Goal: Task Accomplishment & Management: Manage account settings

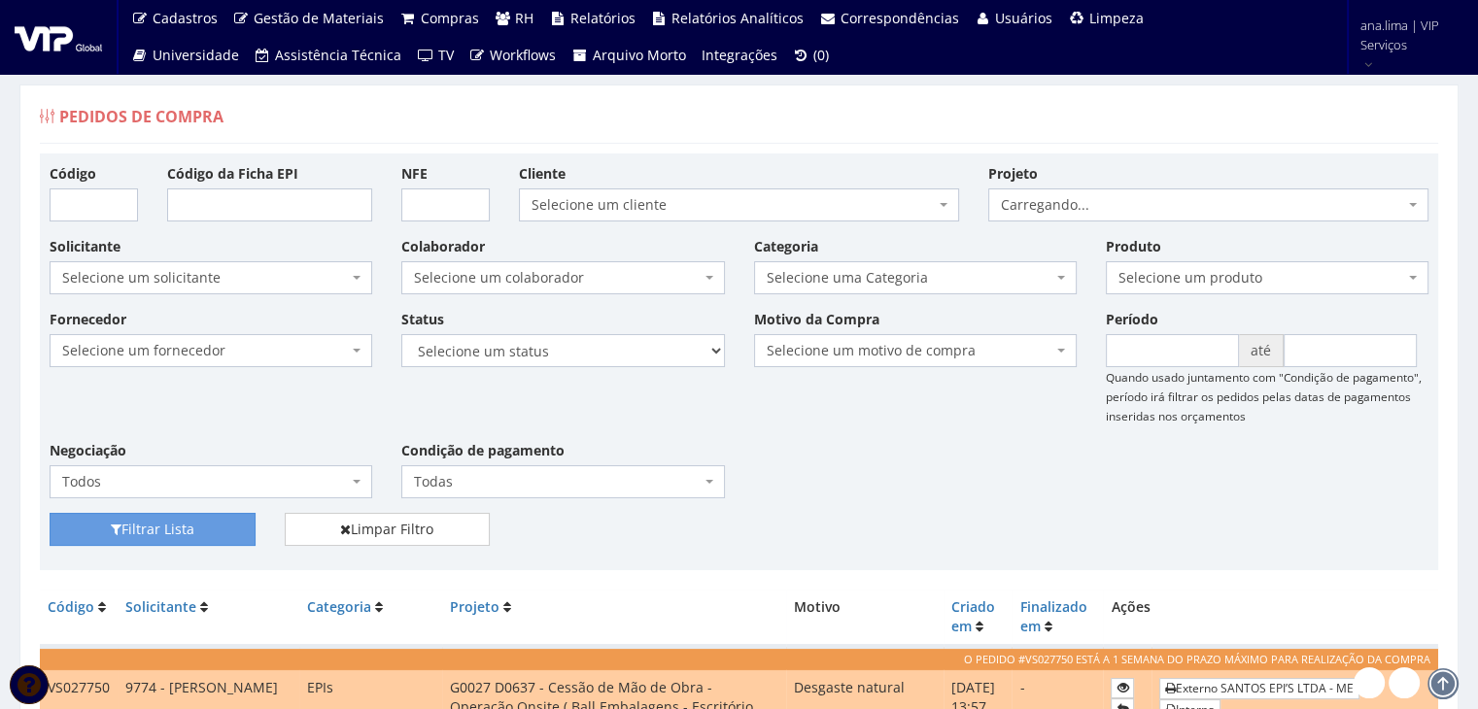
click at [585, 268] on span "Selecione um colaborador" at bounding box center [557, 277] width 286 height 19
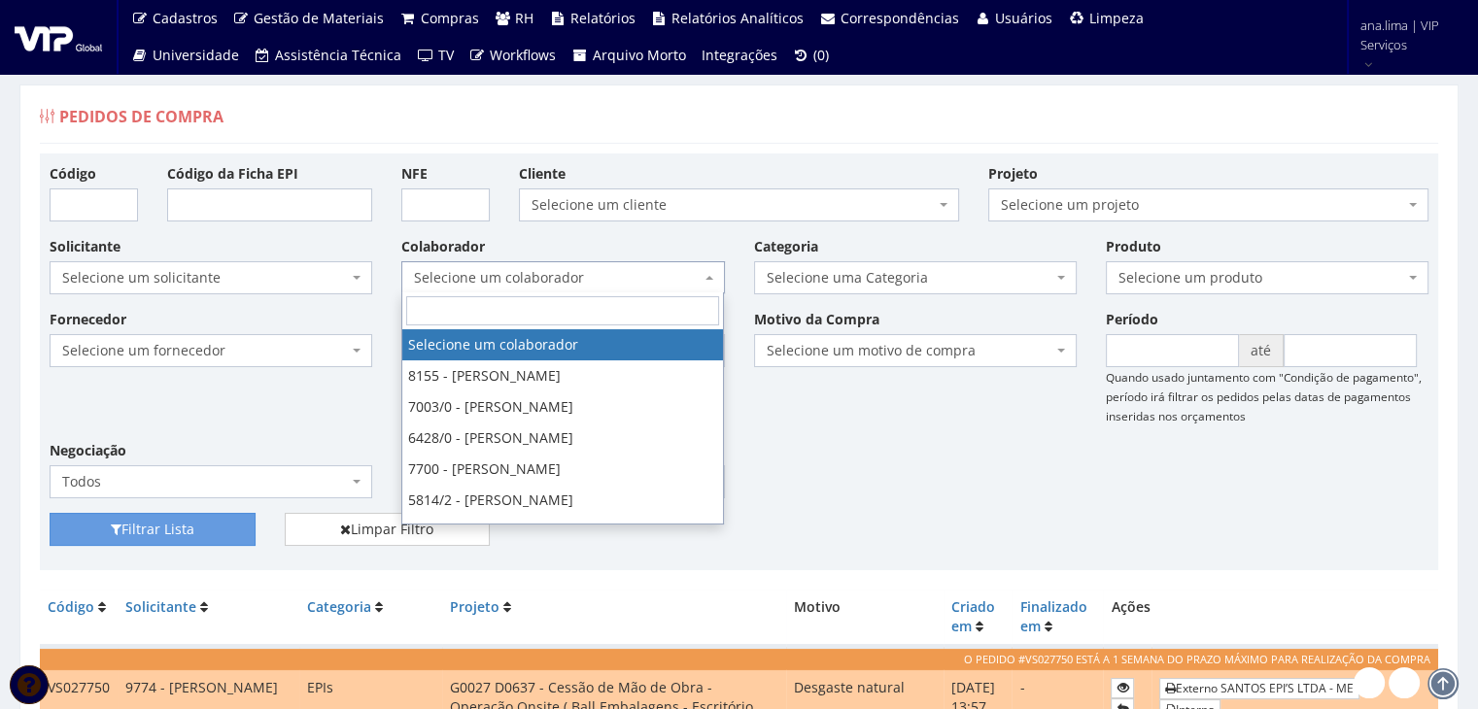
click at [585, 268] on span "Selecione um colaborador" at bounding box center [557, 277] width 286 height 19
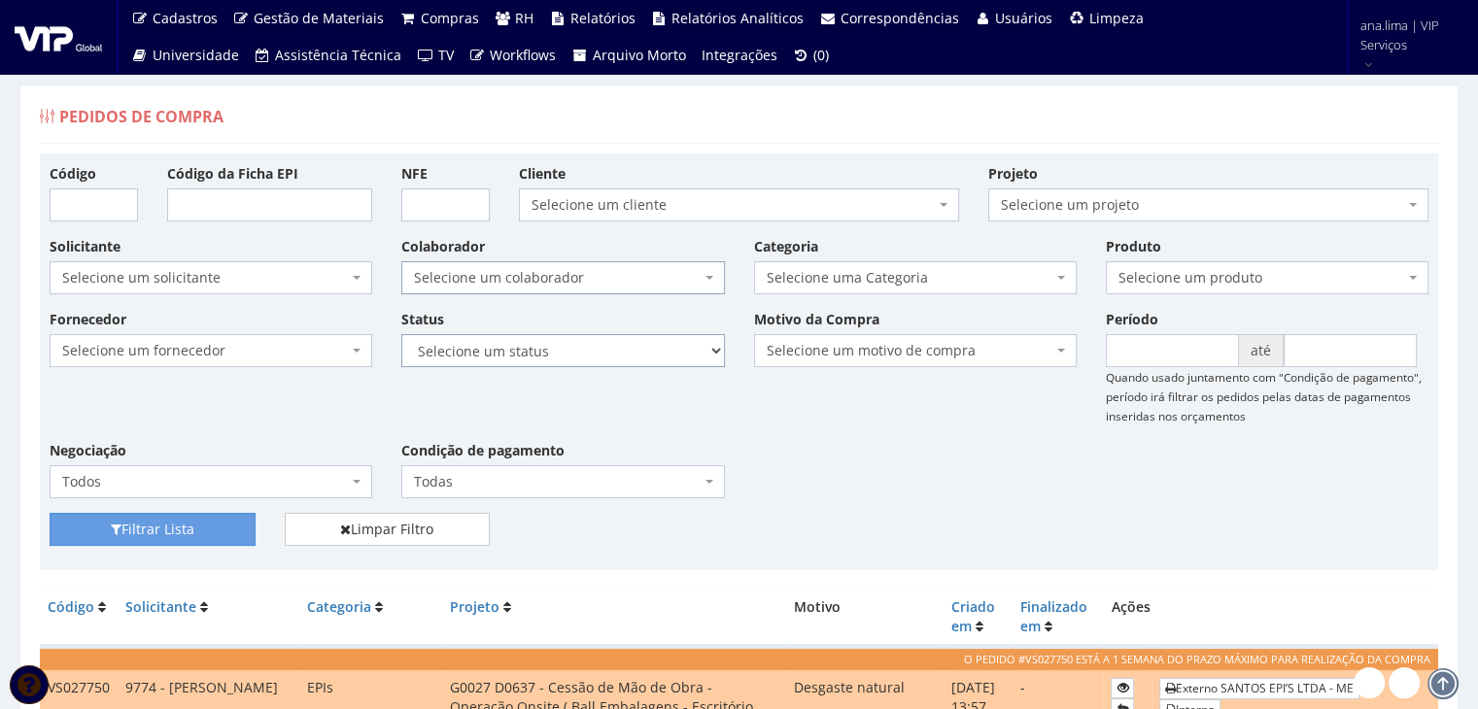
drag, startPoint x: 593, startPoint y: 346, endPoint x: 587, endPoint y: 363, distance: 18.4
click at [593, 347] on select "Selecione um status Cancelado Aguardando Aprovação Diretoria Pedido Aprovado Ag…" at bounding box center [562, 350] width 323 height 33
select select "1"
click at [401, 334] on select "Selecione um status Cancelado Aguardando Aprovação Diretoria Pedido Aprovado Ag…" at bounding box center [562, 350] width 323 height 33
click at [155, 534] on button "Filtrar Lista" at bounding box center [153, 529] width 206 height 33
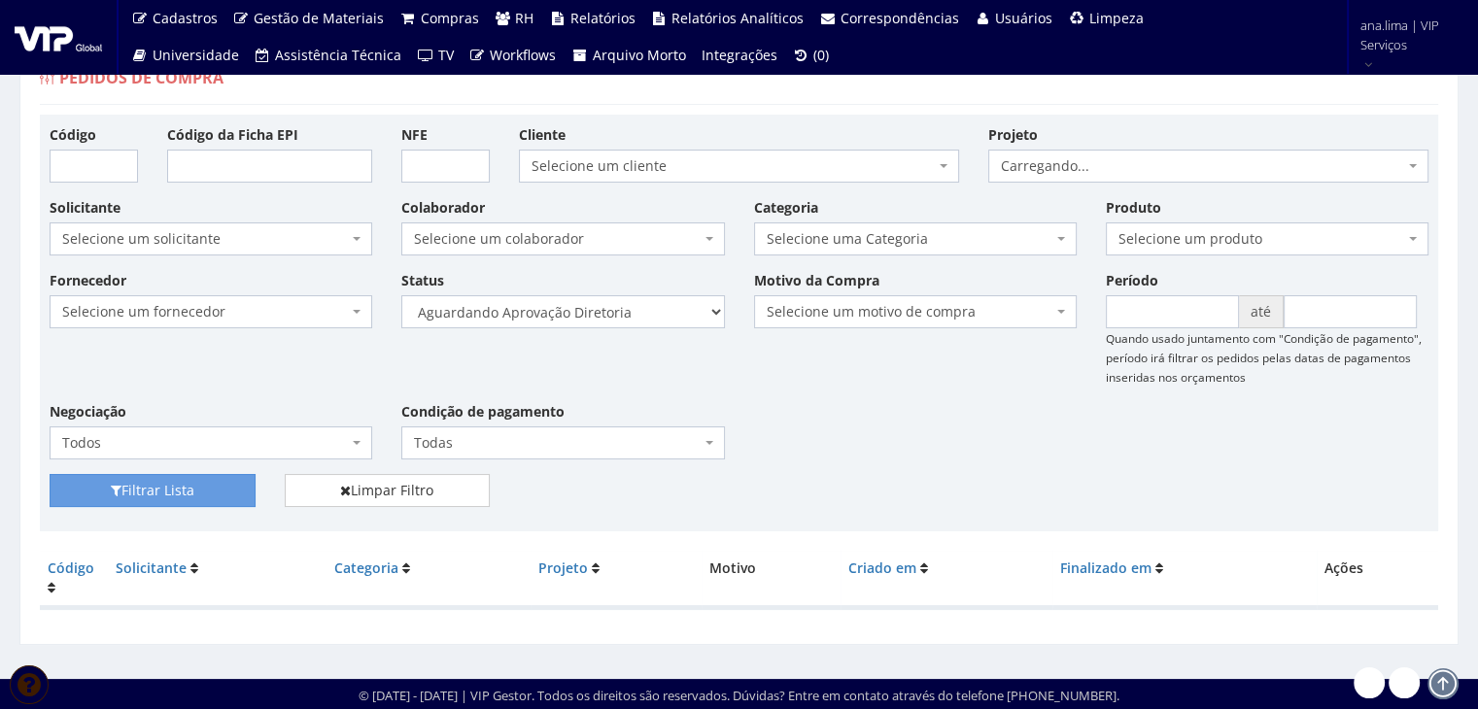
scroll to position [39, 0]
click at [637, 312] on select "Selecione um status Cancelado Aguardando Aprovação Diretoria Pedido Aprovado Ag…" at bounding box center [562, 311] width 323 height 33
select select "4"
click at [401, 295] on select "Selecione um status Cancelado Aguardando Aprovação Diretoria Pedido Aprovado Ag…" at bounding box center [562, 311] width 323 height 33
click at [166, 493] on button "Filtrar Lista" at bounding box center [153, 490] width 206 height 33
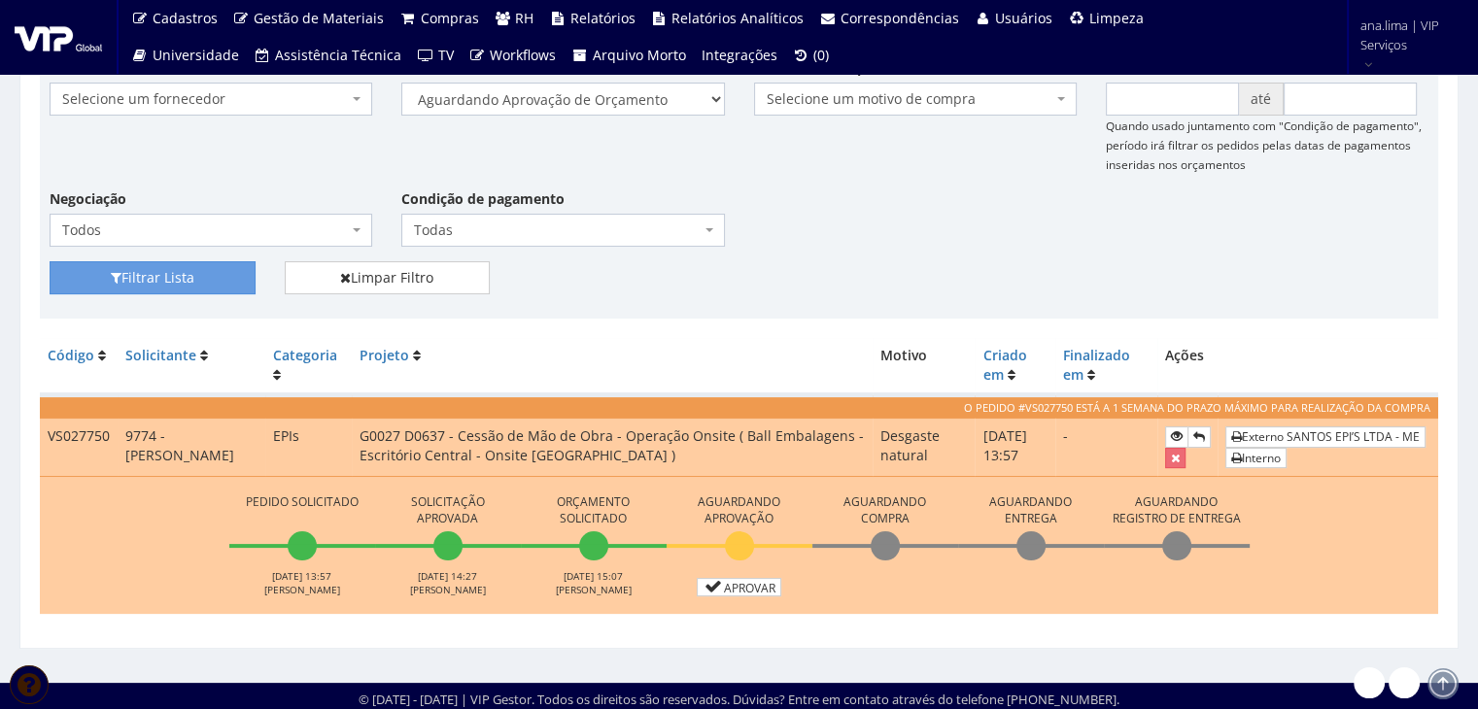
scroll to position [257, 0]
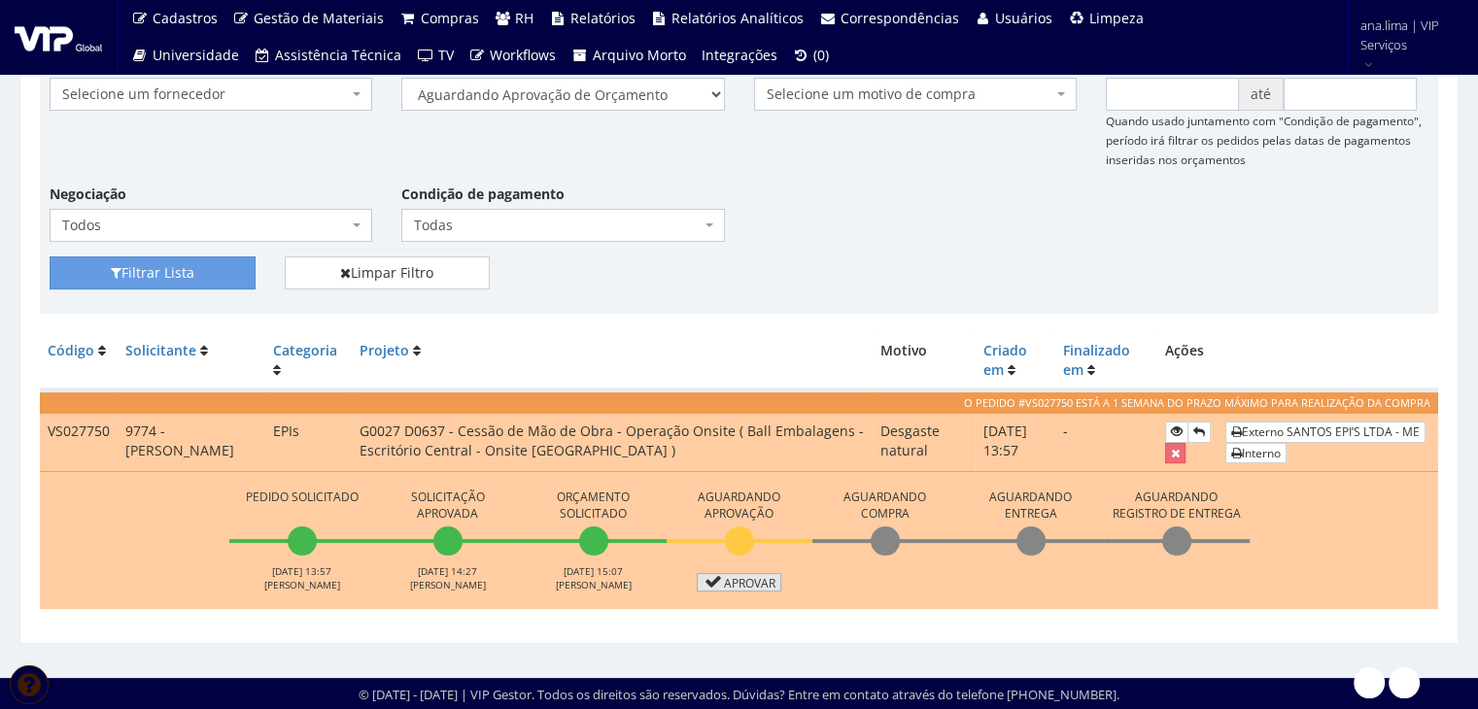
click at [734, 577] on link "Aprovar" at bounding box center [740, 582] width 86 height 18
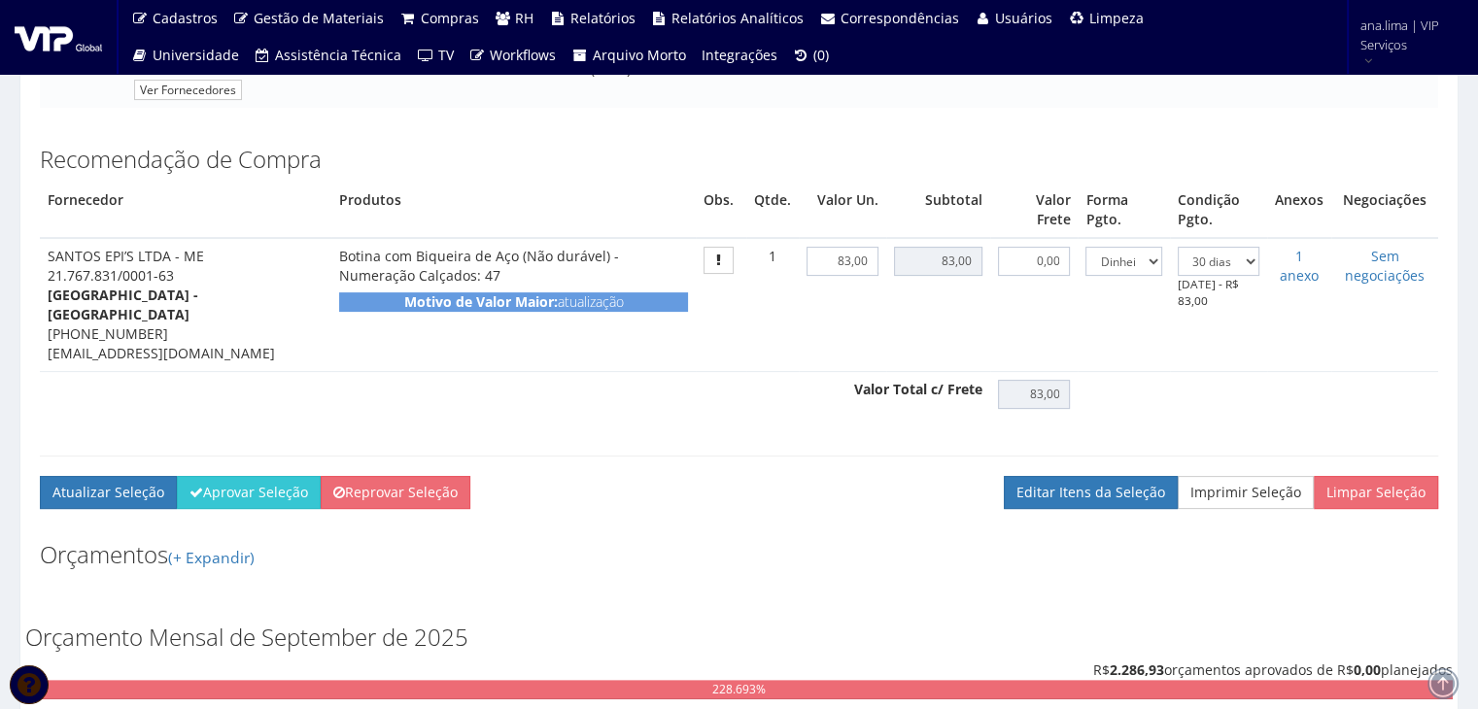
scroll to position [486, 0]
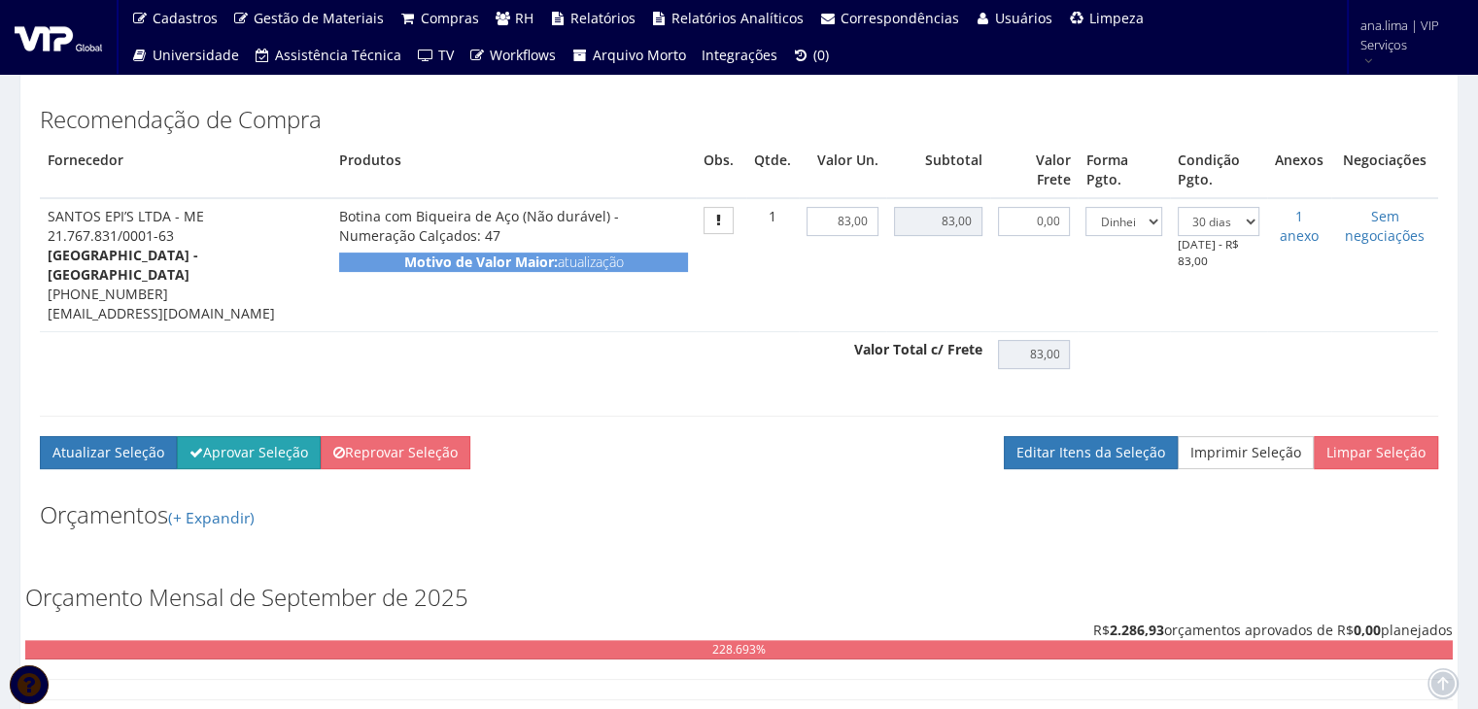
click at [251, 448] on button "Aprovar Seleção" at bounding box center [249, 452] width 144 height 33
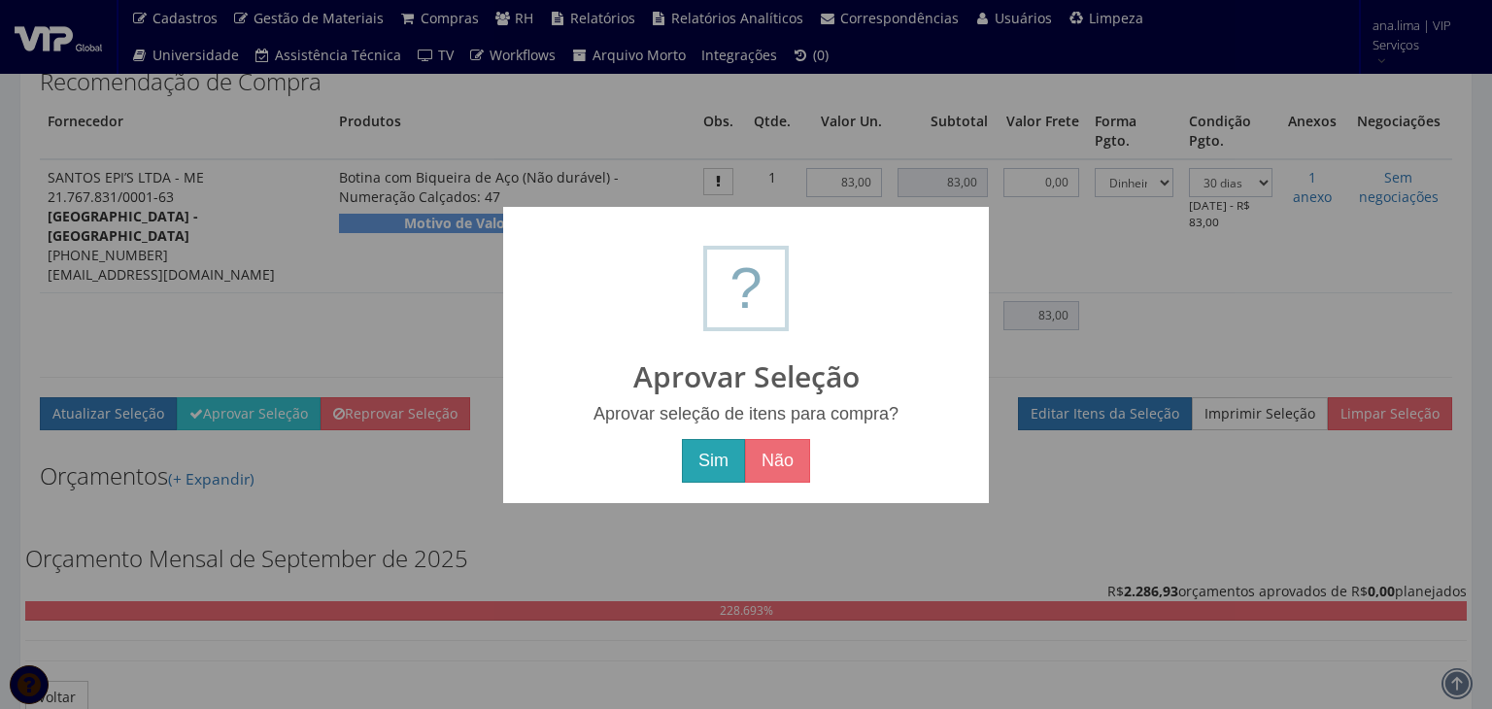
click at [719, 464] on button "Sim" at bounding box center [713, 461] width 63 height 45
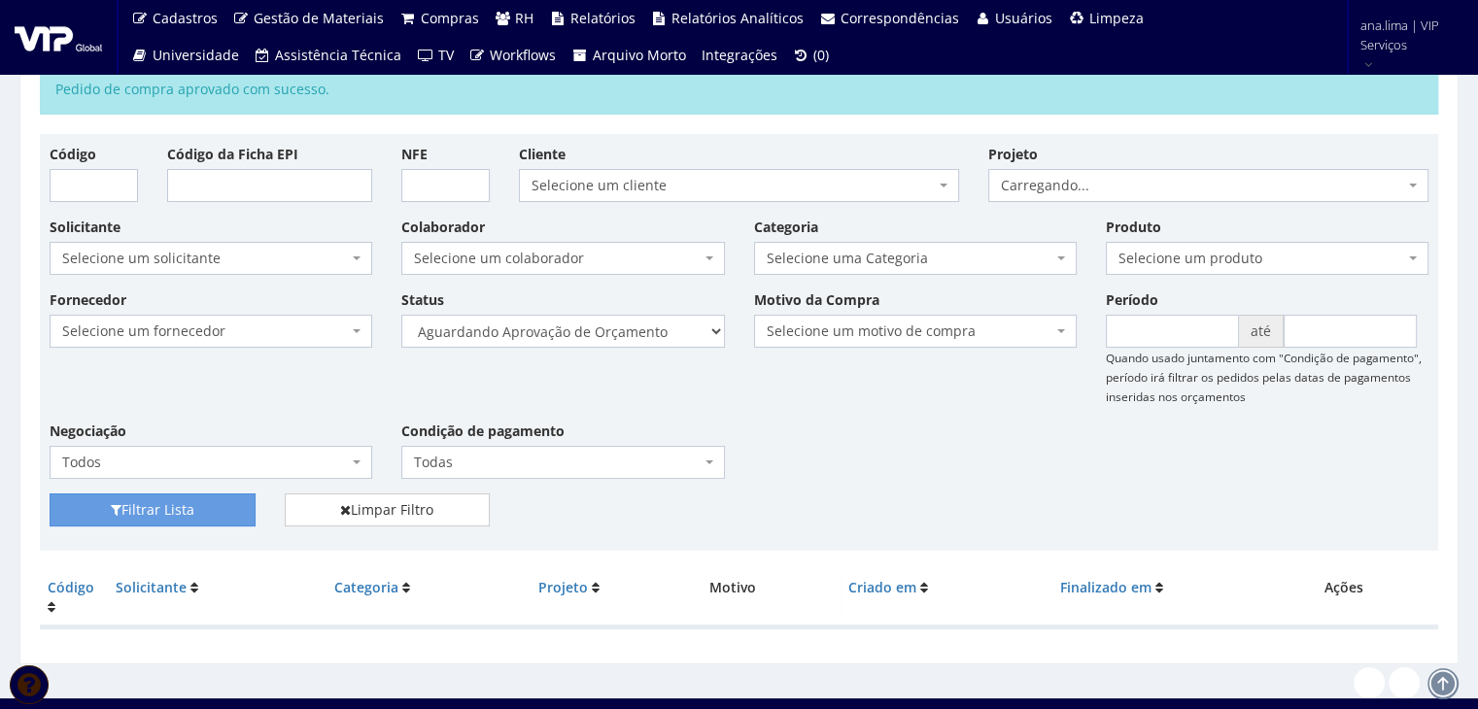
scroll to position [109, 0]
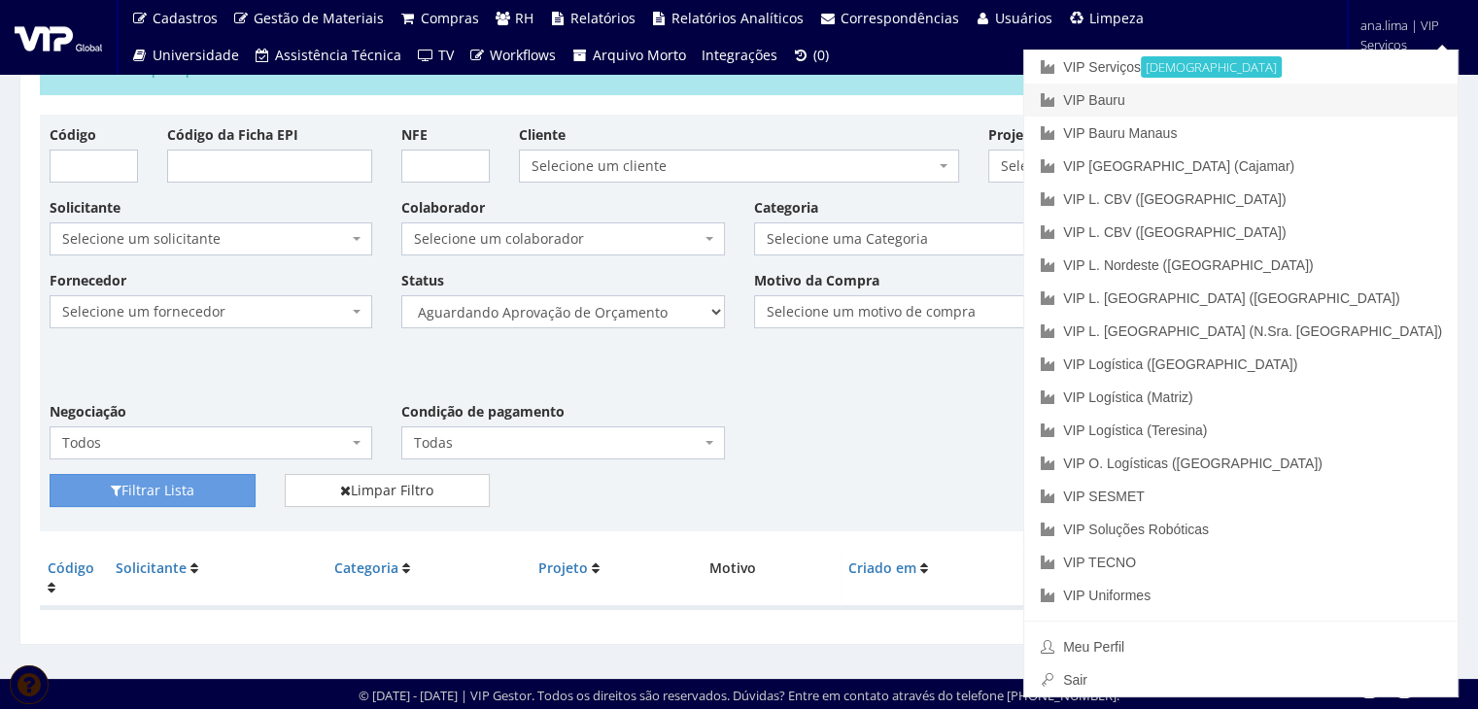
click at [1343, 98] on link "VIP Bauru" at bounding box center [1240, 100] width 433 height 33
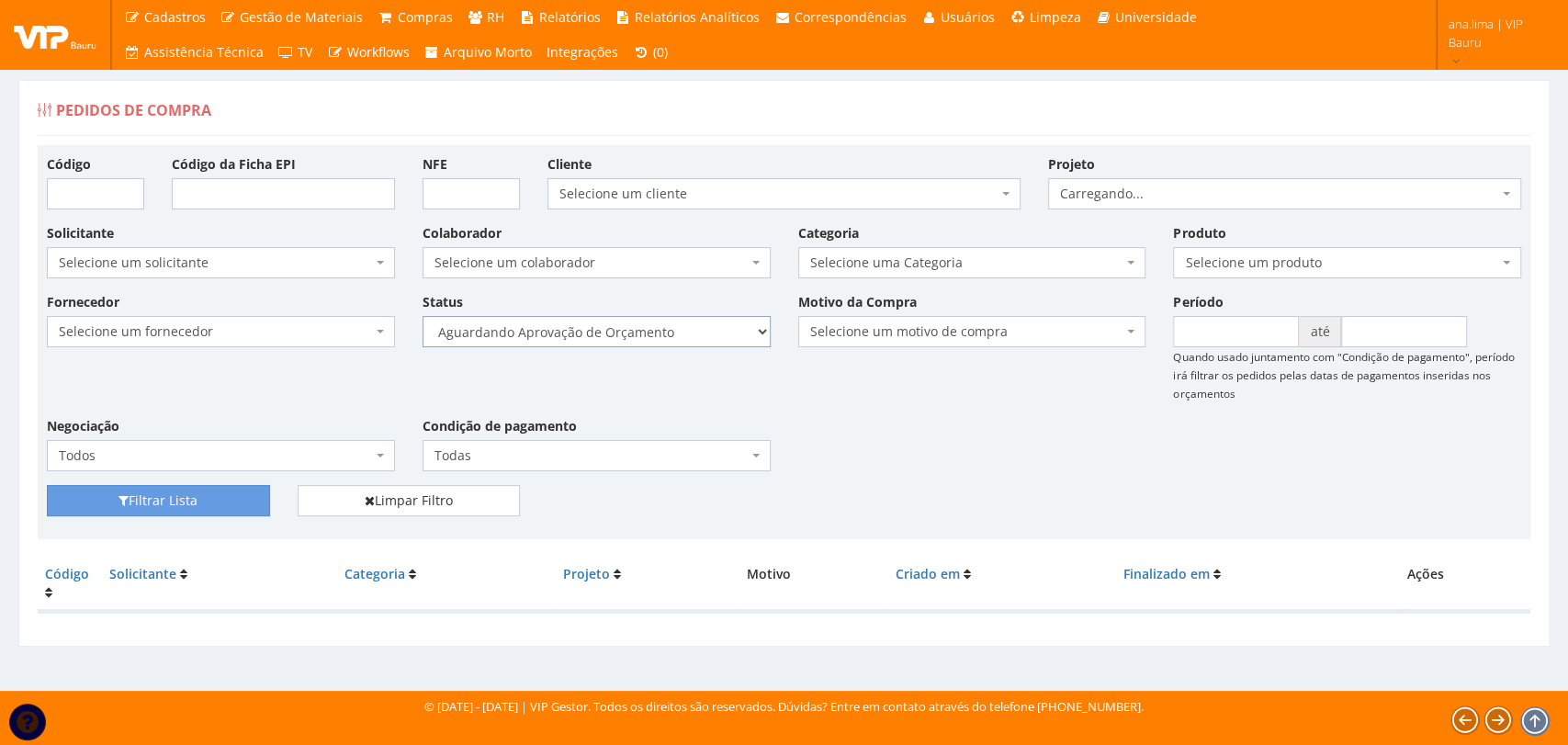
click at [649, 340] on select "Selecione um status Cancelado Aguardando Aprovação Diretoria Pedido Aprovado Ag…" at bounding box center [596, 331] width 348 height 31
select select "1"
click at [422, 316] on select "Selecione um status Cancelado Aguardando Aprovação Diretoria Pedido Aprovado Ag…" at bounding box center [596, 331] width 348 height 31
click at [254, 502] on button "Filtrar Lista" at bounding box center [159, 500] width 223 height 31
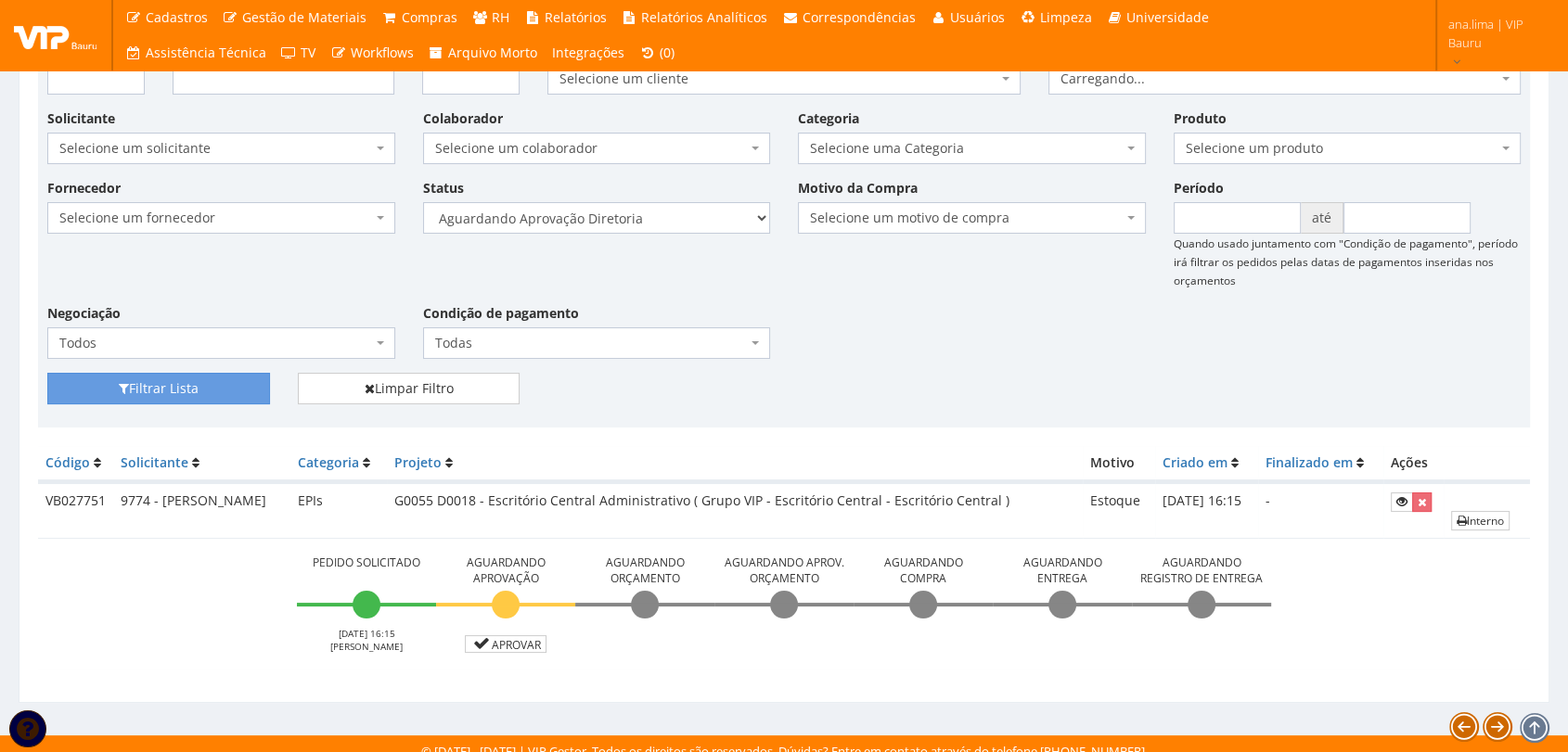
scroll to position [129, 0]
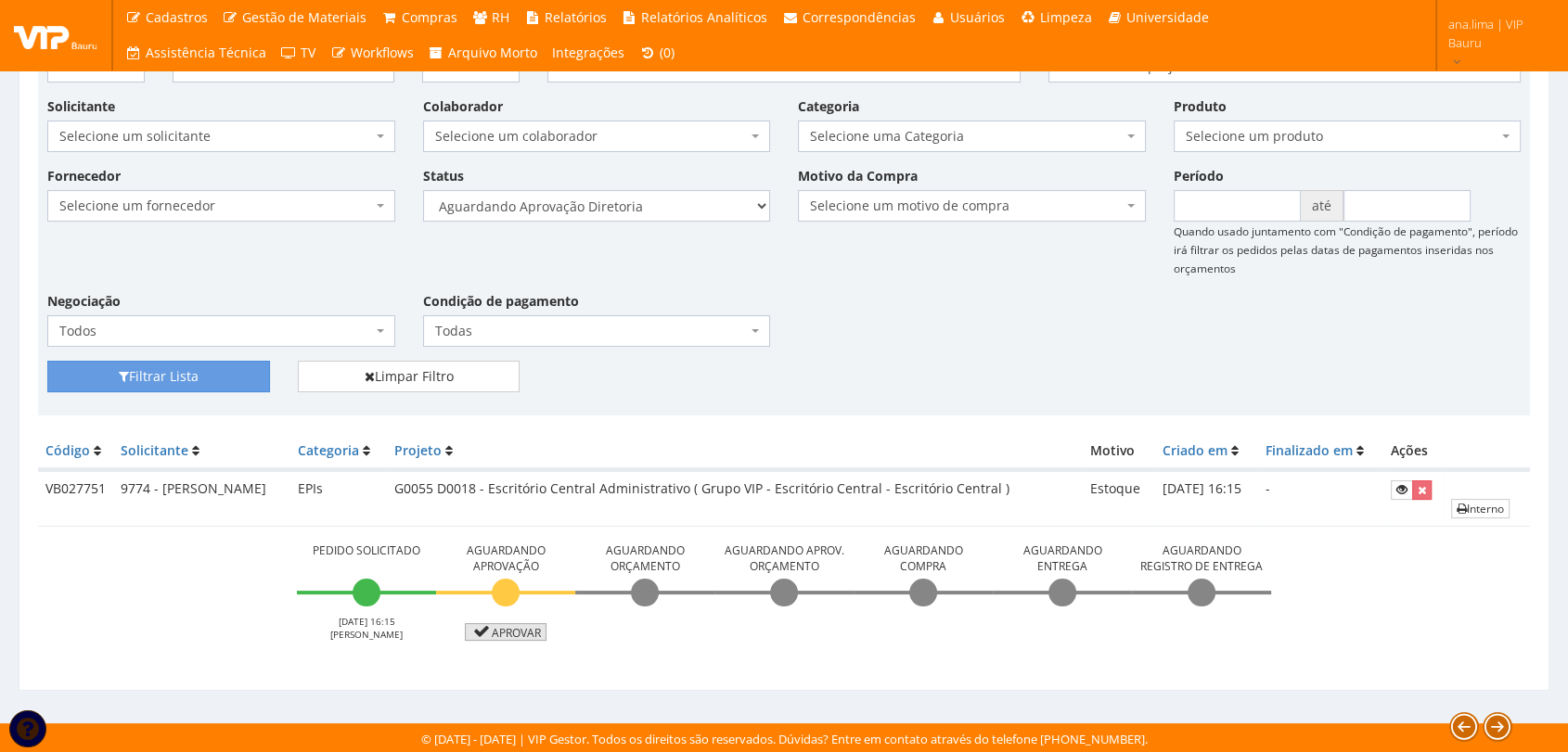
click at [515, 633] on link "Aprovar" at bounding box center [506, 632] width 82 height 17
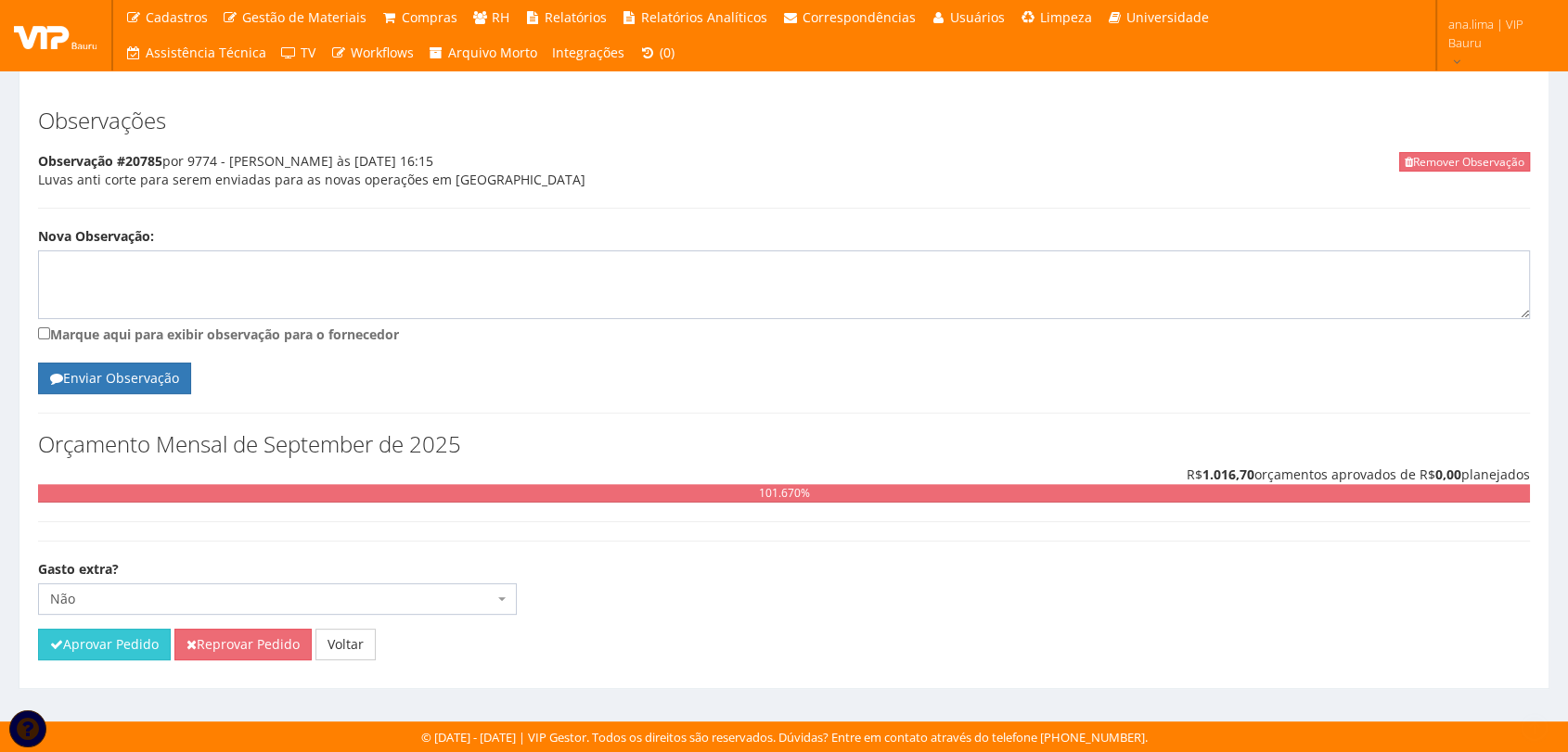
scroll to position [436, 0]
click at [117, 651] on button "Aprovar Pedido" at bounding box center [104, 644] width 133 height 31
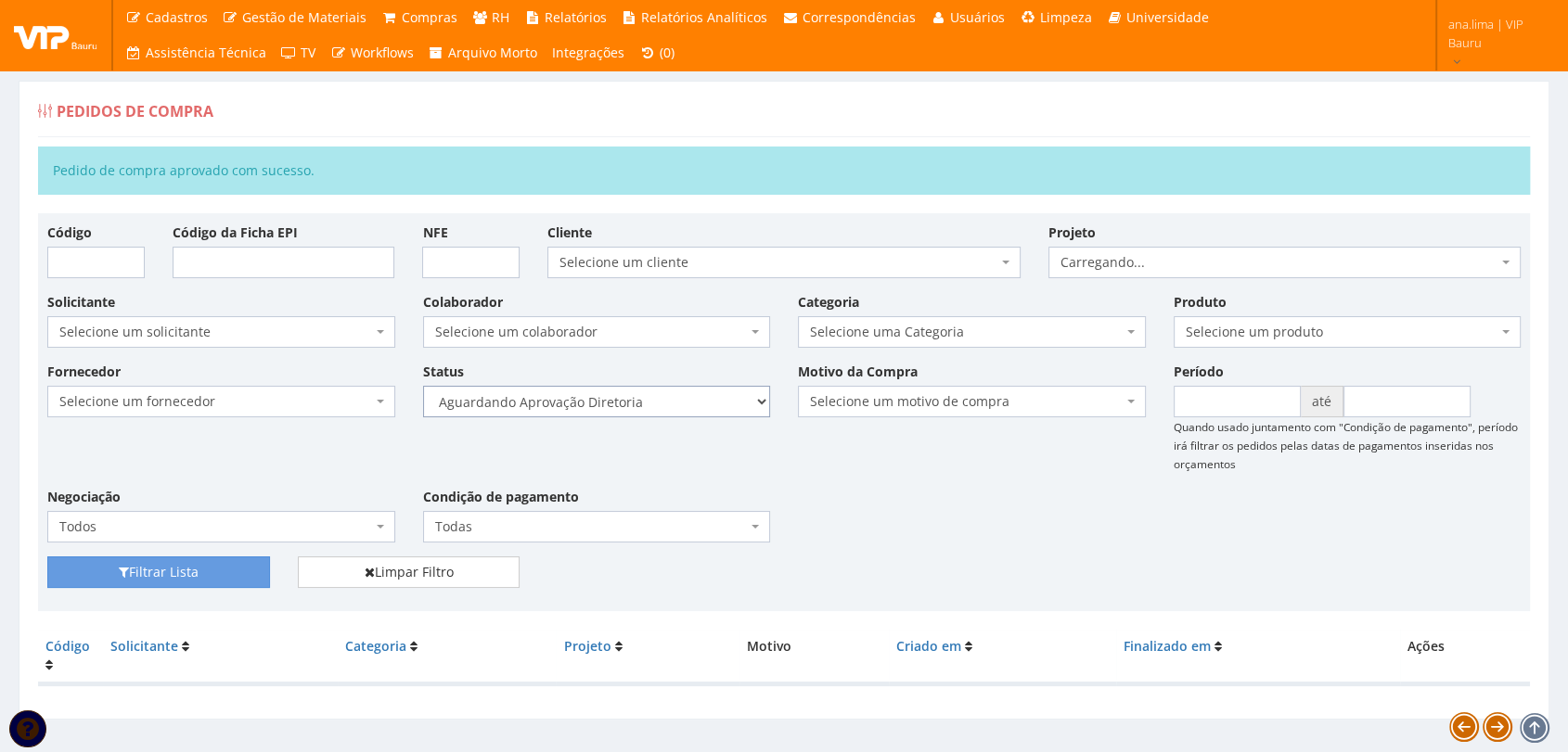
click at [670, 394] on select "Selecione um status Cancelado Aguardando Aprovação Diretoria Pedido Aprovado Ag…" at bounding box center [597, 401] width 348 height 31
click at [423, 386] on select "Selecione um status Cancelado Aguardando Aprovação Diretoria Pedido Aprovado Ag…" at bounding box center [597, 401] width 348 height 31
click at [168, 580] on button "Filtrar Lista" at bounding box center [159, 572] width 222 height 31
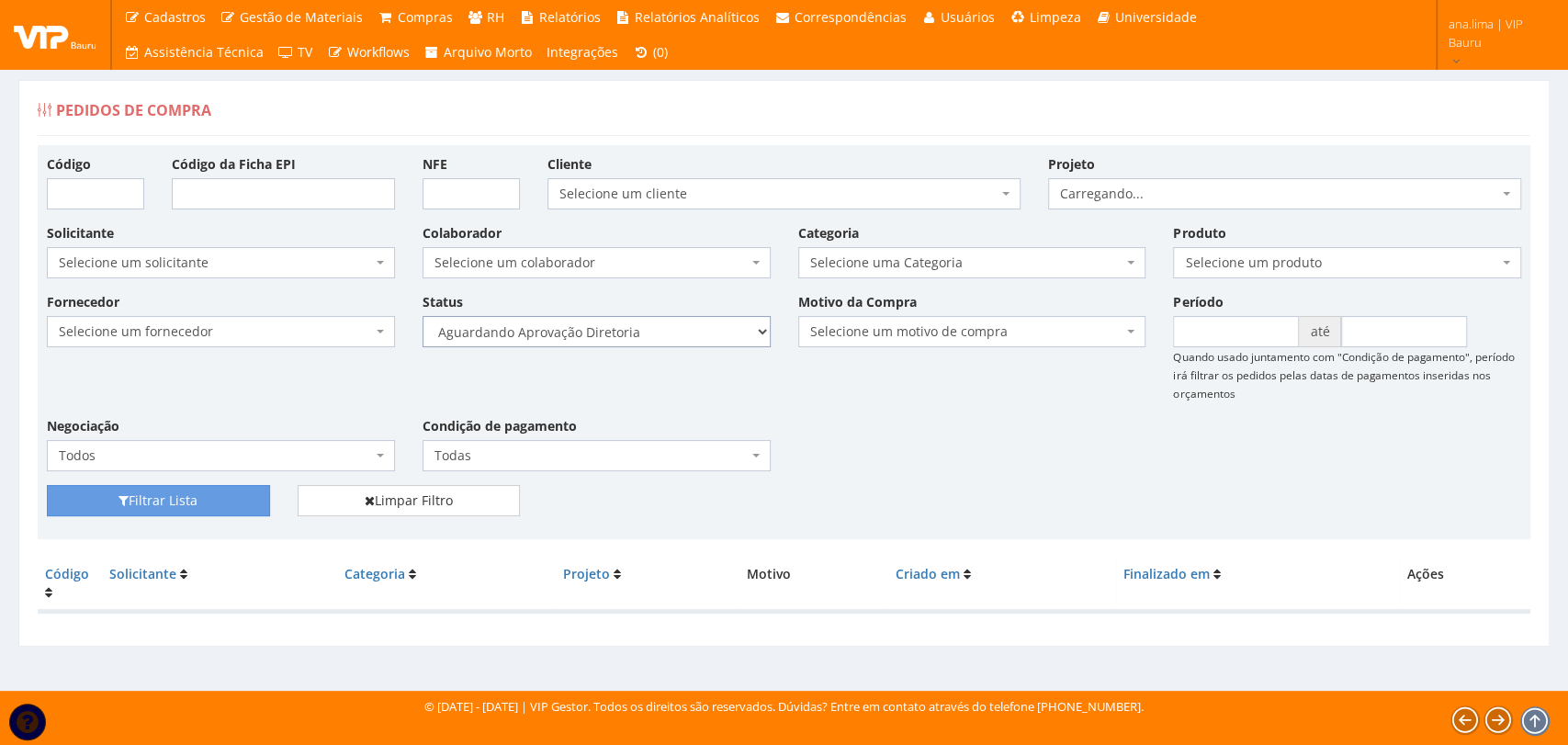
click at [625, 340] on select "Selecione um status Cancelado Aguardando Aprovação Diretoria Pedido Aprovado Ag…" at bounding box center [596, 331] width 348 height 31
select select "4"
click at [422, 316] on select "Selecione um status Cancelado Aguardando Aprovação Diretoria Pedido Aprovado Ag…" at bounding box center [596, 331] width 348 height 31
click at [188, 500] on button "Filtrar Lista" at bounding box center [159, 500] width 223 height 31
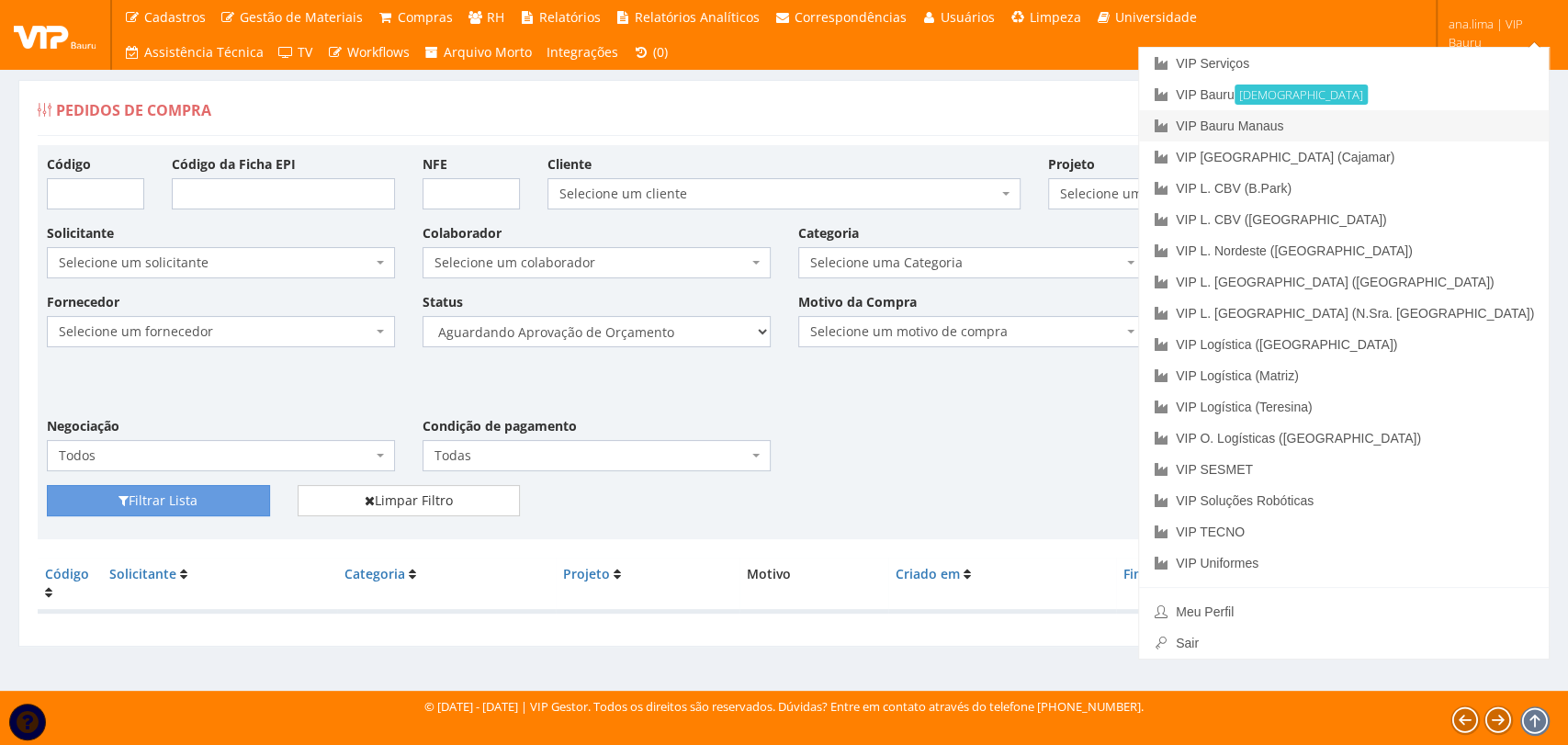
click at [1445, 126] on link "VIP Bauru Manaus" at bounding box center [1343, 126] width 409 height 31
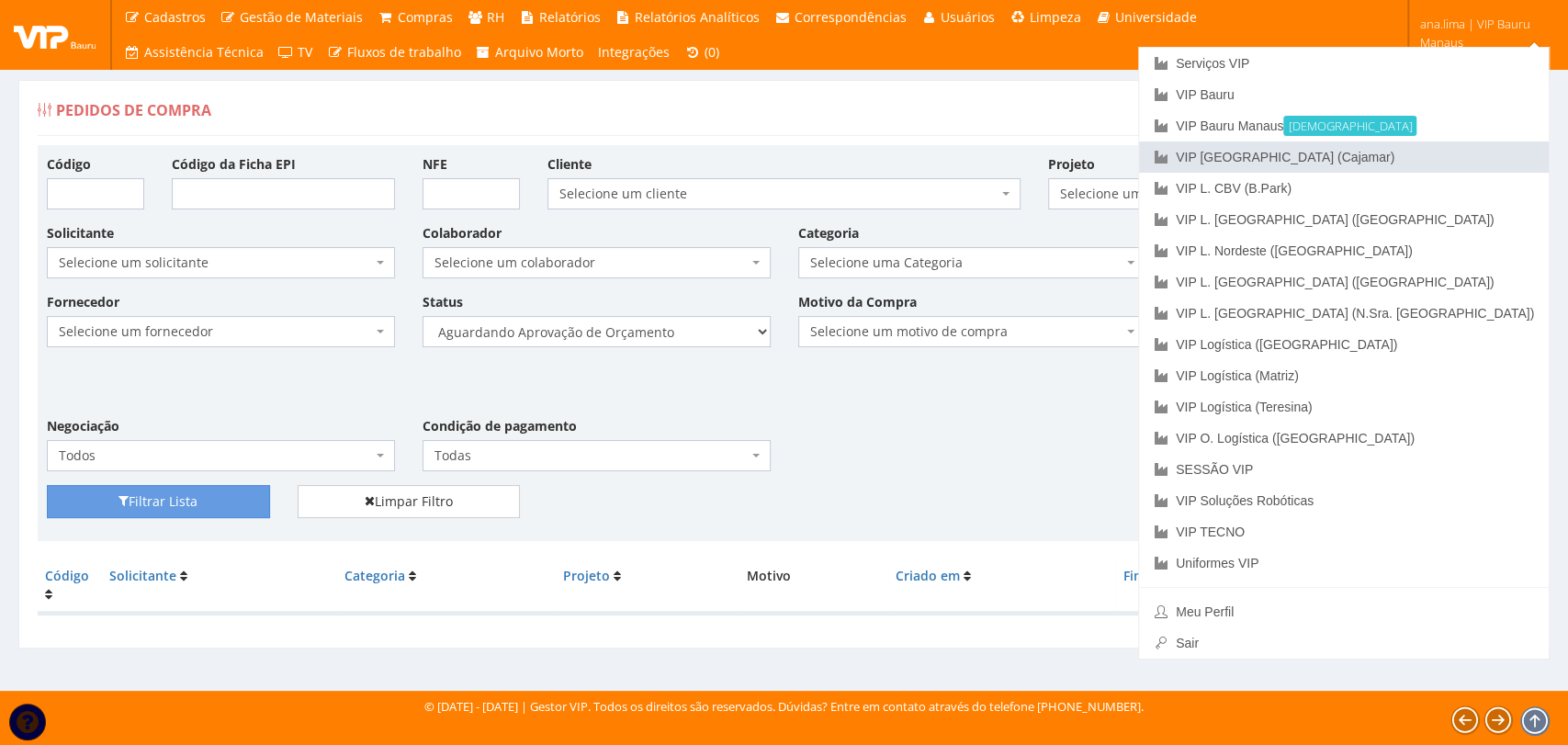
drag, startPoint x: 1454, startPoint y: 165, endPoint x: 1392, endPoint y: 171, distance: 62.3
click at [1454, 165] on link "VIP [GEOGRAPHIC_DATA] (Cajamar)" at bounding box center [1343, 157] width 409 height 31
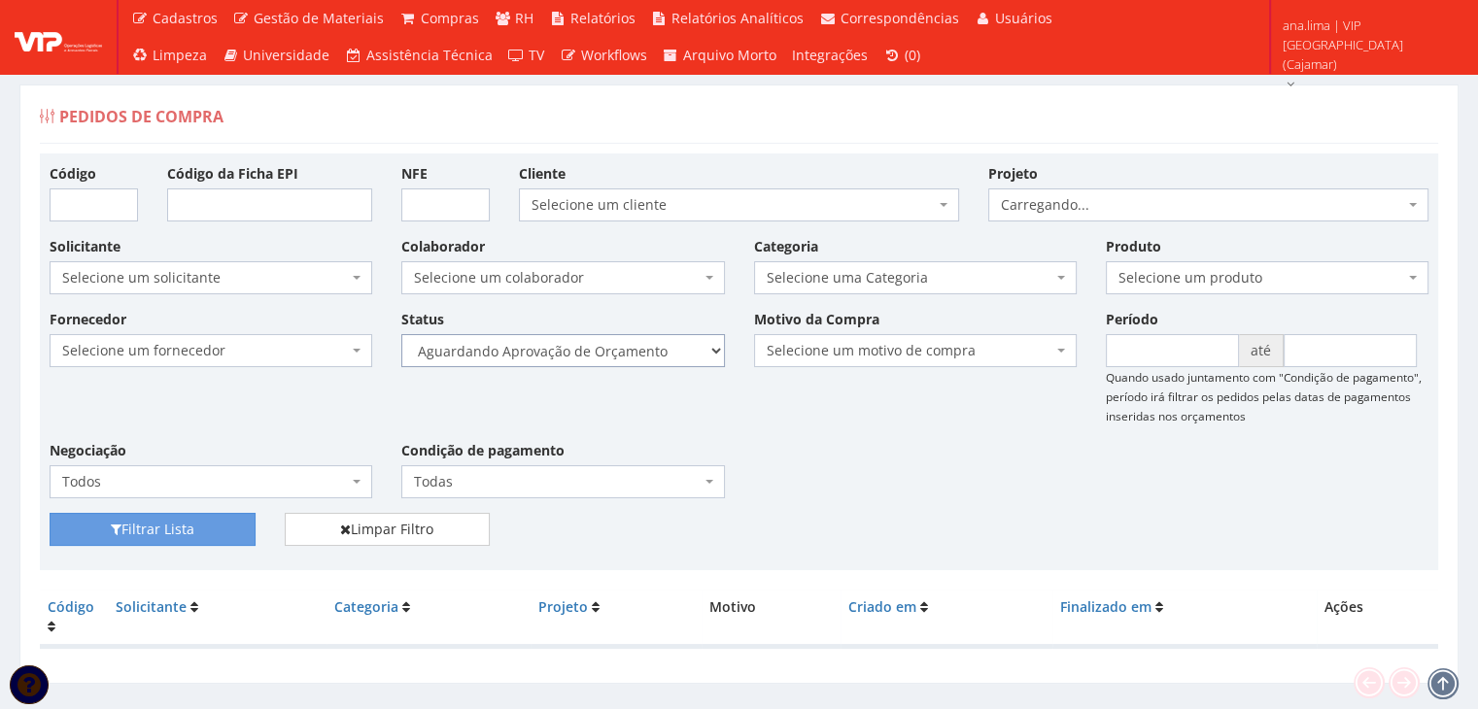
click at [618, 350] on select "Selecione um status Cancelado Aguardando Aprovação Diretoria Pedido Aprovado Ag…" at bounding box center [562, 350] width 323 height 33
select select "1"
click at [401, 334] on select "Selecione um status Cancelado Aguardando Aprovação Diretoria Pedido Aprovado Ag…" at bounding box center [562, 350] width 323 height 33
click at [220, 526] on button "Filtrar Lista" at bounding box center [153, 529] width 206 height 33
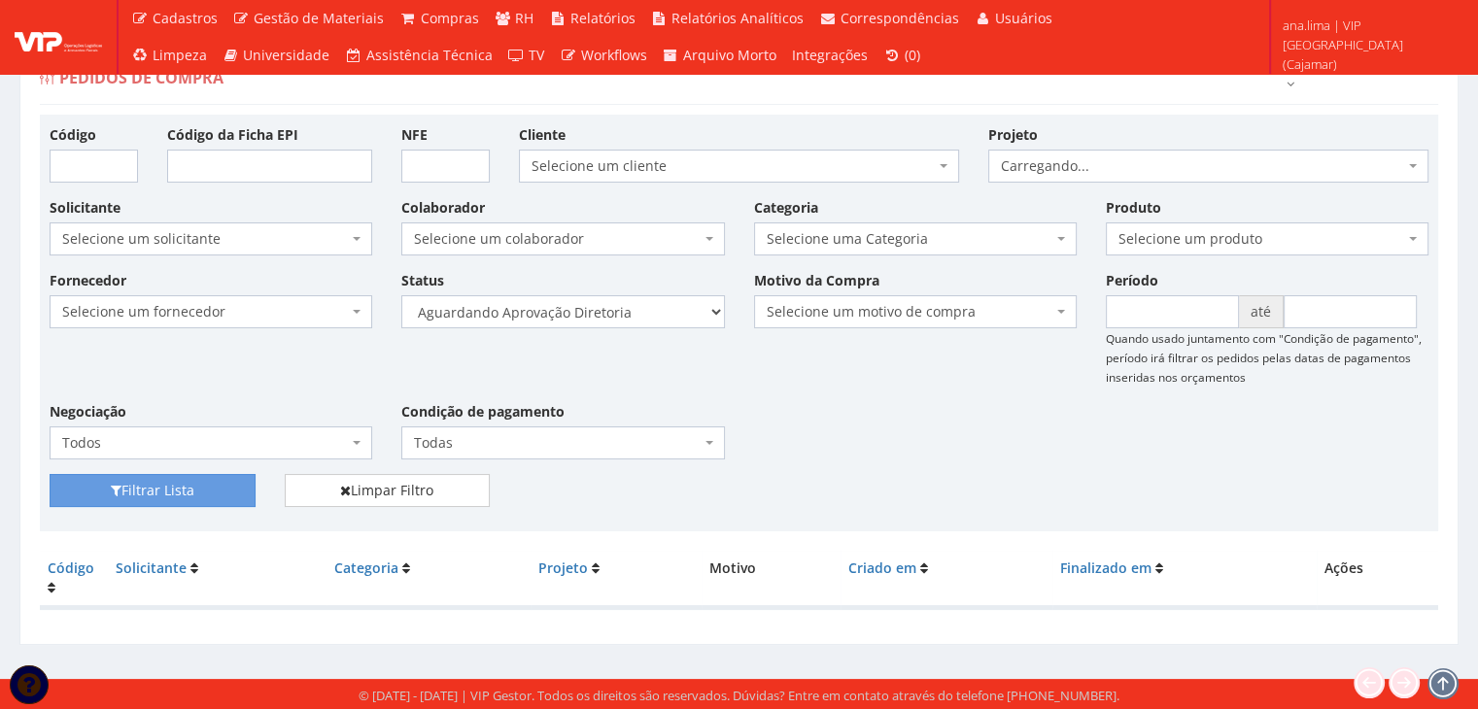
scroll to position [39, 0]
click at [648, 318] on select "Selecione um status Cancelado Aguardando Aprovação Diretoria Pedido Aprovado Ag…" at bounding box center [562, 311] width 323 height 33
select select "4"
click at [401, 295] on select "Selecione um status Cancelado Aguardando Aprovação Diretoria Pedido Aprovado Ag…" at bounding box center [562, 311] width 323 height 33
click at [147, 493] on button "Filtrar Lista" at bounding box center [153, 490] width 206 height 33
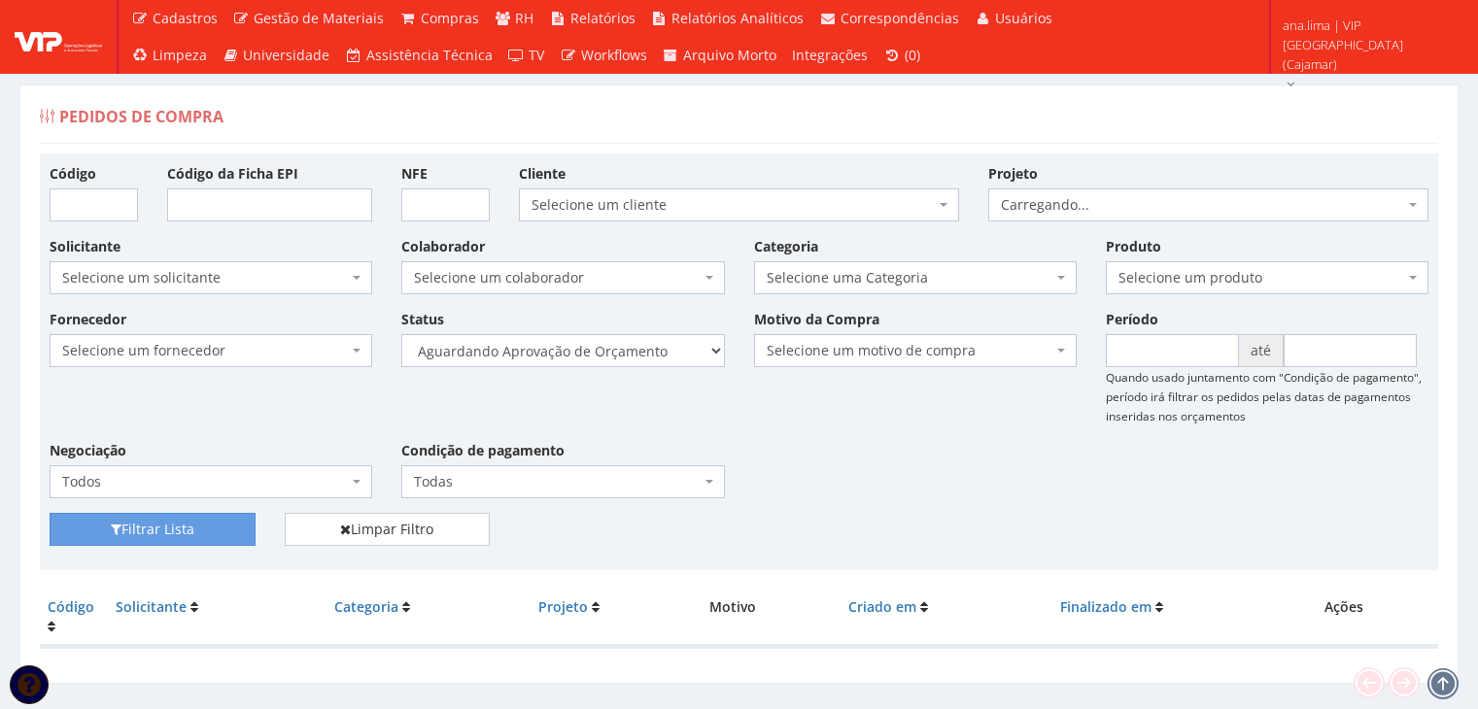
scroll to position [39, 0]
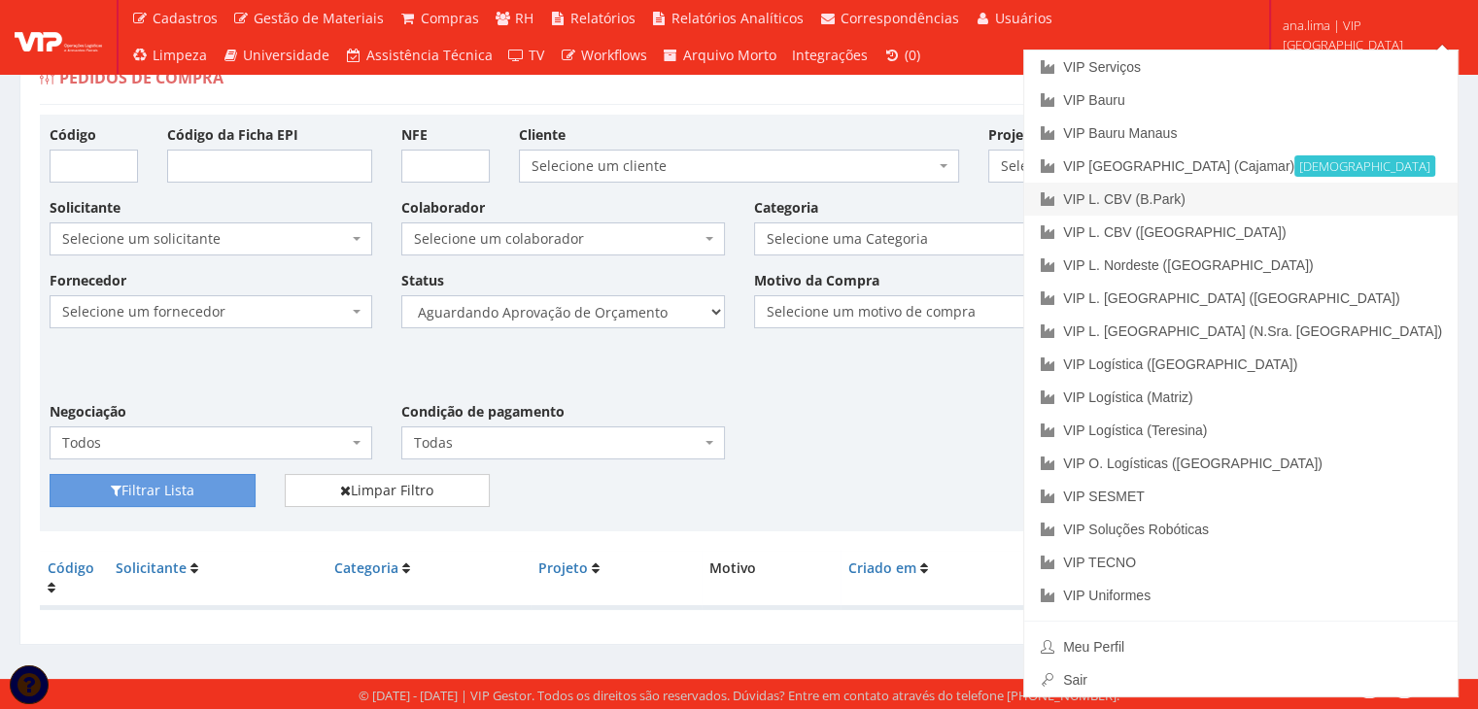
click at [1360, 195] on link "VIP L. CBV (B.Park)" at bounding box center [1240, 199] width 433 height 33
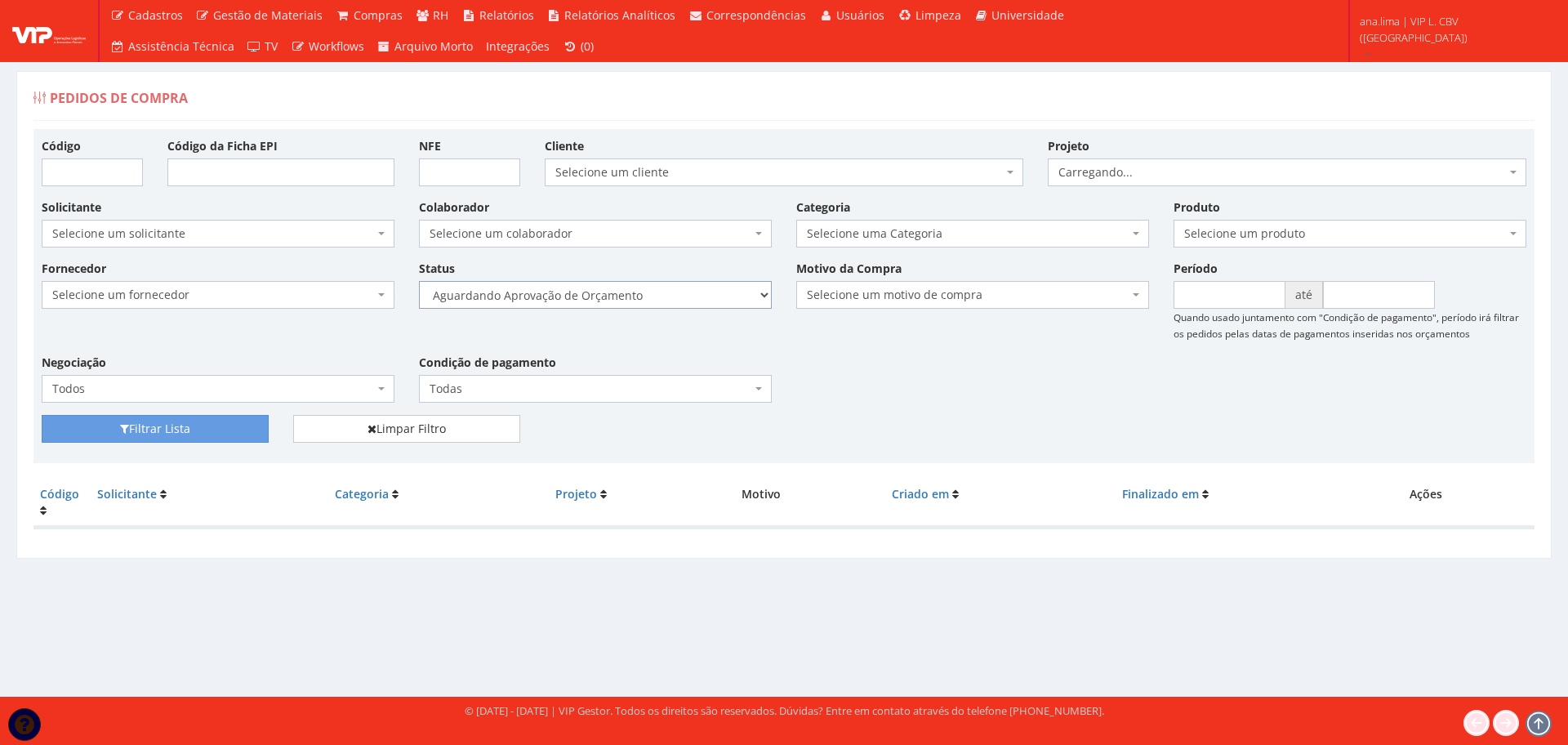
click at [671, 296] on select "Selecione um status Cancelado Aguardando Aprovação Diretoria Pedido Aprovado Ag…" at bounding box center [595, 294] width 353 height 28
select select "1"
click at [418, 281] on select "Selecione um status Cancelado Aguardando Aprovação Diretoria Pedido Aprovado Ag…" at bounding box center [595, 294] width 353 height 28
click at [236, 422] on button "Filtrar Lista" at bounding box center [155, 429] width 227 height 28
click at [683, 283] on select "Selecione um status Cancelado Aguardando Aprovação Diretoria Pedido Aprovado Ag…" at bounding box center [595, 294] width 353 height 28
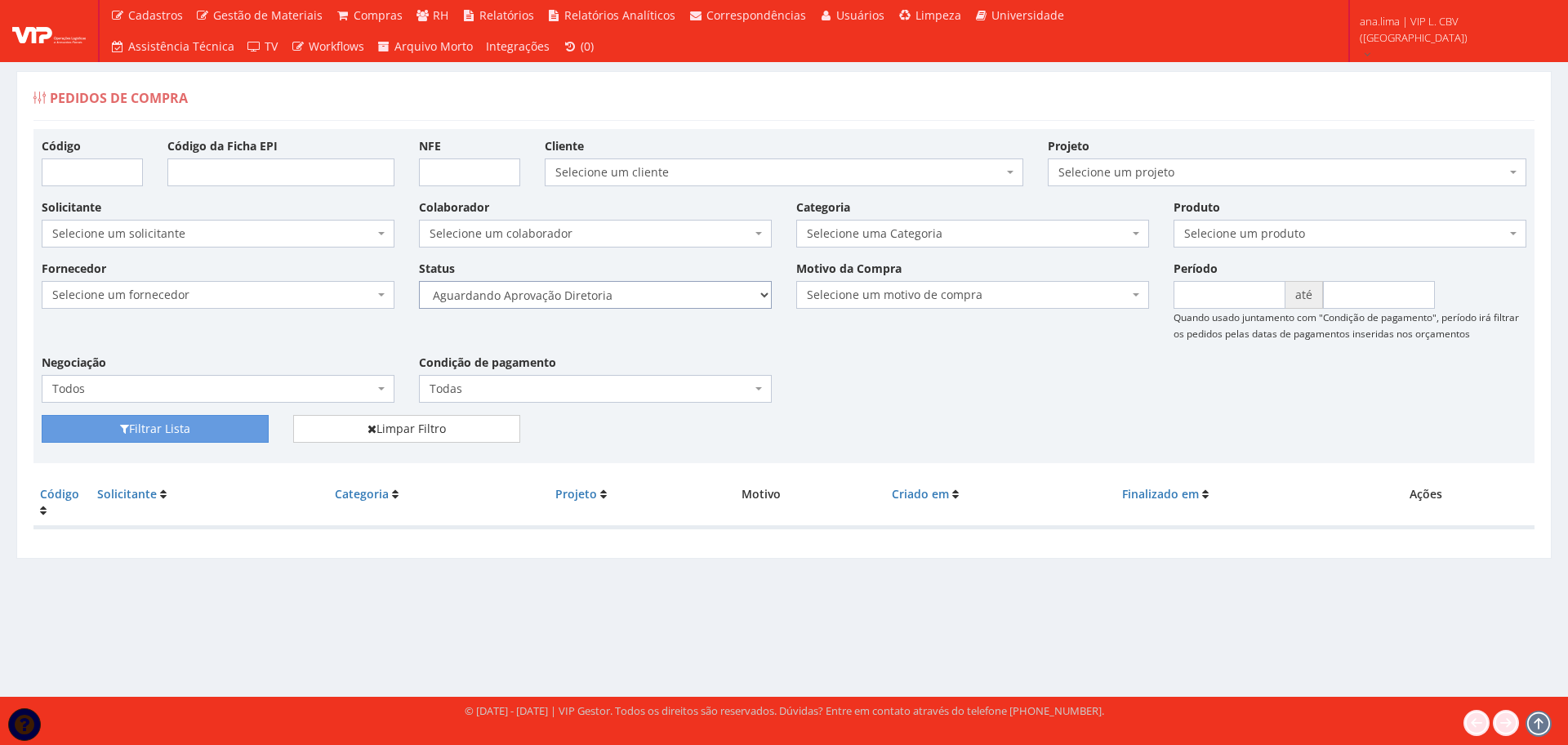
select select "4"
click at [418, 281] on select "Selecione um status Cancelado Aguardando Aprovação Diretoria Pedido Aprovado Ag…" at bounding box center [595, 294] width 353 height 28
click at [147, 436] on button "Filtrar Lista" at bounding box center [155, 429] width 227 height 28
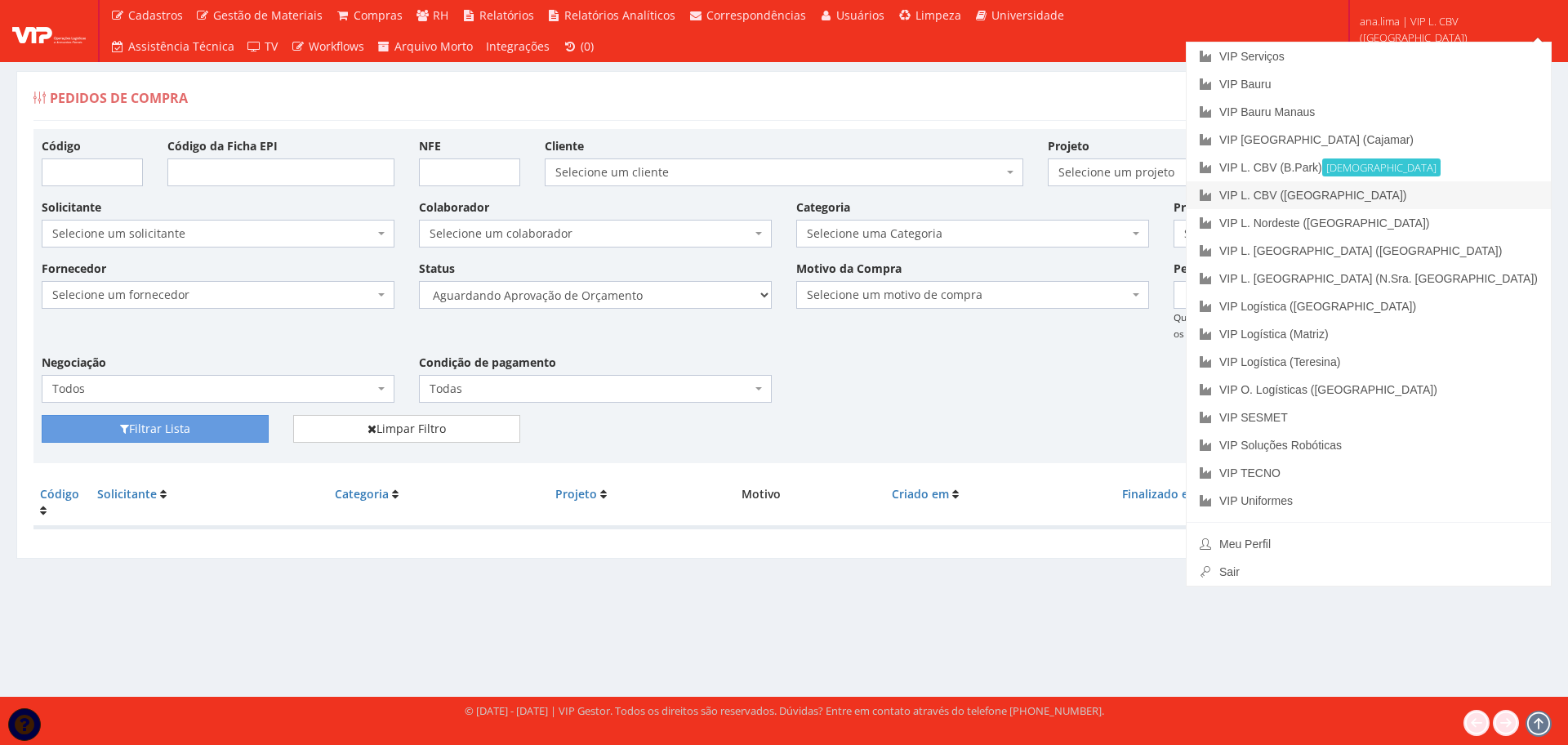
click at [1489, 202] on link "VIP L. CBV ([GEOGRAPHIC_DATA])" at bounding box center [1368, 195] width 364 height 28
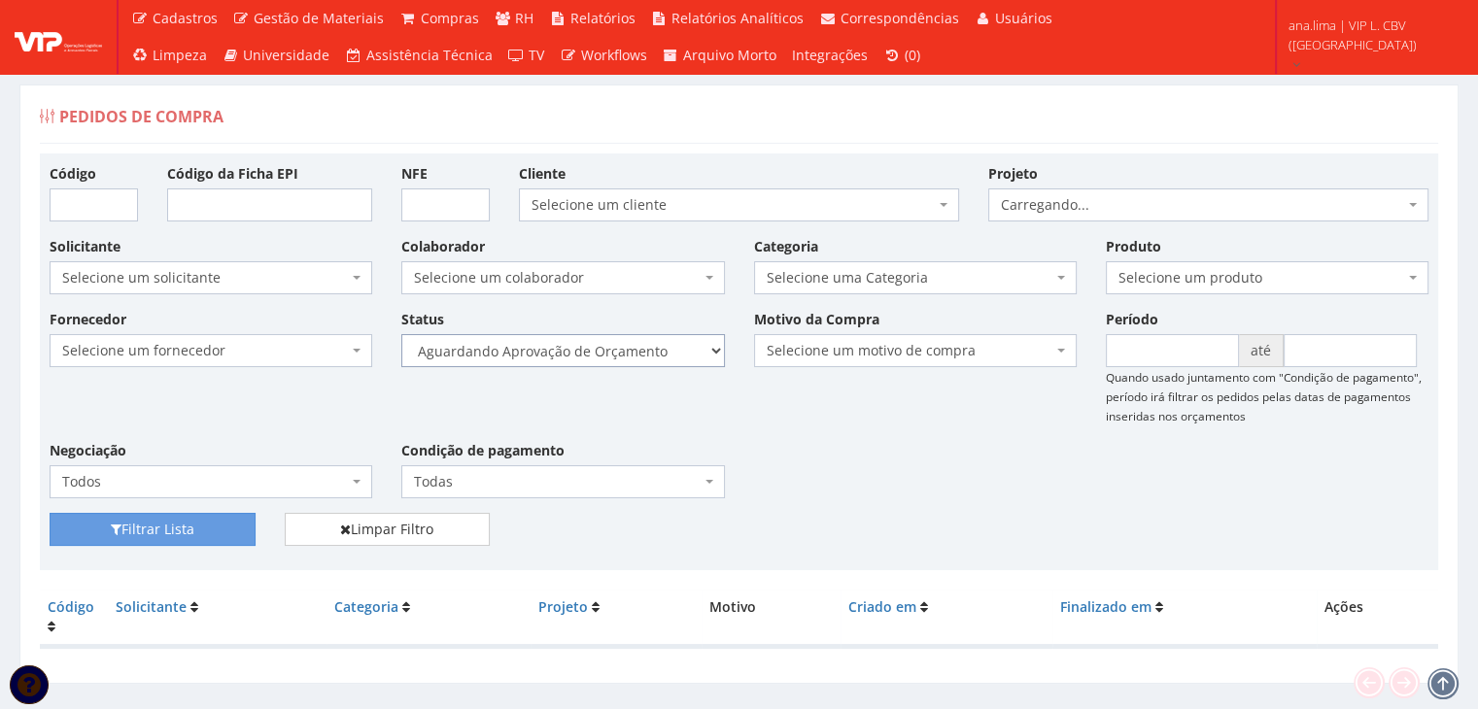
click at [665, 343] on select "Selecione um status Cancelado Aguardando Aprovação Diretoria Pedido Aprovado Ag…" at bounding box center [562, 350] width 323 height 33
select select "1"
click at [401, 334] on select "Selecione um status Cancelado Aguardando Aprovação Diretoria Pedido Aprovado Ag…" at bounding box center [562, 350] width 323 height 33
drag, startPoint x: 198, startPoint y: 513, endPoint x: 225, endPoint y: 505, distance: 28.3
click at [198, 514] on button "Filtrar Lista" at bounding box center [153, 529] width 206 height 33
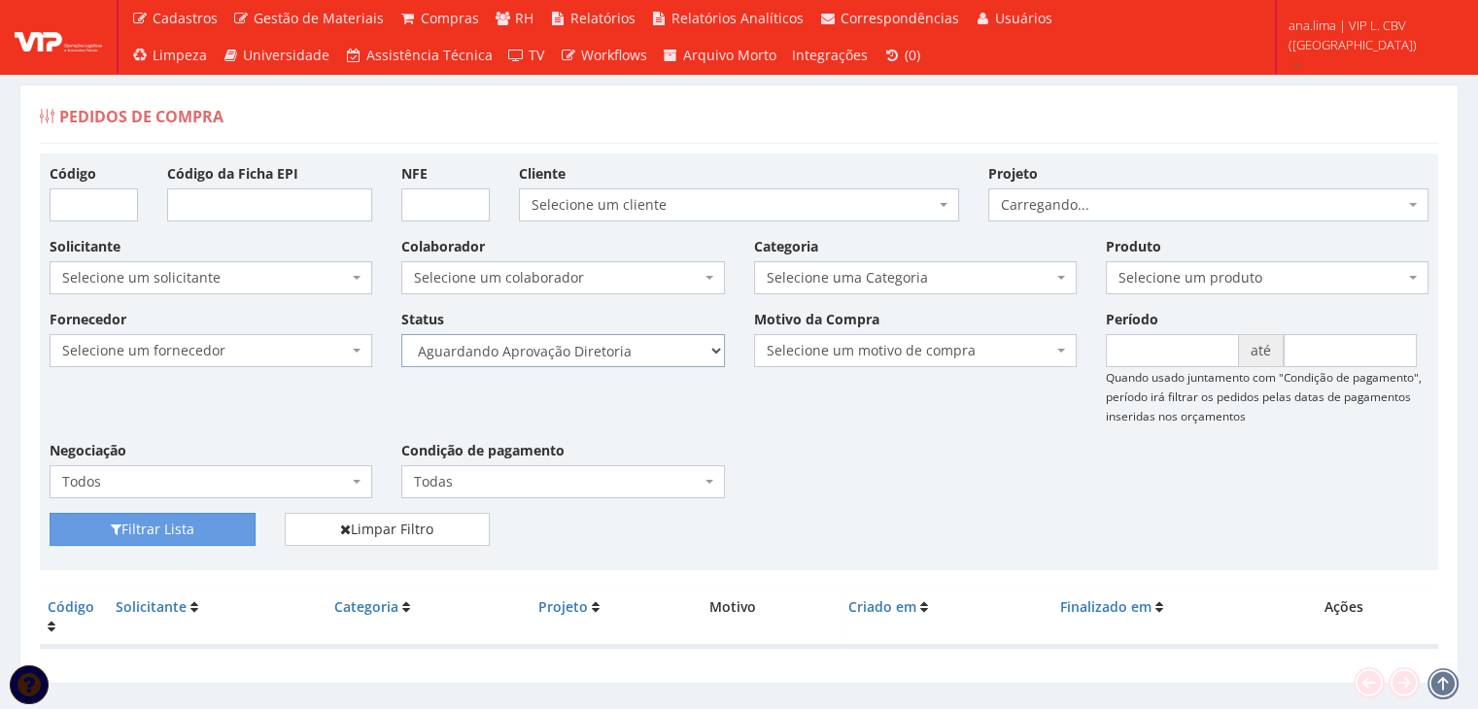
drag, startPoint x: 0, startPoint y: 0, endPoint x: 606, endPoint y: 352, distance: 700.9
click at [606, 348] on select "Selecione um status Cancelado Aguardando Aprovação Diretoria Pedido Aprovado Ag…" at bounding box center [562, 350] width 323 height 33
select select "4"
click at [401, 334] on select "Selecione um status Cancelado Aguardando Aprovação Diretoria Pedido Aprovado Ag…" at bounding box center [562, 350] width 323 height 33
click at [205, 518] on button "Filtrar Lista" at bounding box center [153, 529] width 206 height 33
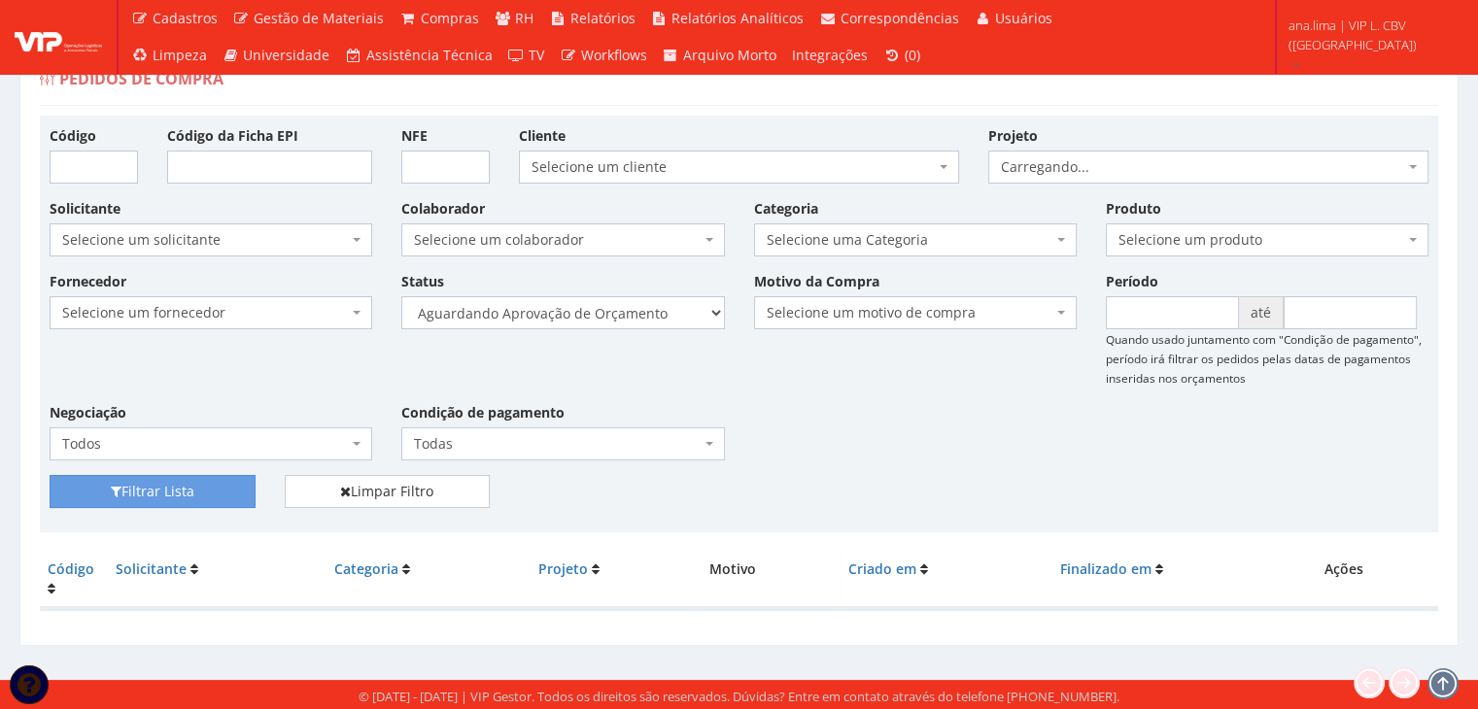
scroll to position [39, 0]
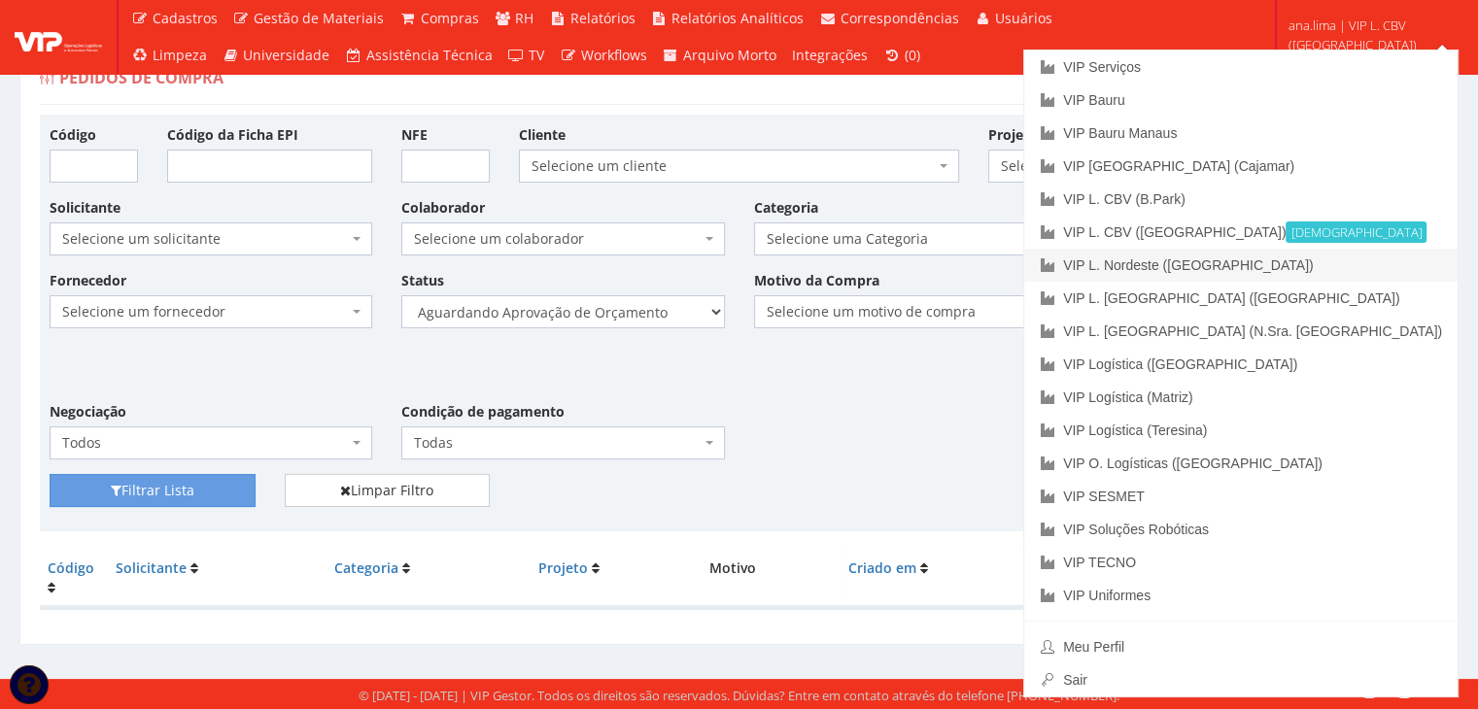
click at [1405, 265] on link "VIP L. Nordeste ([GEOGRAPHIC_DATA])" at bounding box center [1240, 265] width 433 height 33
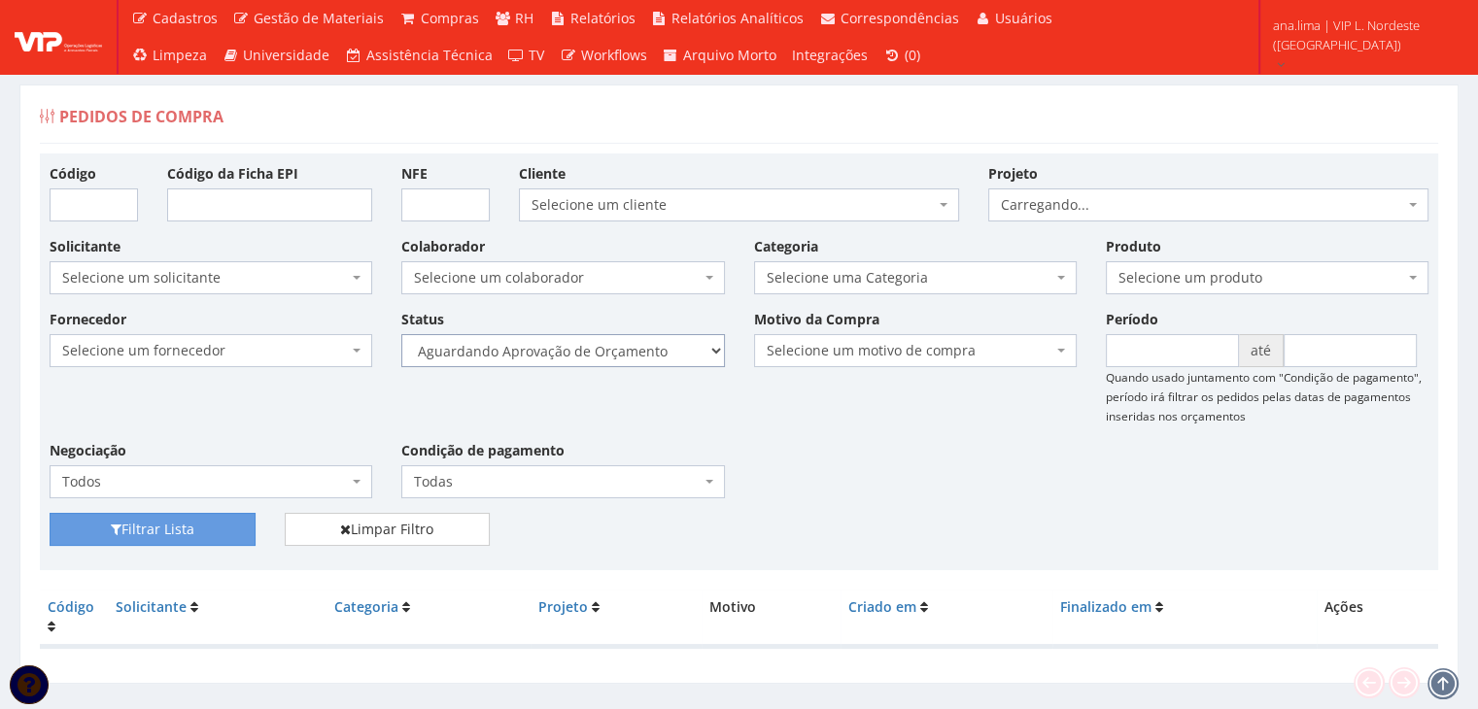
click at [688, 343] on select "Selecione um status Cancelado Aguardando Aprovação Diretoria Pedido Aprovado Ag…" at bounding box center [562, 350] width 323 height 33
select select "1"
click at [401, 334] on select "Selecione um status Cancelado Aguardando Aprovação Diretoria Pedido Aprovado Ag…" at bounding box center [562, 350] width 323 height 33
click at [197, 522] on button "Filtrar Lista" at bounding box center [153, 529] width 206 height 33
click at [626, 337] on select "Selecione um status Cancelado Aguardando Aprovação Diretoria Pedido Aprovado Ag…" at bounding box center [562, 350] width 323 height 33
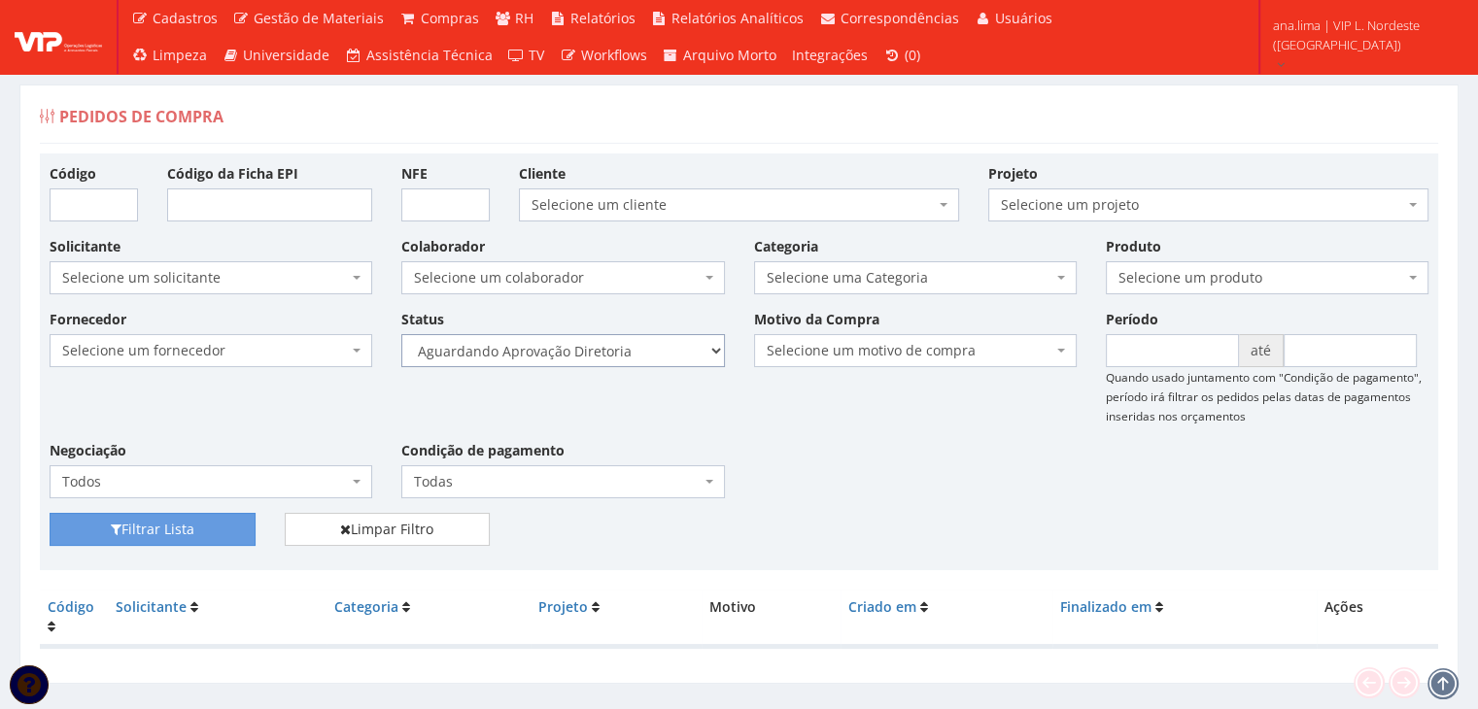
select select "4"
click at [401, 334] on select "Selecione um status Cancelado Aguardando Aprovação Diretoria Pedido Aprovado Ag…" at bounding box center [562, 350] width 323 height 33
drag, startPoint x: 211, startPoint y: 529, endPoint x: 372, endPoint y: 488, distance: 166.4
click at [212, 528] on button "Filtrar Lista" at bounding box center [153, 529] width 206 height 33
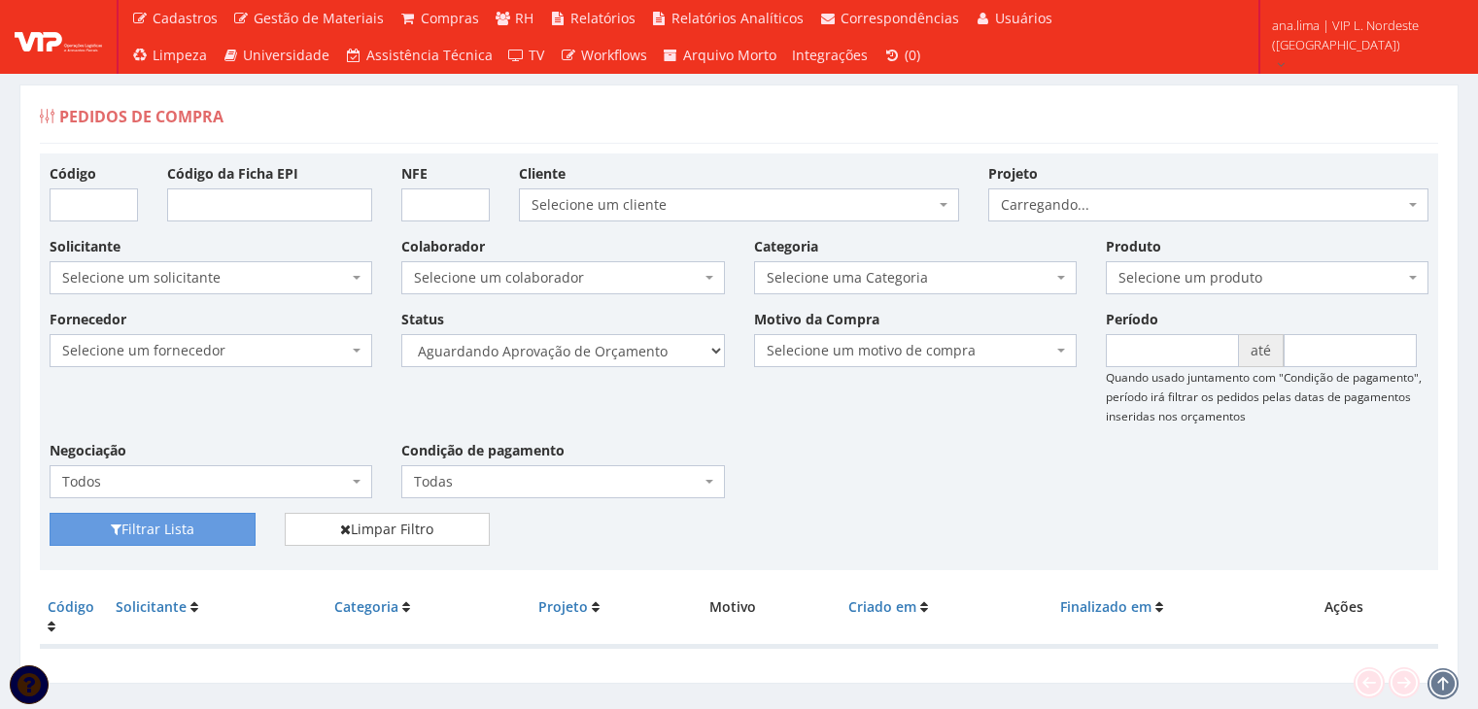
scroll to position [39, 0]
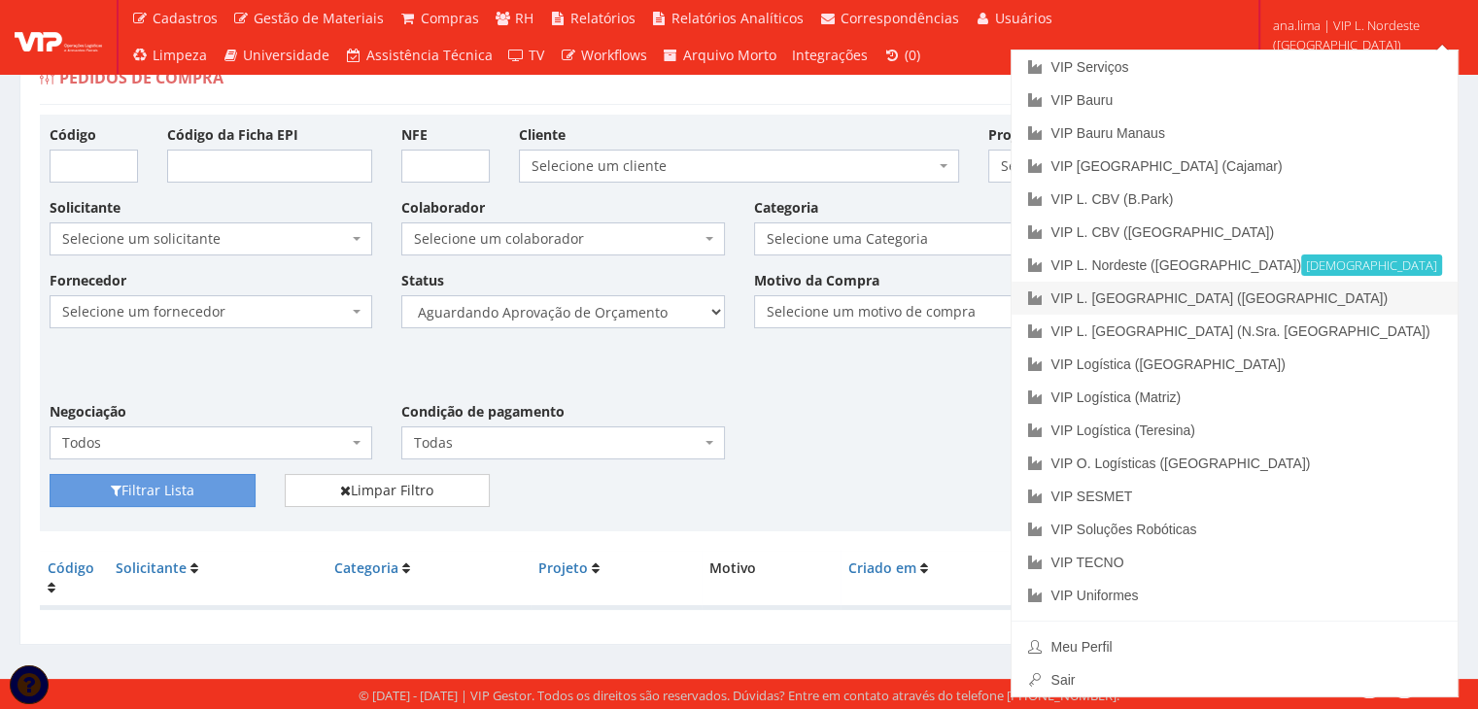
click at [1380, 296] on link "VIP L. [GEOGRAPHIC_DATA] ([GEOGRAPHIC_DATA])" at bounding box center [1234, 298] width 446 height 33
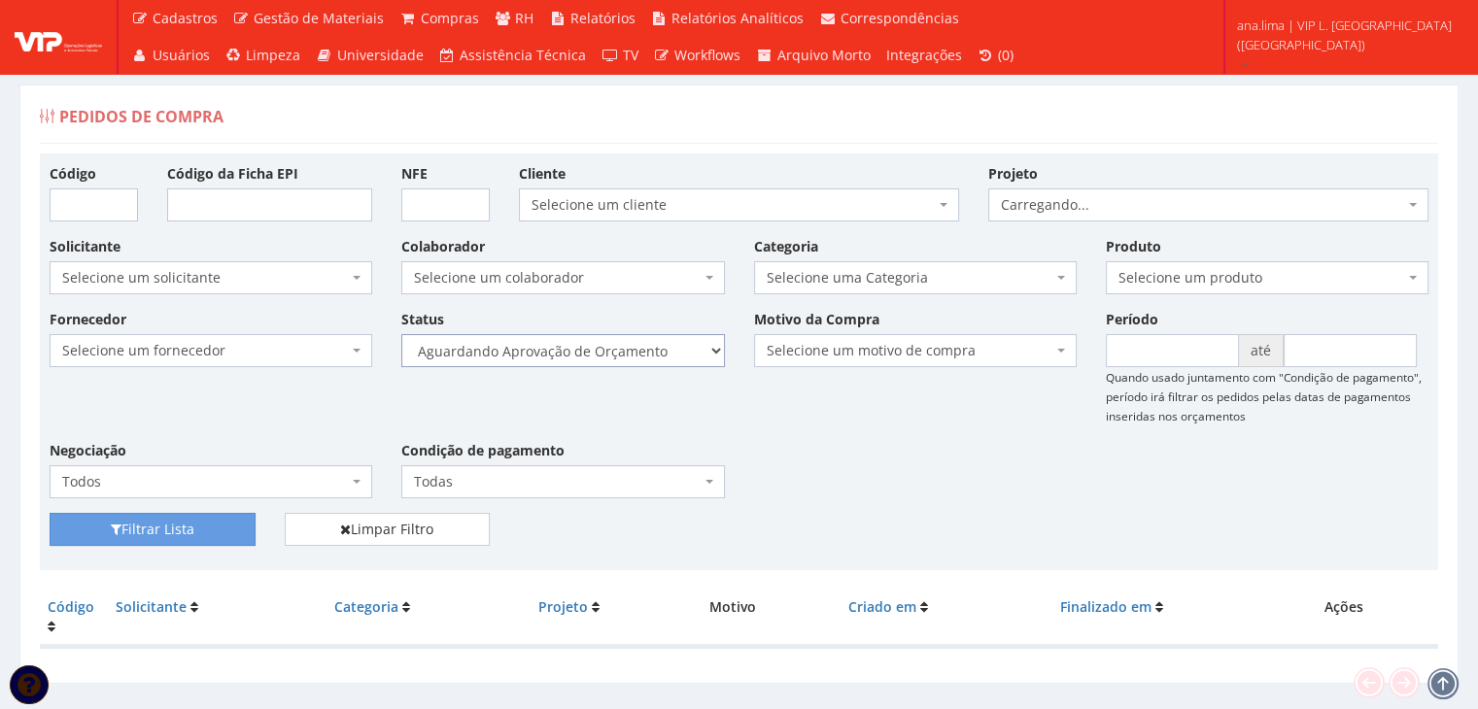
click at [657, 347] on select "Selecione um status Cancelado Aguardando Aprovação Diretoria Pedido Aprovado Ag…" at bounding box center [562, 350] width 323 height 33
select select "1"
click at [401, 334] on select "Selecione um status Cancelado Aguardando Aprovação Diretoria Pedido Aprovado Ag…" at bounding box center [562, 350] width 323 height 33
click at [186, 529] on button "Filtrar Lista" at bounding box center [153, 529] width 206 height 33
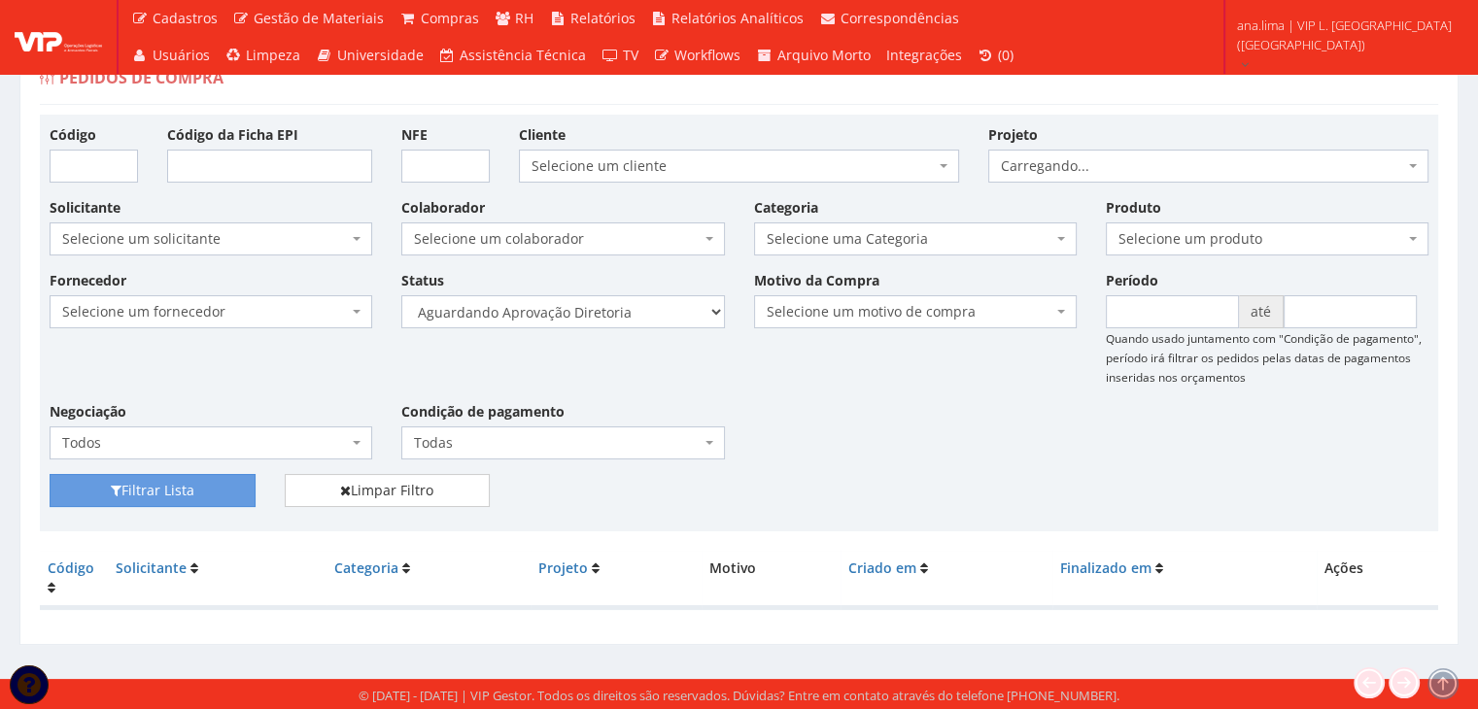
scroll to position [39, 0]
click at [641, 321] on select "Selecione um status Cancelado Aguardando Aprovação Diretoria Pedido Aprovado Ag…" at bounding box center [562, 311] width 323 height 33
select select "4"
click at [401, 295] on select "Selecione um status Cancelado Aguardando Aprovação Diretoria Pedido Aprovado Ag…" at bounding box center [562, 311] width 323 height 33
click at [181, 487] on button "Filtrar Lista" at bounding box center [153, 490] width 206 height 33
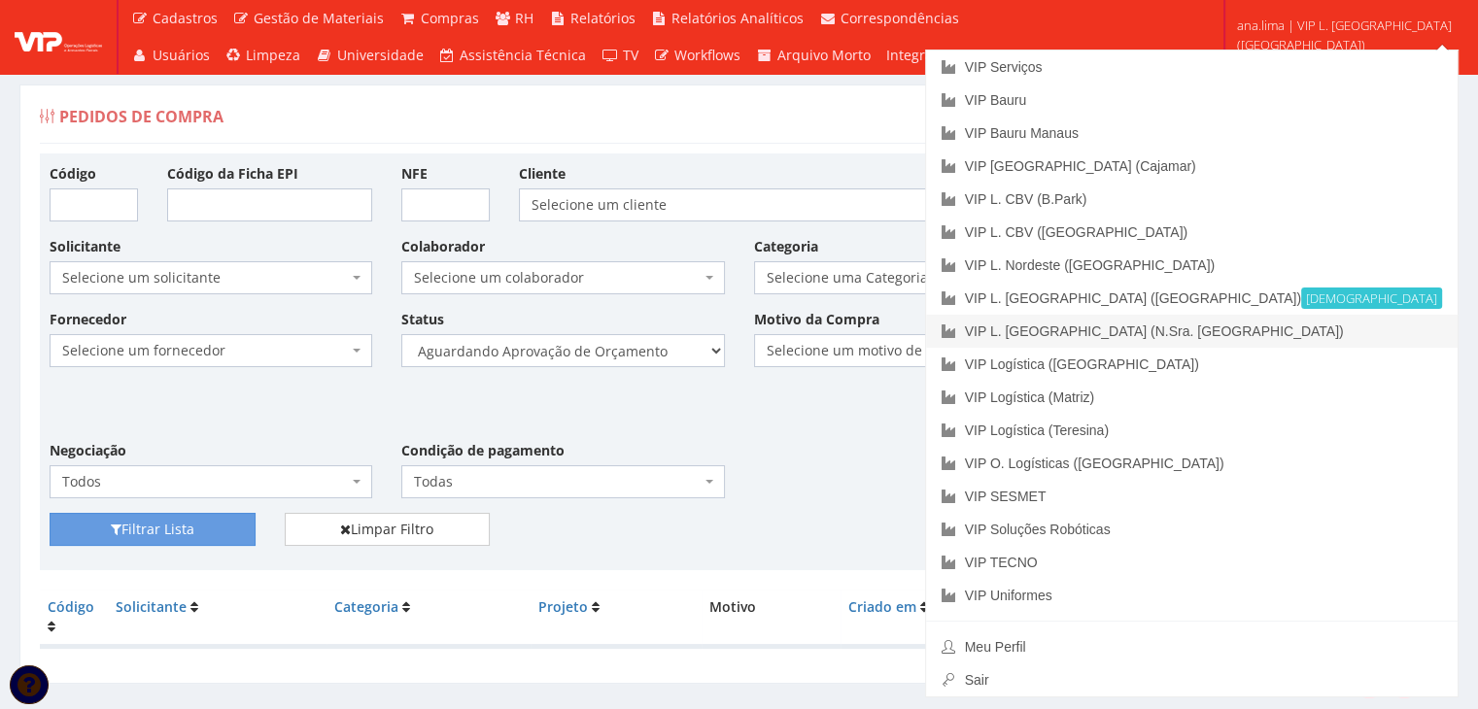
click at [1357, 332] on link "VIP L. [GEOGRAPHIC_DATA] (N.Sra. [GEOGRAPHIC_DATA])" at bounding box center [1191, 331] width 531 height 33
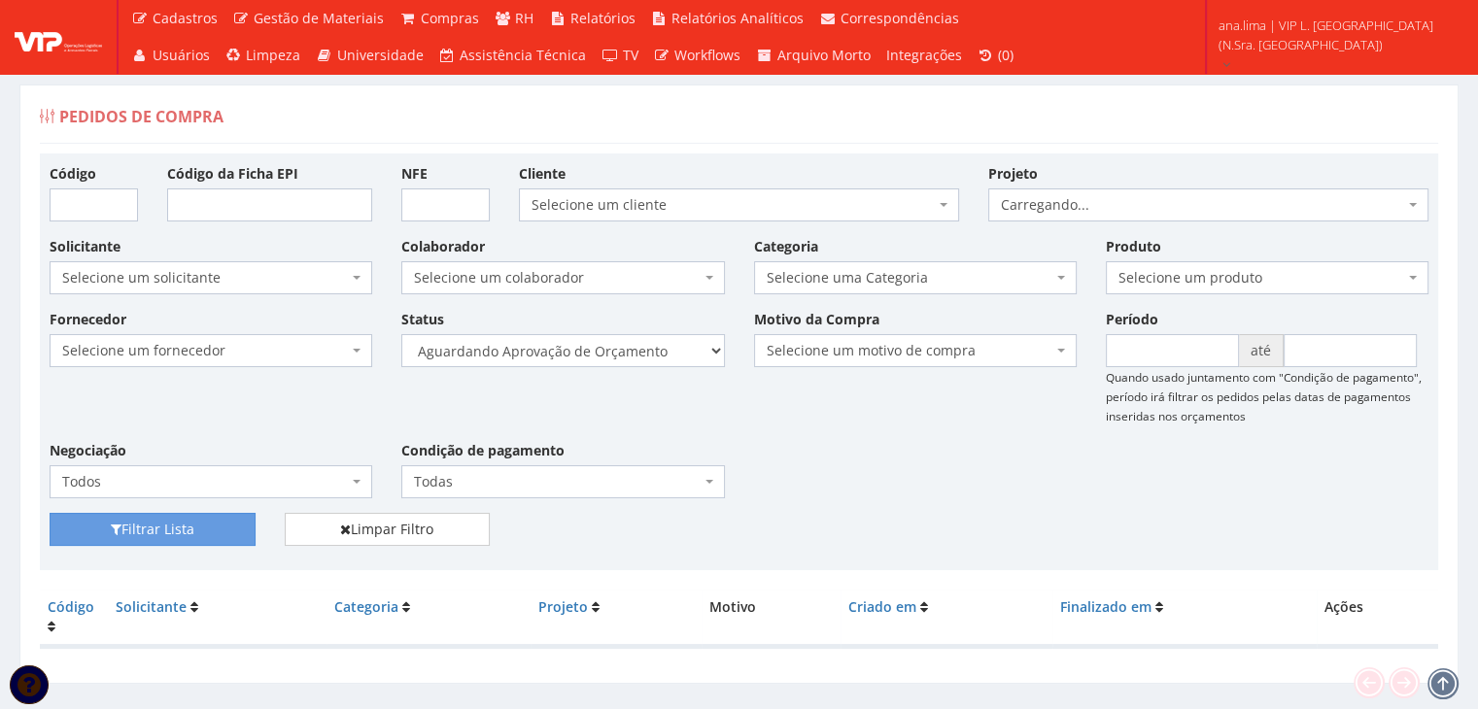
scroll to position [39, 0]
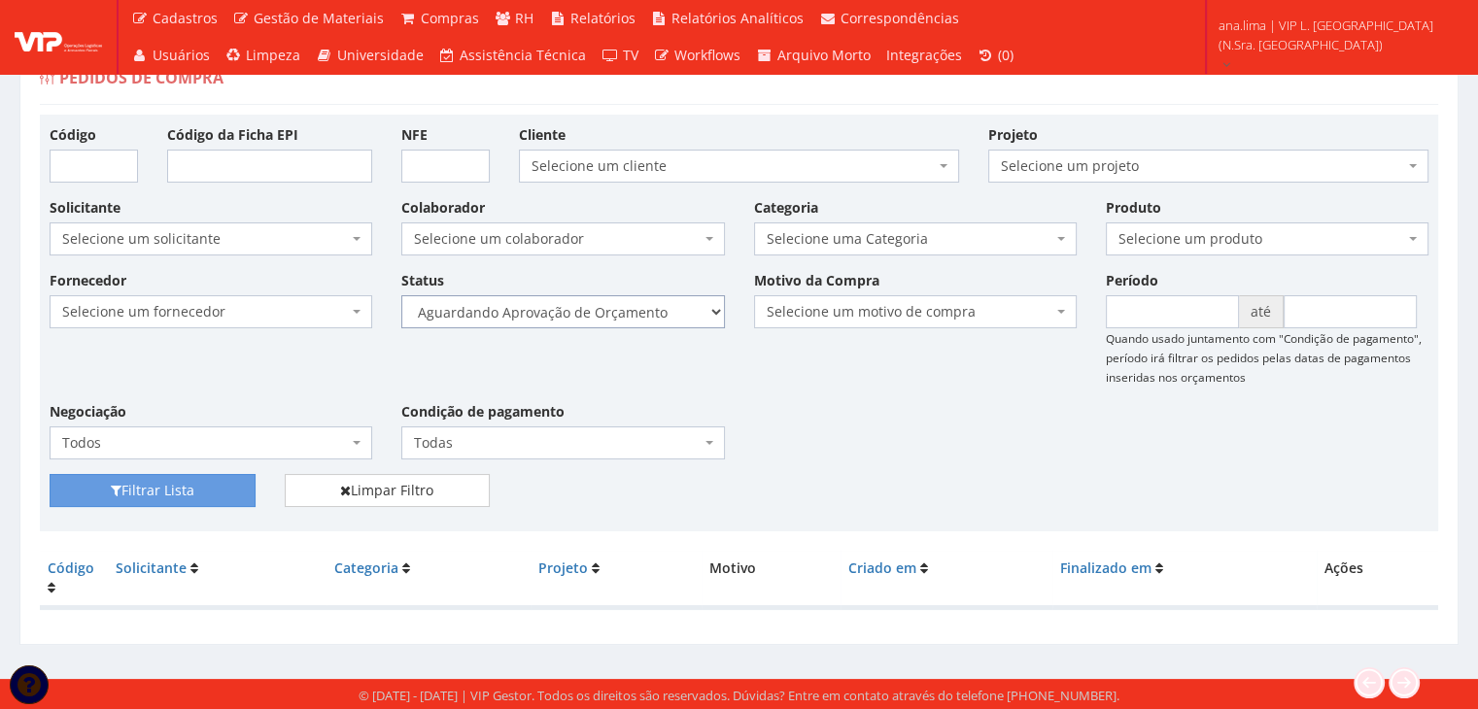
click at [680, 325] on select "Selecione um status Cancelado Aguardando Aprovação Diretoria Pedido Aprovado Ag…" at bounding box center [562, 311] width 323 height 33
select select "1"
click at [401, 295] on select "Selecione um status Cancelado Aguardando Aprovação Diretoria Pedido Aprovado Ag…" at bounding box center [562, 311] width 323 height 33
click at [233, 479] on button "Filtrar Lista" at bounding box center [153, 490] width 206 height 33
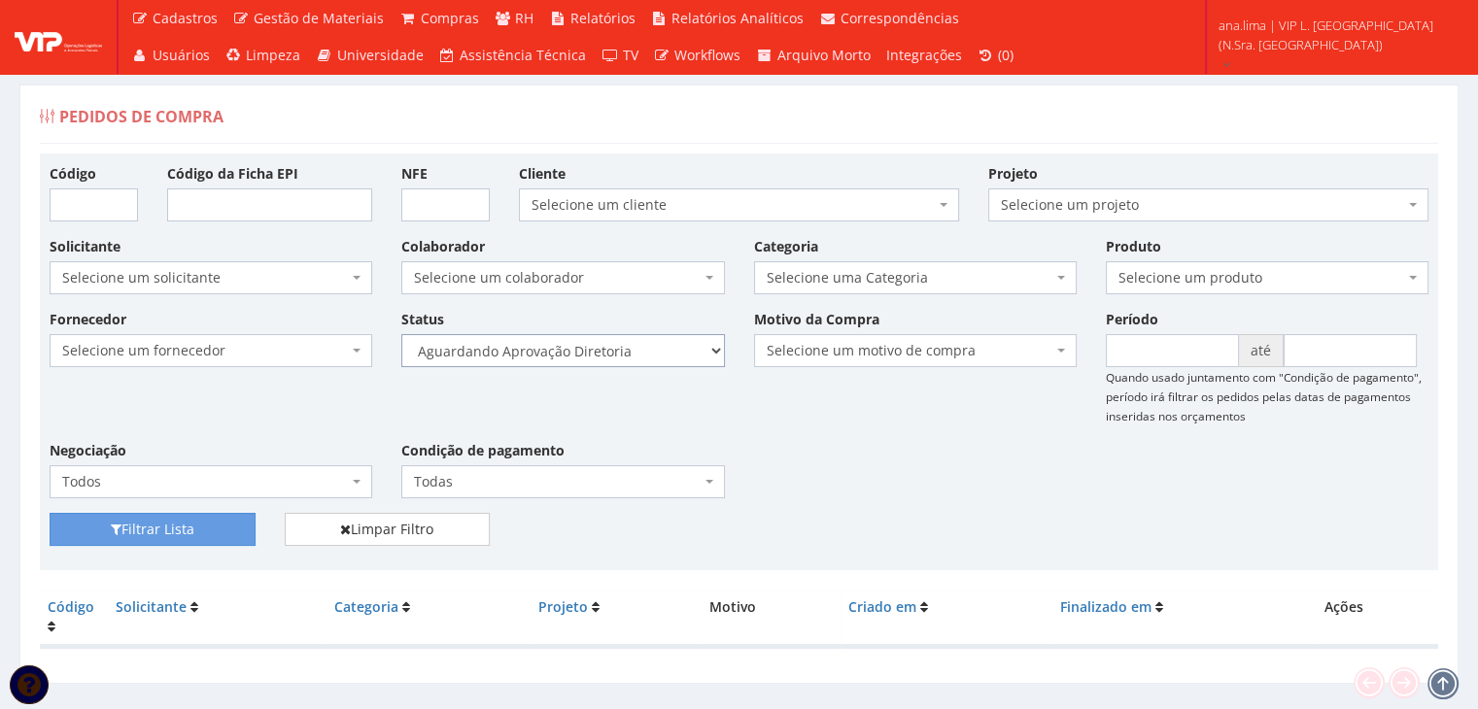
drag, startPoint x: 622, startPoint y: 351, endPoint x: 625, endPoint y: 362, distance: 12.0
click at [622, 351] on select "Selecione um status Cancelado Aguardando Aprovação Diretoria Pedido Aprovado Ag…" at bounding box center [562, 350] width 323 height 33
select select "4"
click at [401, 334] on select "Selecione um status Cancelado Aguardando Aprovação Diretoria Pedido Aprovado Ag…" at bounding box center [562, 350] width 323 height 33
click at [176, 533] on button "Filtrar Lista" at bounding box center [153, 529] width 206 height 33
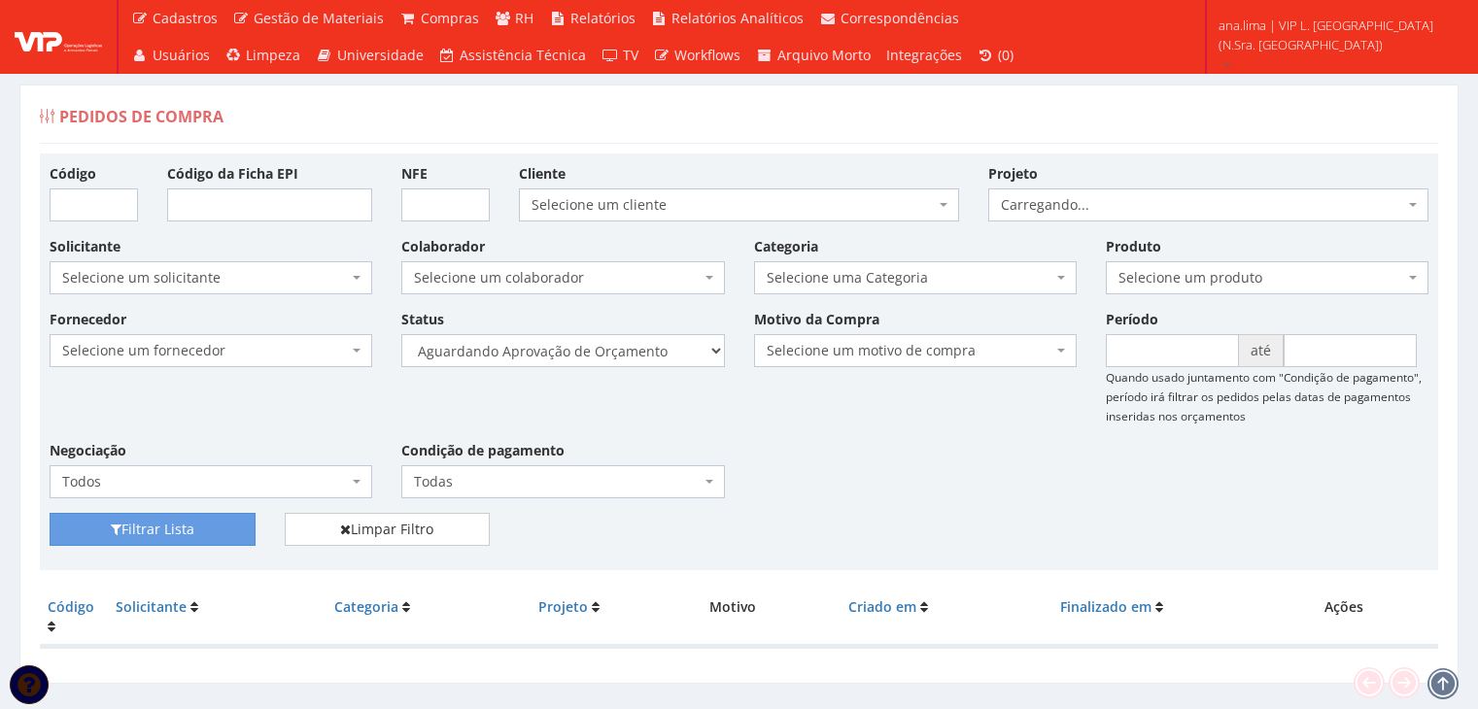
scroll to position [39, 0]
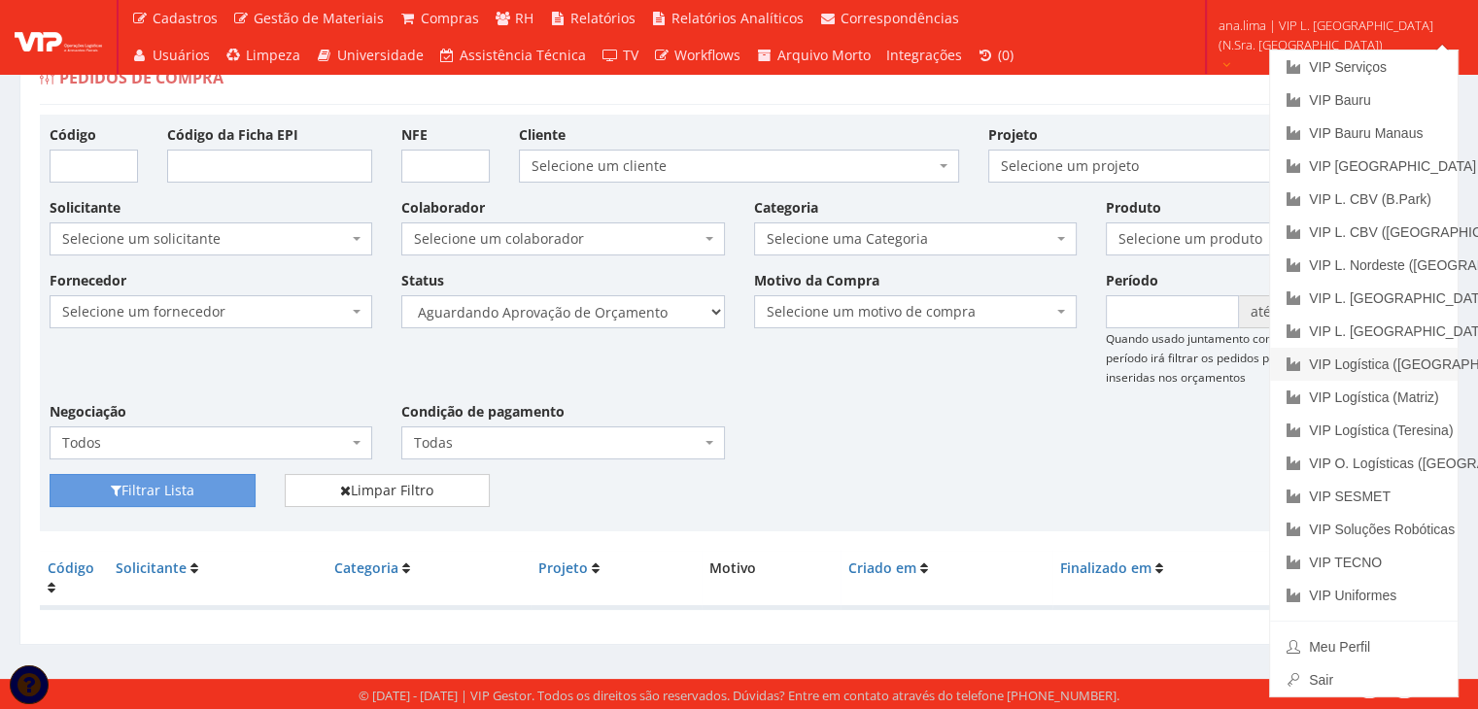
click at [1413, 371] on link "VIP Logística ([GEOGRAPHIC_DATA])" at bounding box center [1364, 364] width 188 height 33
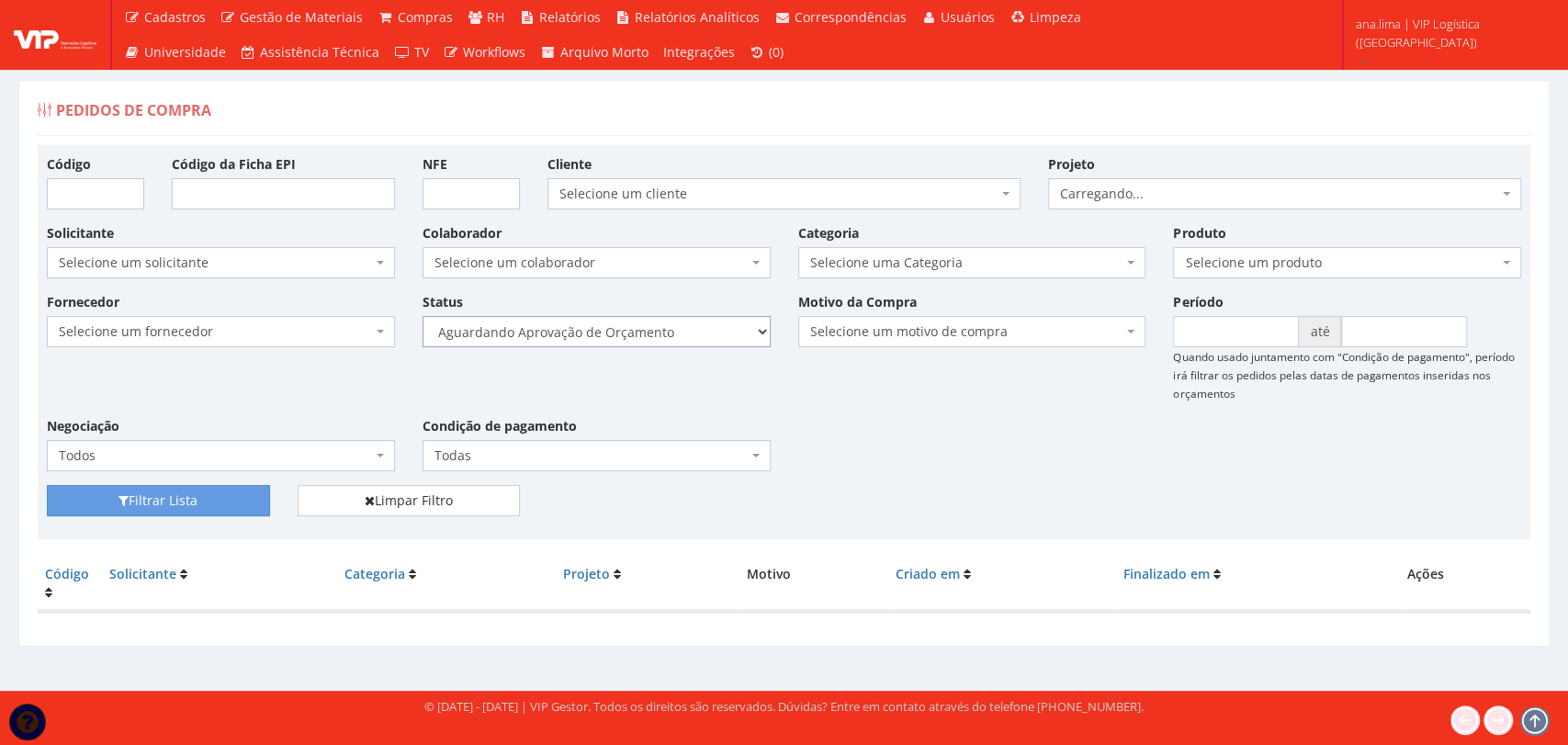
click at [696, 333] on select "Selecione um status Cancelado Aguardando Aprovação Diretoria Pedido Aprovado Ag…" at bounding box center [596, 331] width 348 height 31
select select "1"
click at [422, 316] on select "Selecione um status Cancelado Aguardando Aprovação Diretoria Pedido Aprovado Ag…" at bounding box center [596, 331] width 348 height 31
click at [254, 489] on button "Filtrar Lista" at bounding box center [159, 500] width 223 height 31
click at [673, 335] on select "Selecione um status Cancelado Aguardando Aprovação Diretoria Pedido Aprovado Ag…" at bounding box center [596, 331] width 348 height 31
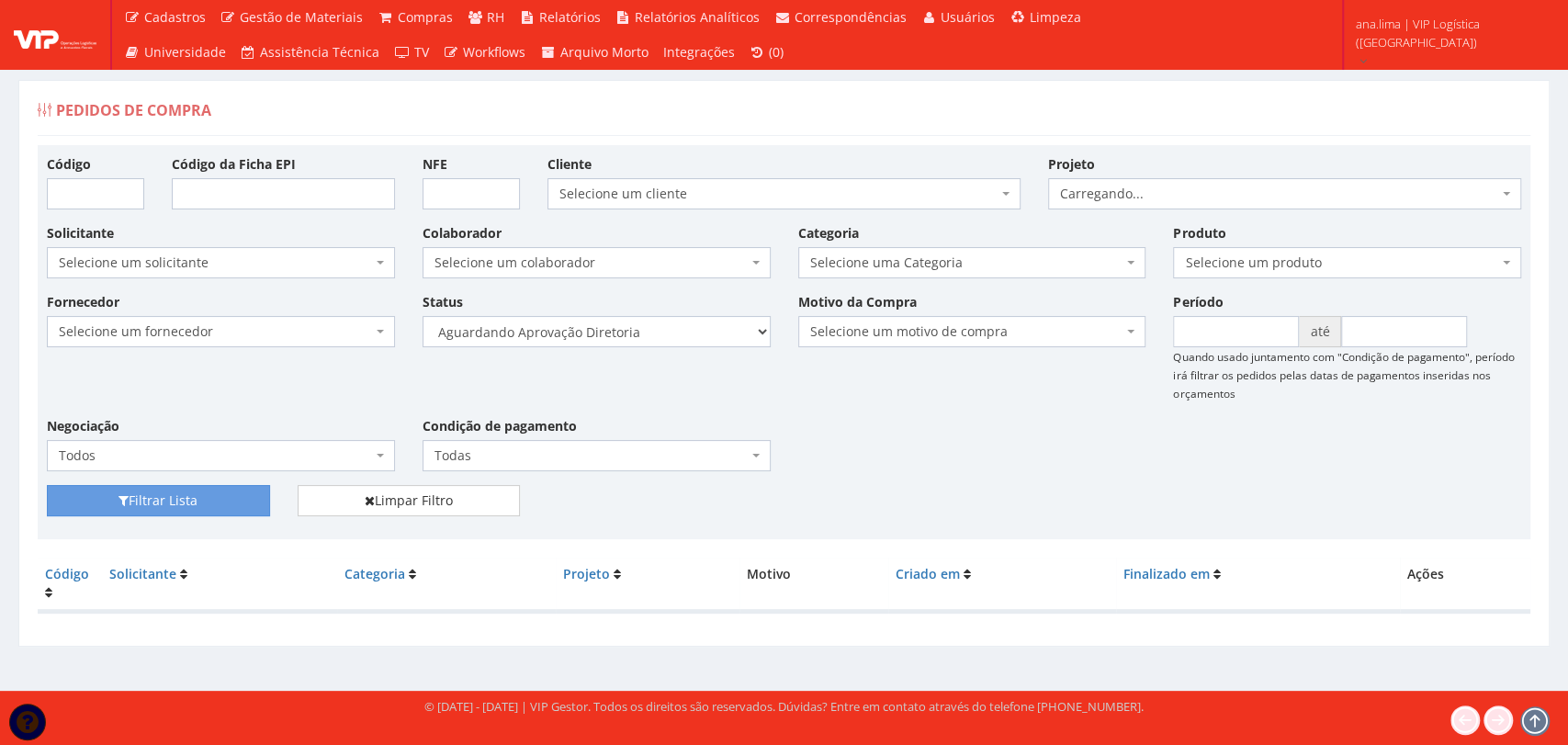
select select "4"
click at [422, 316] on select "Selecione um status Cancelado Aguardando Aprovação Diretoria Pedido Aprovado Ag…" at bounding box center [596, 331] width 348 height 31
click at [135, 508] on button "Filtrar Lista" at bounding box center [159, 500] width 223 height 31
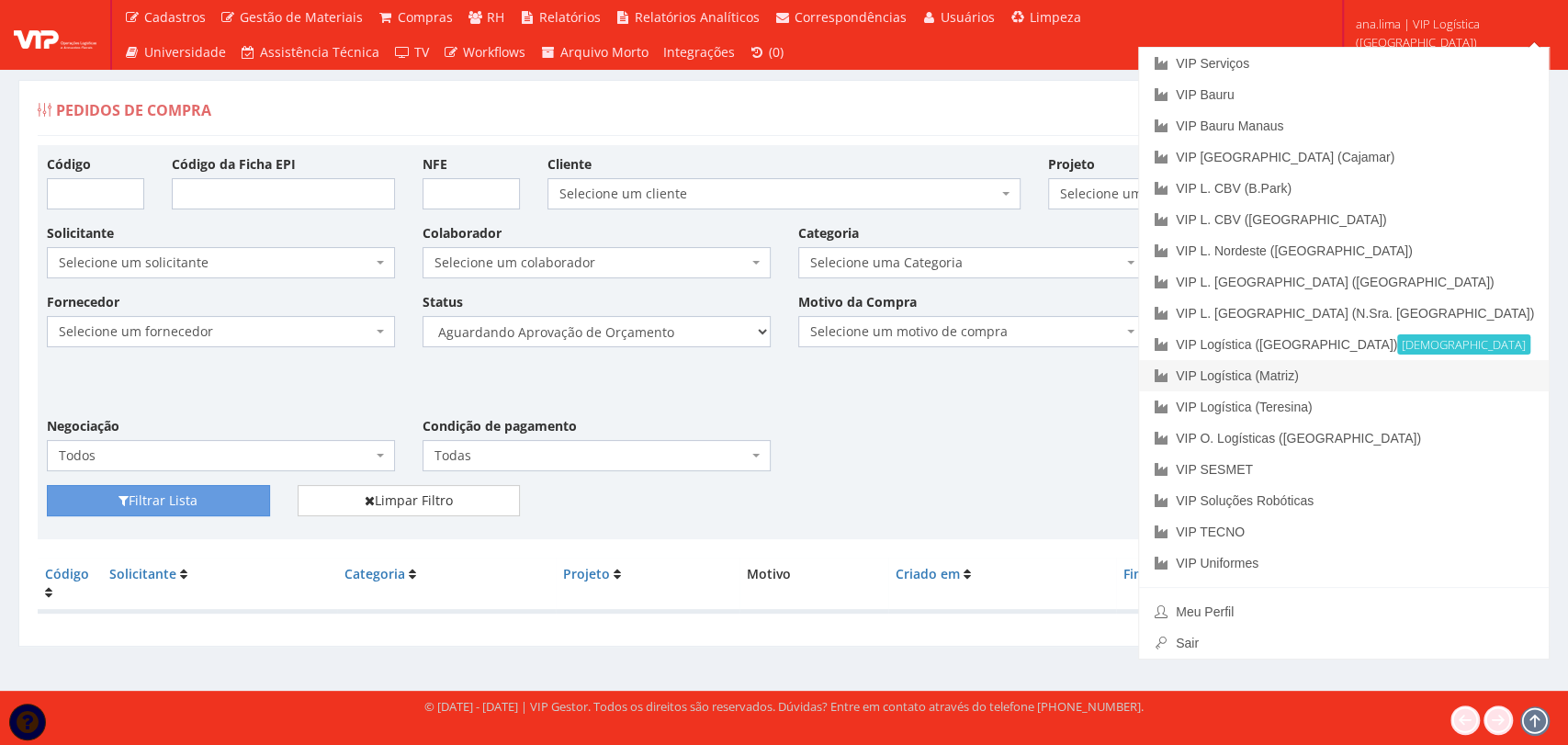
click at [1444, 372] on link "VIP Logística (Matriz)" at bounding box center [1343, 375] width 409 height 31
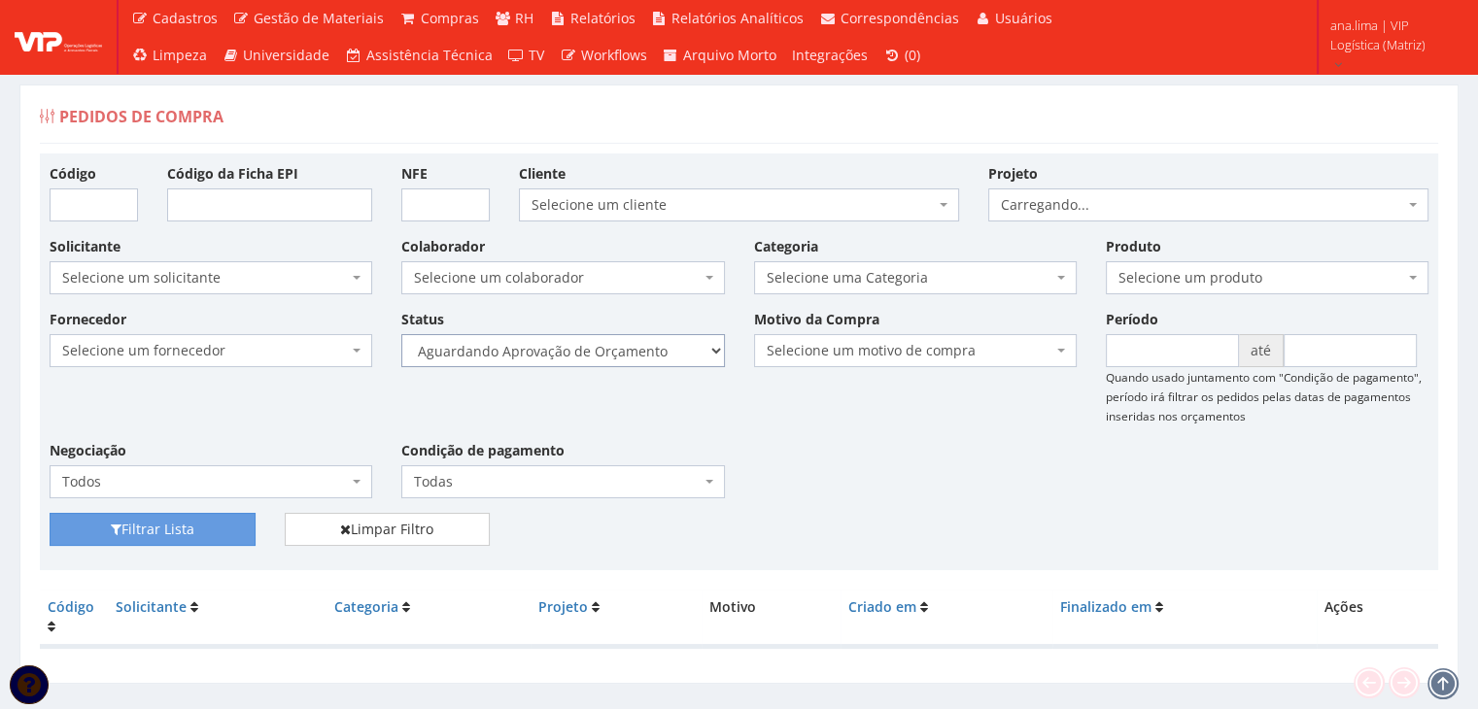
click at [653, 362] on select "Selecione um status Cancelado Aguardando Aprovação Diretoria Pedido Aprovado Ag…" at bounding box center [562, 350] width 323 height 33
select select "1"
click at [401, 334] on select "Selecione um status Cancelado Aguardando Aprovação Diretoria Pedido Aprovado Ag…" at bounding box center [562, 350] width 323 height 33
drag, startPoint x: 214, startPoint y: 527, endPoint x: 267, endPoint y: 508, distance: 56.5
click at [214, 529] on button "Filtrar Lista" at bounding box center [153, 529] width 206 height 33
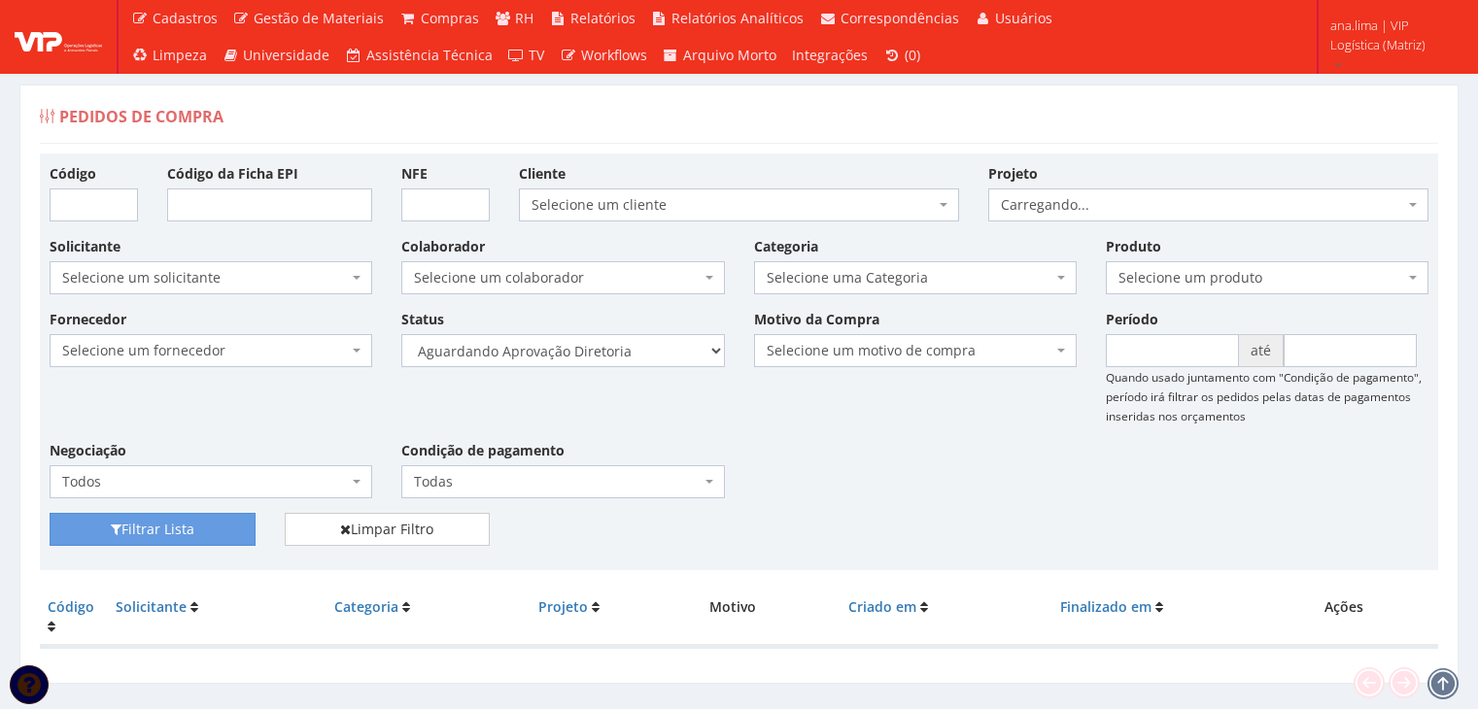
click at [640, 356] on select "Selecione um status Cancelado Aguardando Aprovação Diretoria Pedido Aprovado Ag…" at bounding box center [562, 350] width 323 height 33
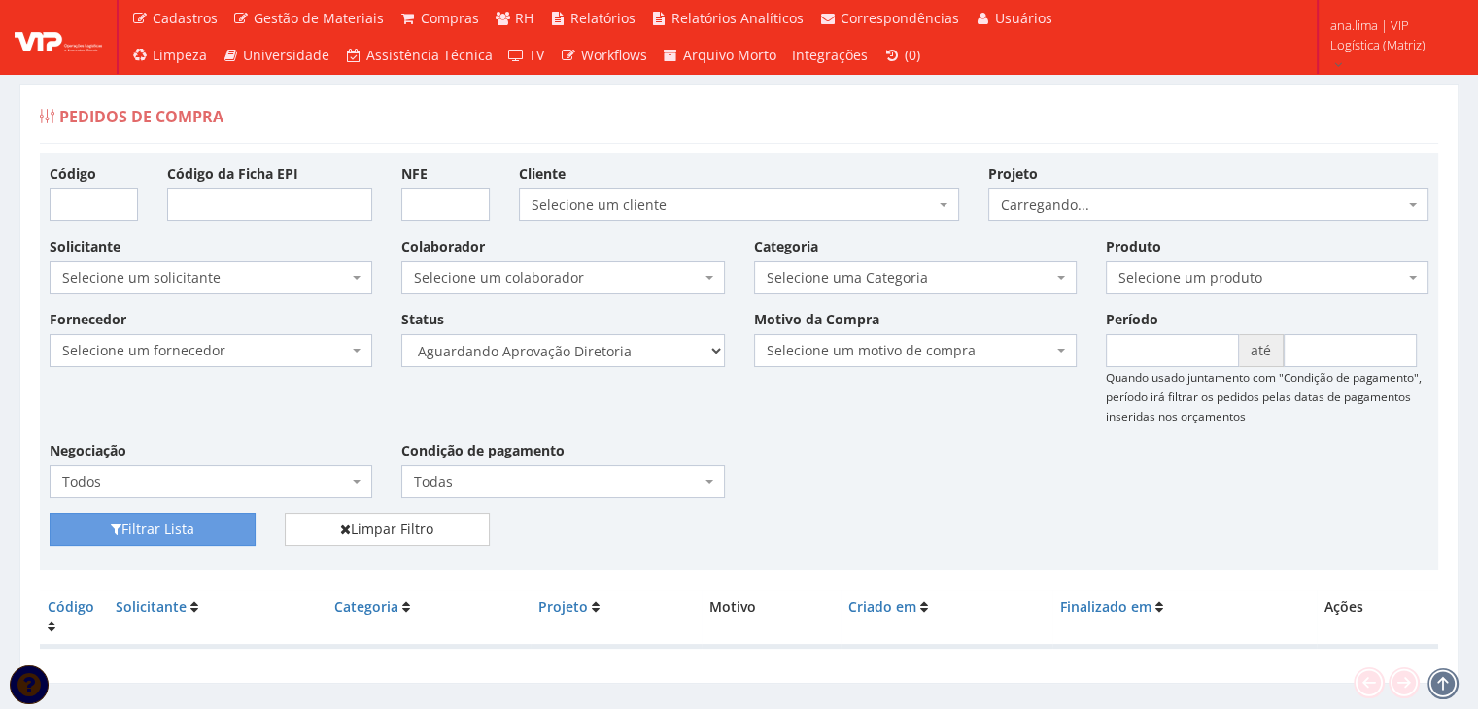
select select "4"
click at [401, 334] on select "Selecione um status Cancelado Aguardando Aprovação Diretoria Pedido Aprovado Ag…" at bounding box center [562, 350] width 323 height 33
click at [234, 516] on button "Filtrar Lista" at bounding box center [153, 529] width 206 height 33
click at [668, 349] on select "Selecione um status Cancelado Aguardando Aprovação Diretoria Pedido Aprovado Ag…" at bounding box center [562, 350] width 323 height 33
select select "1"
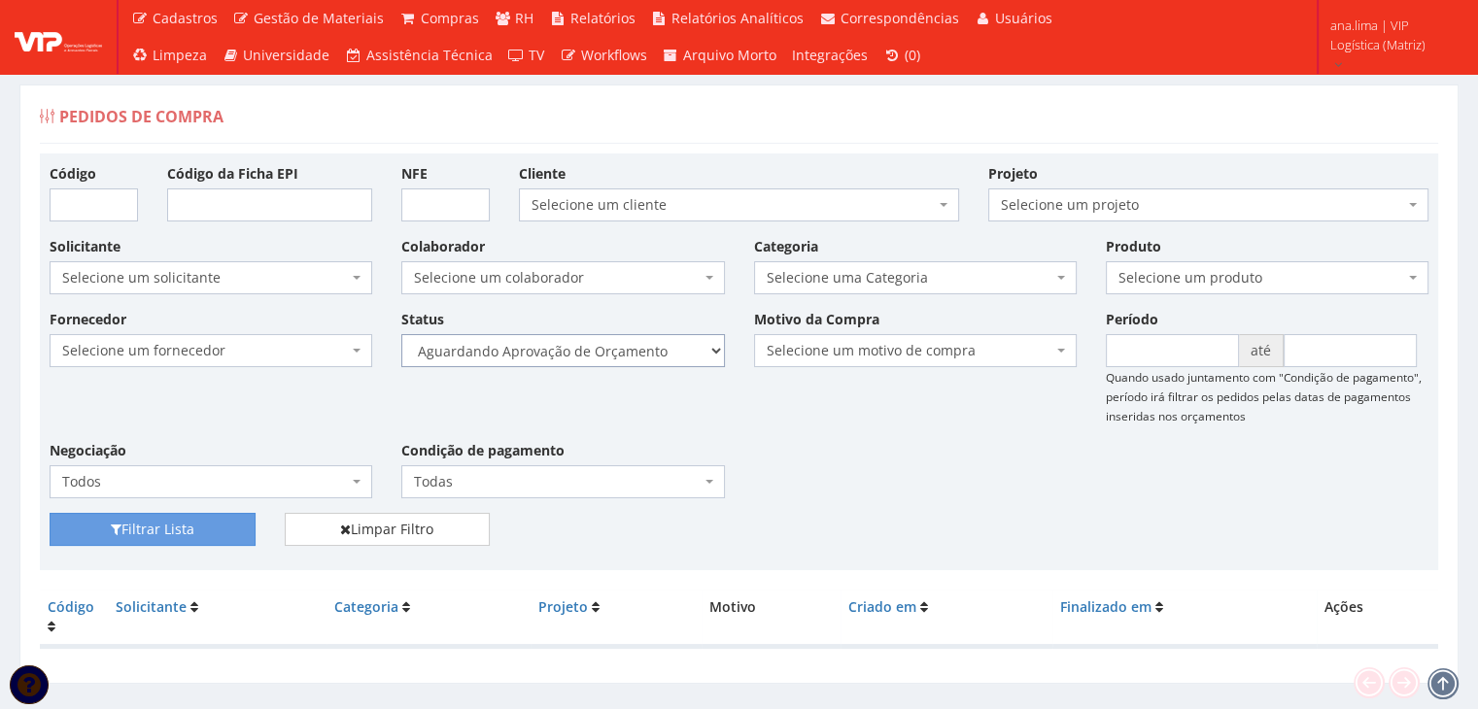
click at [401, 334] on select "Selecione um status Cancelado Aguardando Aprovação Diretoria Pedido Aprovado Ag…" at bounding box center [562, 350] width 323 height 33
click at [94, 534] on button "Filtrar Lista" at bounding box center [153, 529] width 206 height 33
click at [634, 356] on select "Selecione um status Cancelado Aguardando Aprovação Diretoria Pedido Aprovado Ag…" at bounding box center [562, 350] width 323 height 33
select select "4"
click at [401, 334] on select "Selecione um status Cancelado Aguardando Aprovação Diretoria Pedido Aprovado Ag…" at bounding box center [562, 350] width 323 height 33
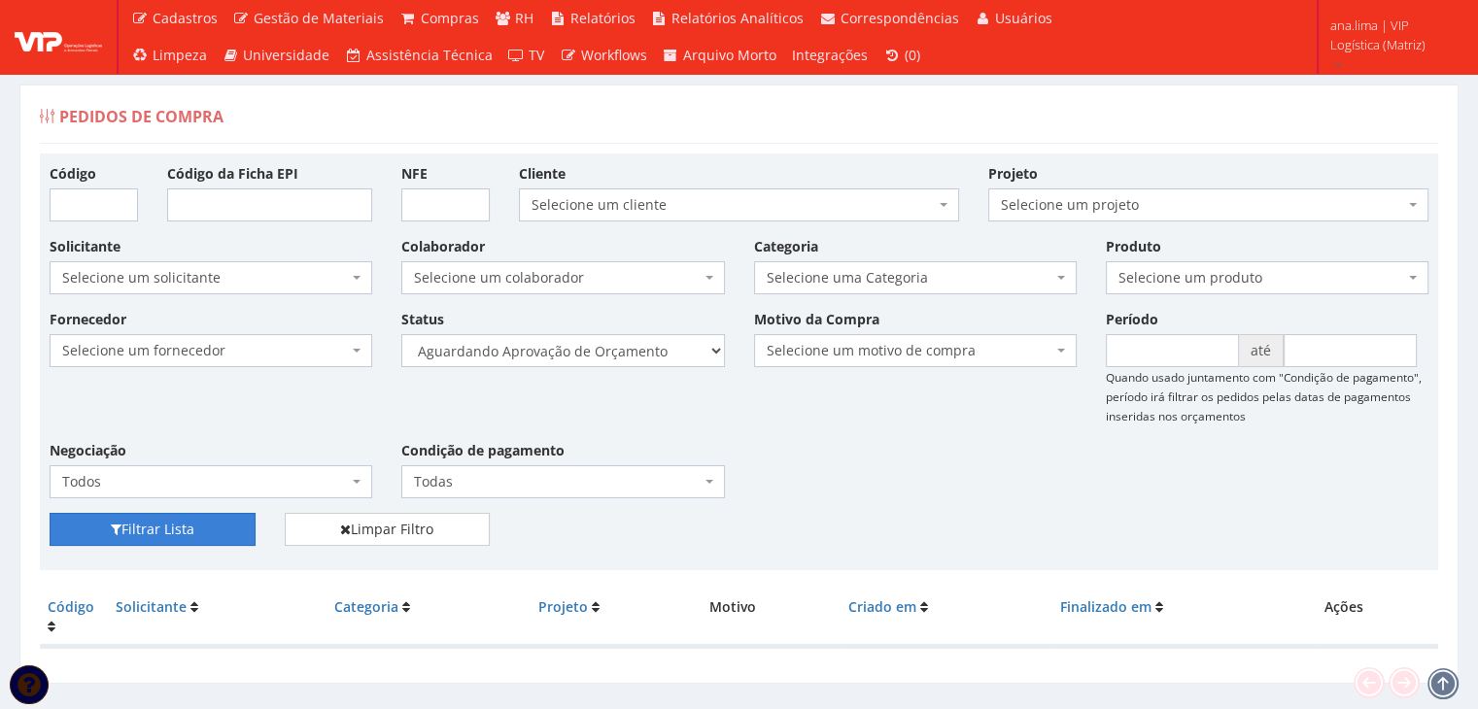
click at [163, 524] on button "Filtrar Lista" at bounding box center [153, 529] width 206 height 33
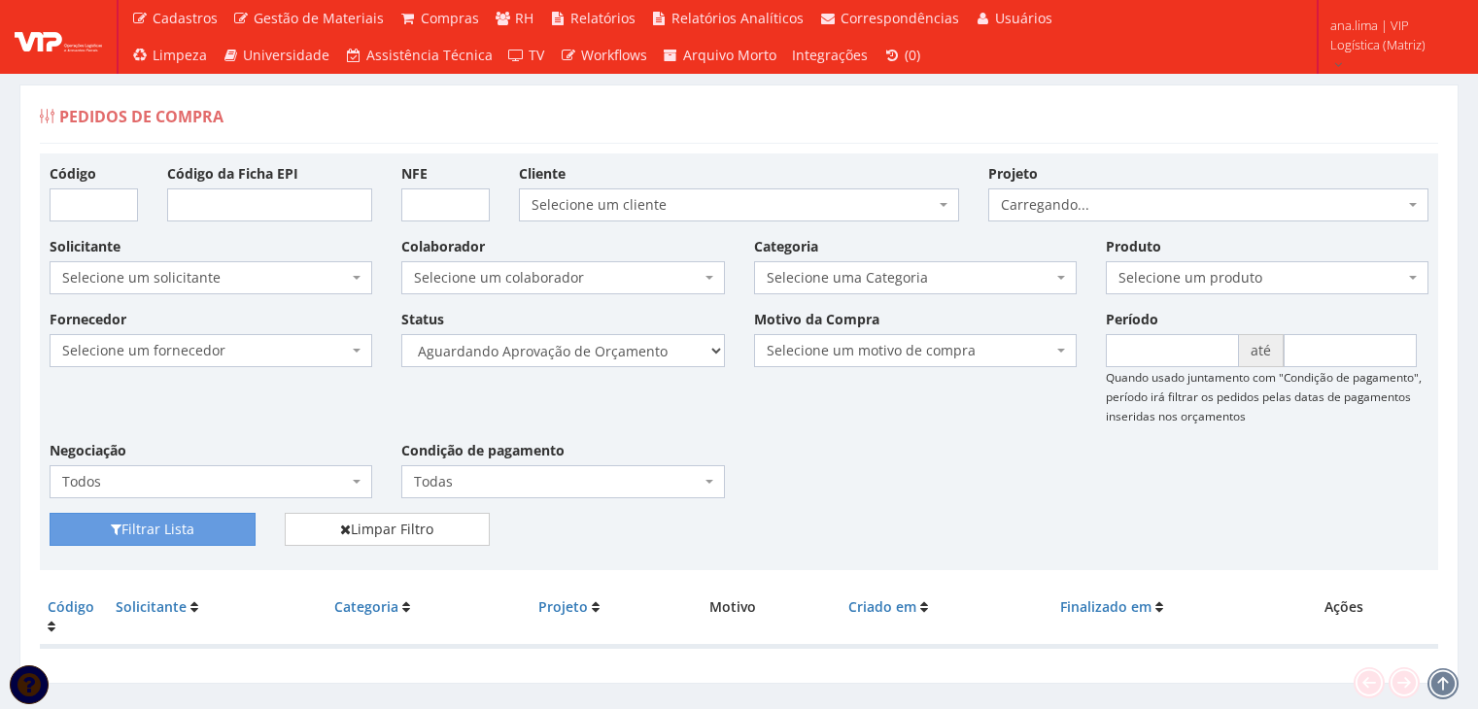
scroll to position [39, 0]
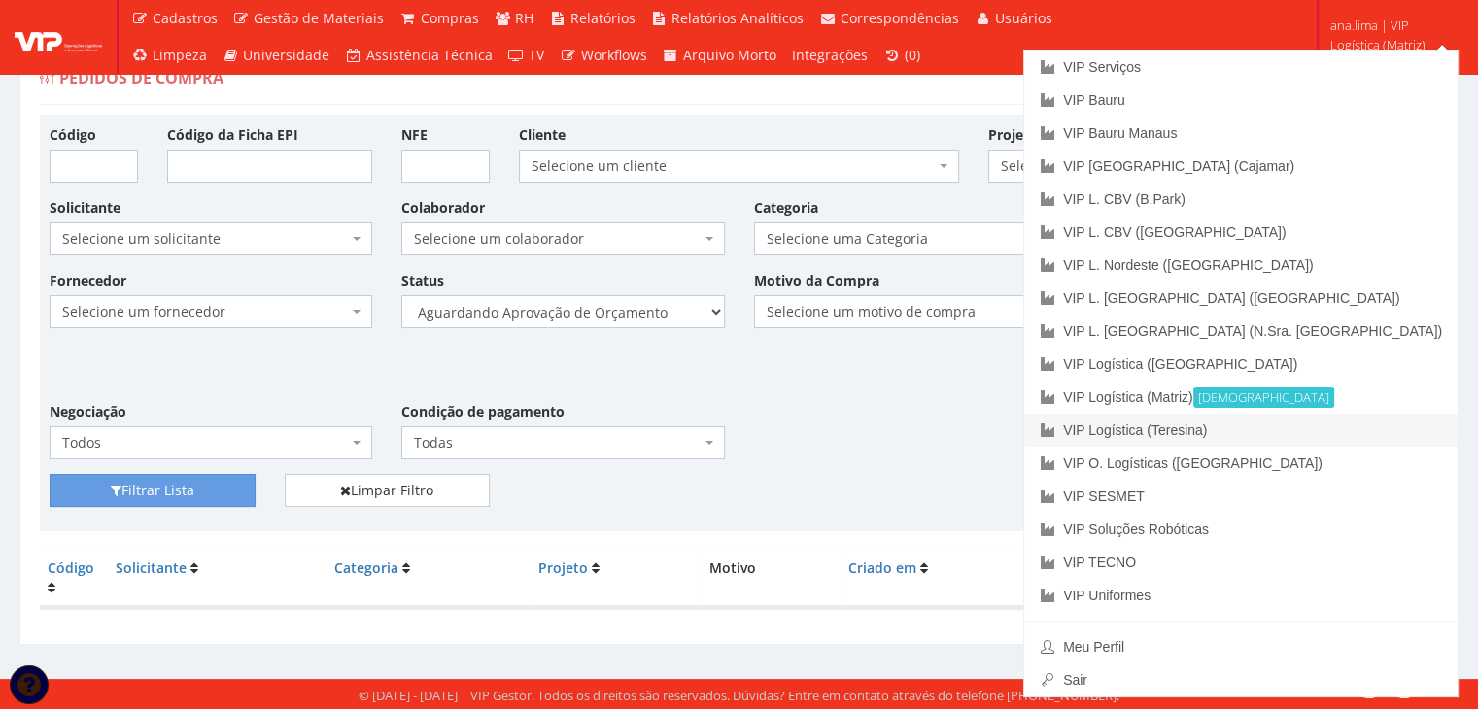
click at [1364, 428] on link "VIP Logística (Teresina)" at bounding box center [1240, 430] width 433 height 33
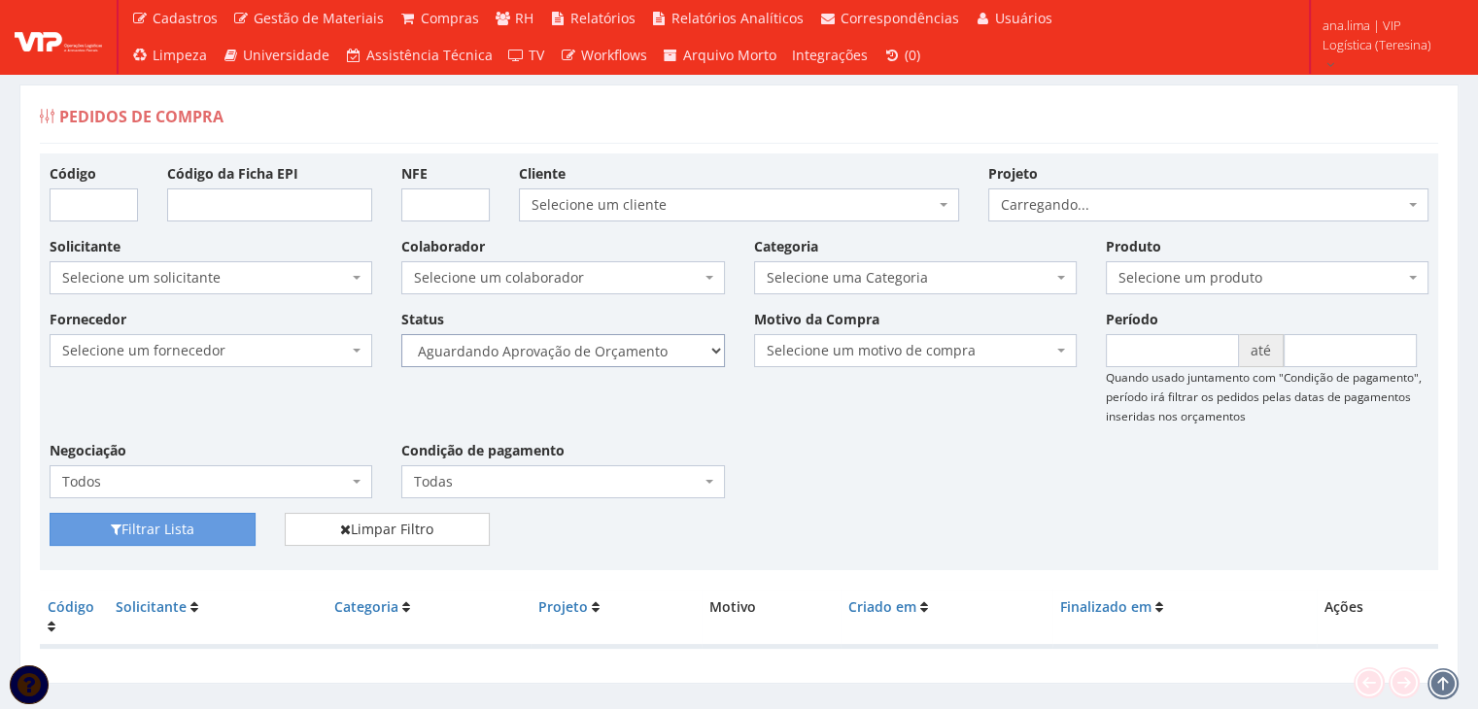
drag, startPoint x: 0, startPoint y: 0, endPoint x: 641, endPoint y: 360, distance: 735.7
click at [640, 344] on select "Selecione um status Cancelado Aguardando Aprovação Diretoria Pedido Aprovado Ag…" at bounding box center [562, 350] width 323 height 33
select select "1"
click at [401, 334] on select "Selecione um status Cancelado Aguardando Aprovação Diretoria Pedido Aprovado Ag…" at bounding box center [562, 350] width 323 height 33
drag, startPoint x: 218, startPoint y: 522, endPoint x: 352, endPoint y: 497, distance: 136.4
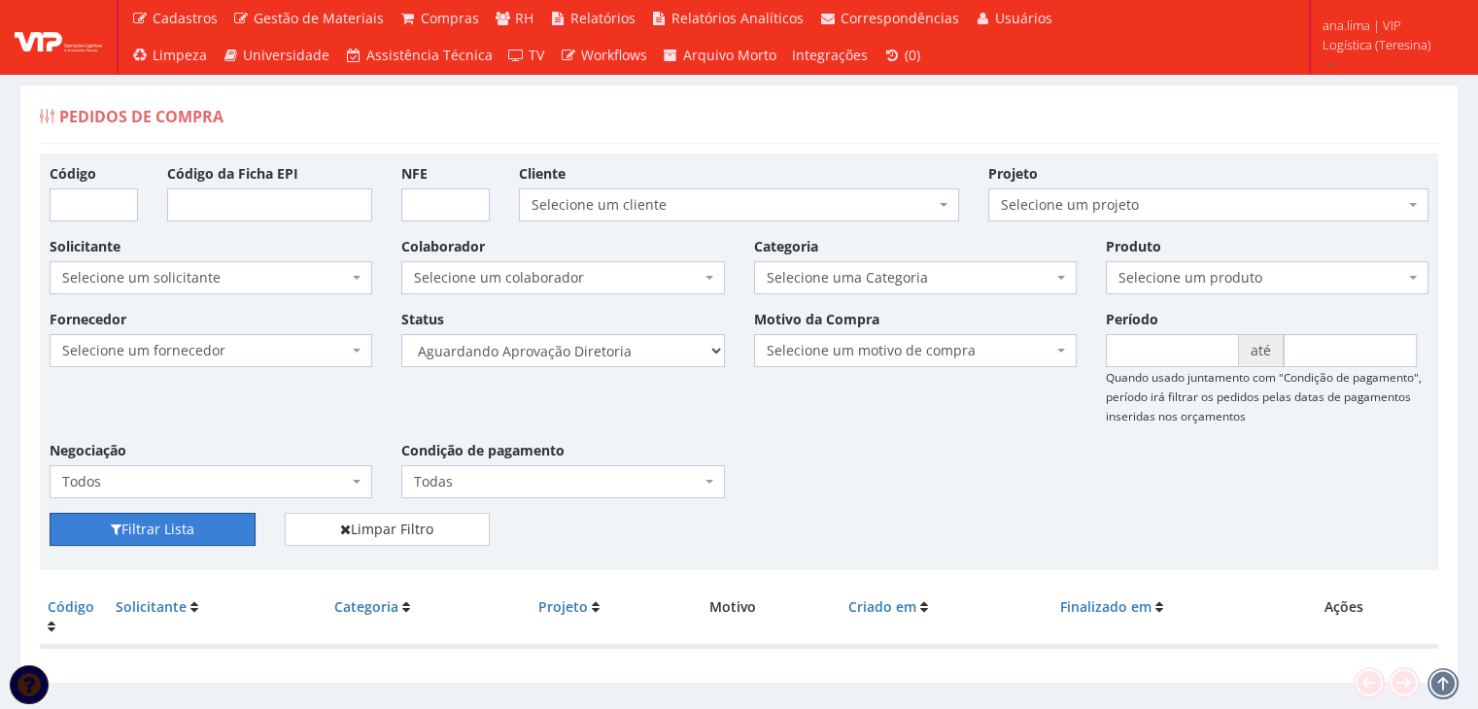
click at [218, 522] on button "Filtrar Lista" at bounding box center [153, 529] width 206 height 33
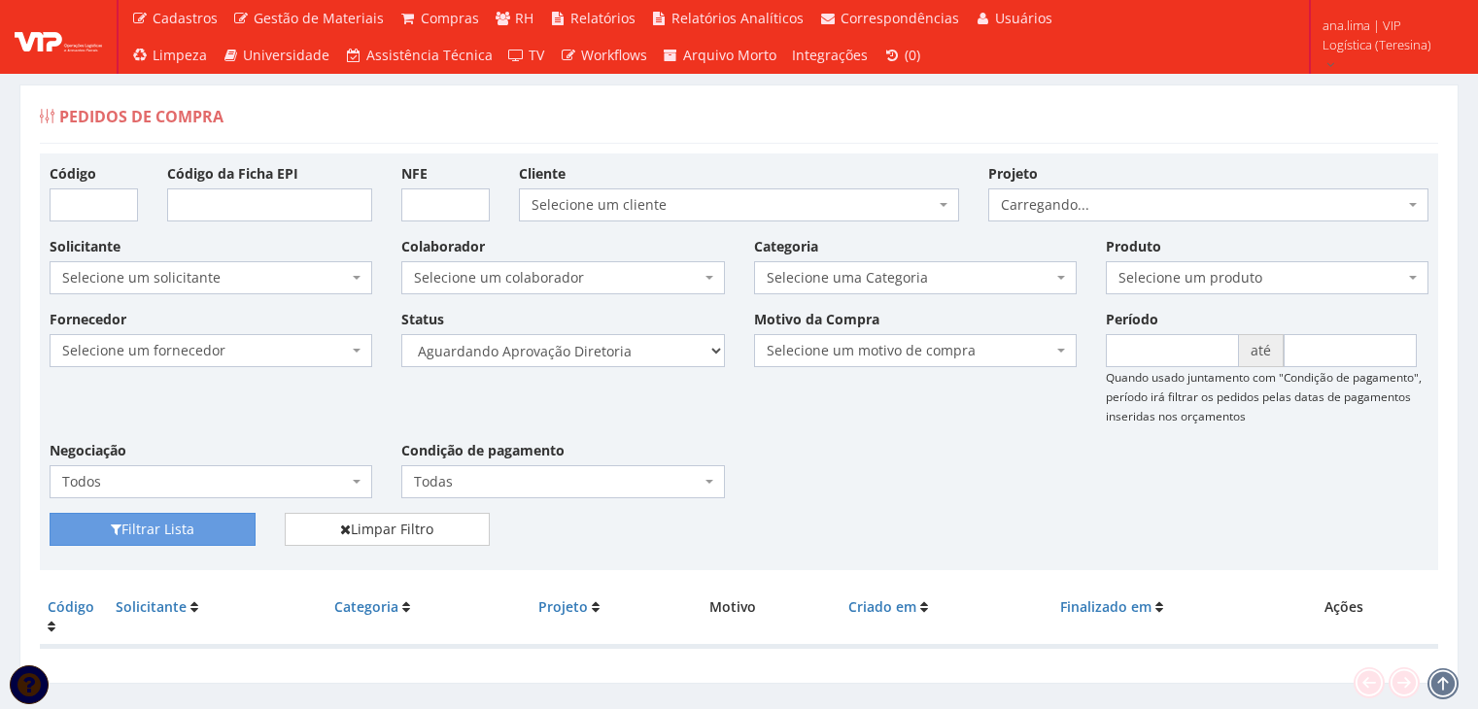
click at [642, 350] on select "Selecione um status Cancelado Aguardando Aprovação Diretoria Pedido Aprovado Ag…" at bounding box center [562, 350] width 323 height 33
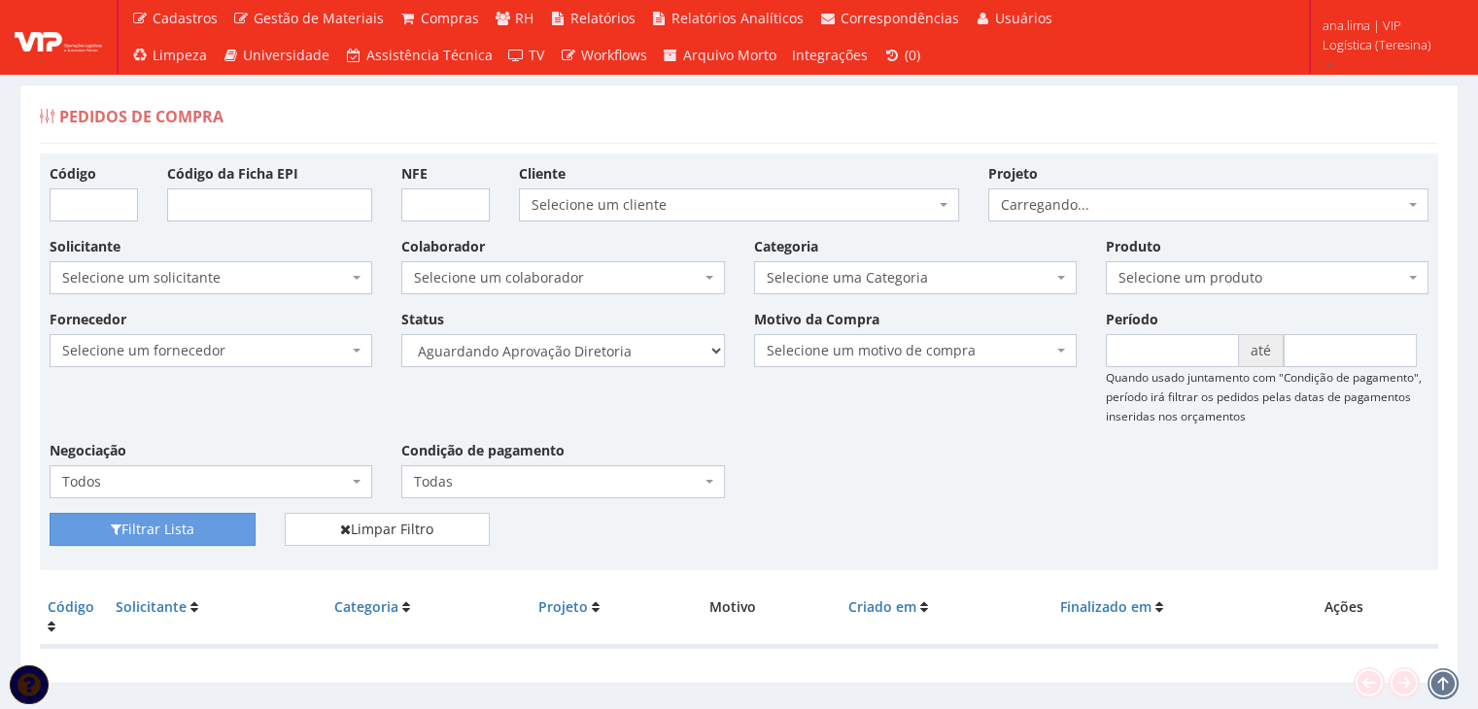
select select "4"
click at [401, 334] on select "Selecione um status Cancelado Aguardando Aprovação Diretoria Pedido Aprovado Ag…" at bounding box center [562, 350] width 323 height 33
drag, startPoint x: 219, startPoint y: 526, endPoint x: 406, endPoint y: 454, distance: 200.8
click at [219, 526] on button "Filtrar Lista" at bounding box center [153, 529] width 206 height 33
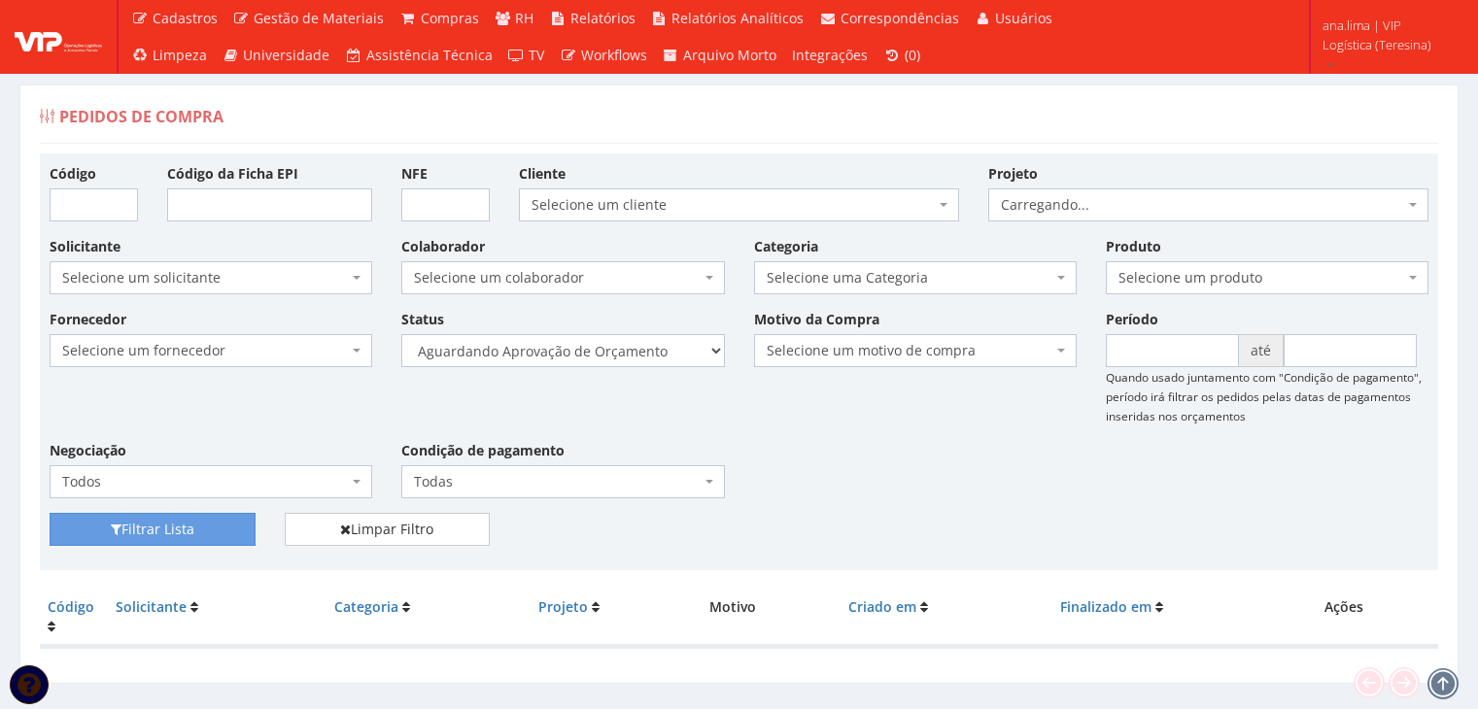
scroll to position [39, 0]
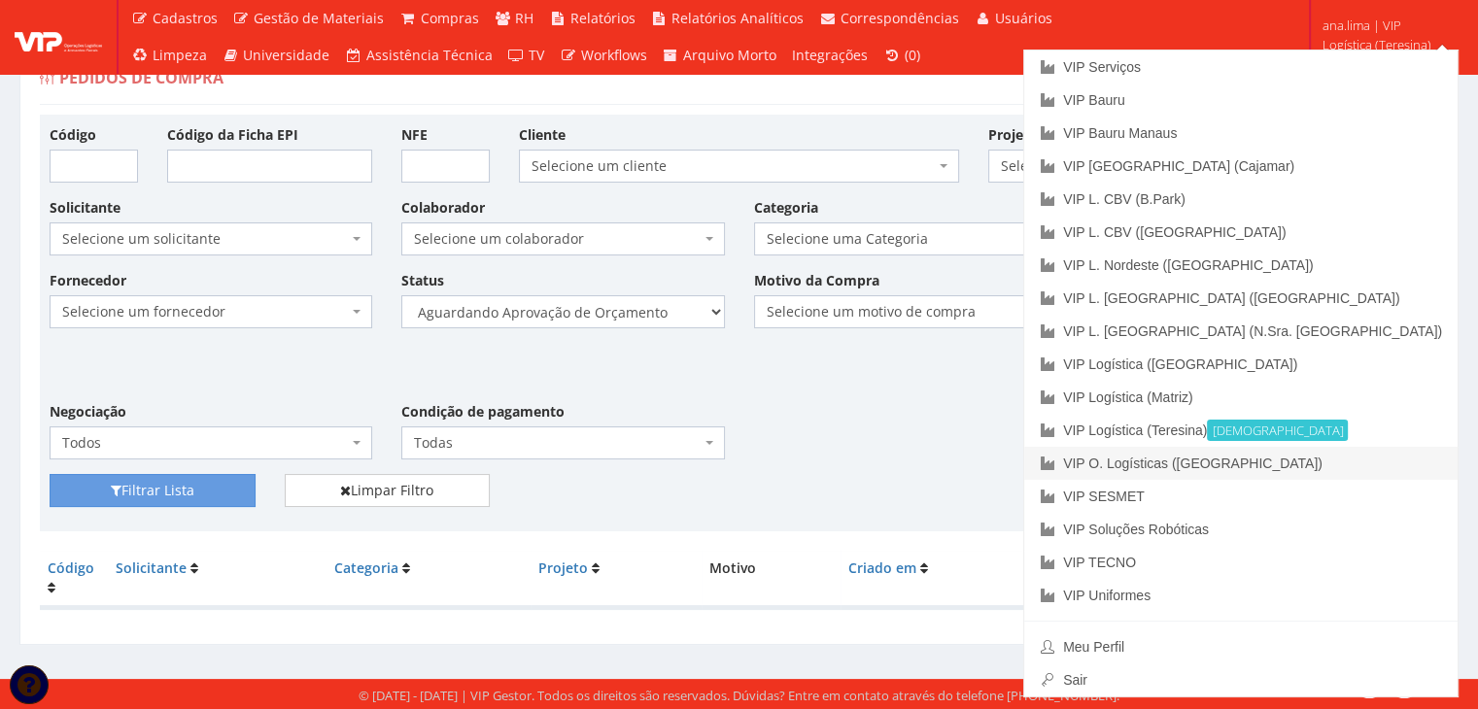
click at [1354, 464] on link "VIP O. Logísticas ([GEOGRAPHIC_DATA])" at bounding box center [1240, 463] width 433 height 33
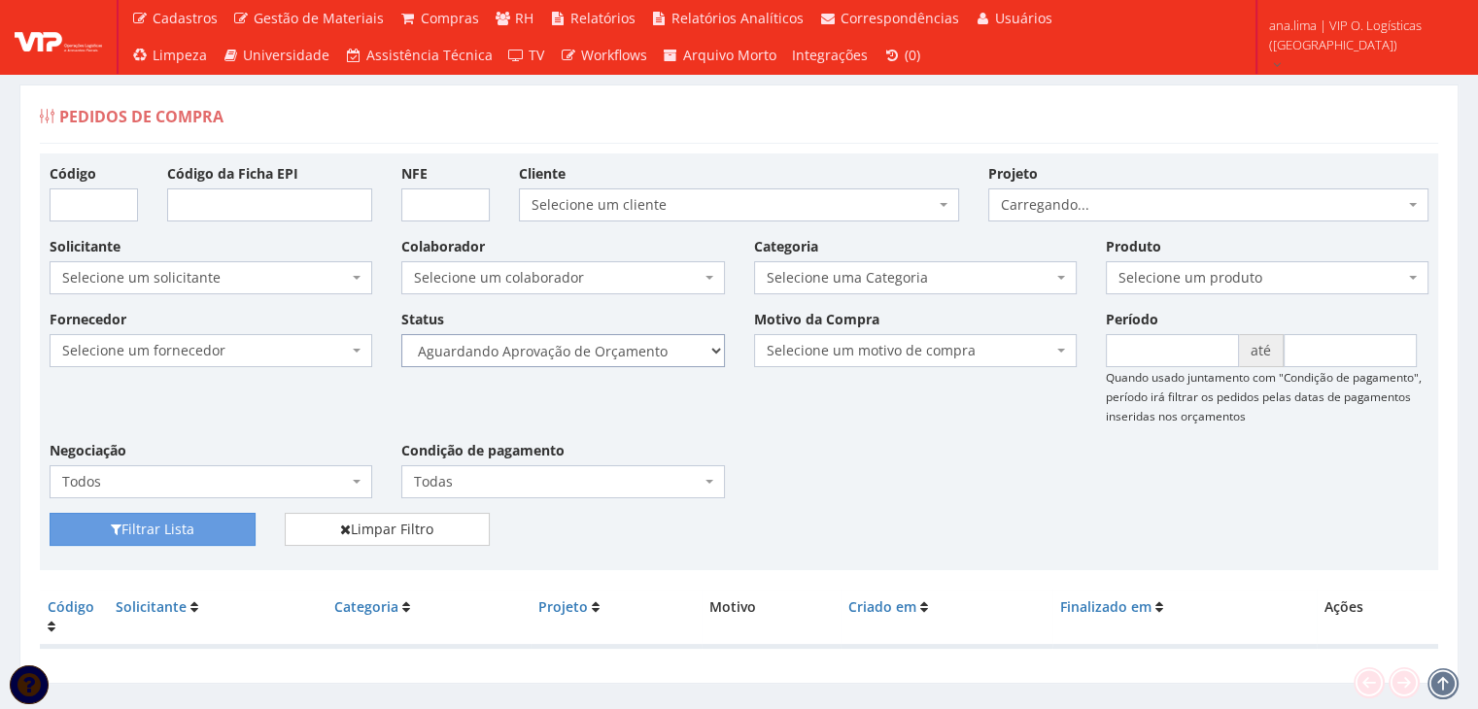
drag, startPoint x: 646, startPoint y: 356, endPoint x: 641, endPoint y: 365, distance: 10.9
click at [646, 356] on select "Selecione um status Cancelado Aguardando Aprovação Diretoria Pedido Aprovado Ag…" at bounding box center [562, 350] width 323 height 33
select select "1"
click at [401, 334] on select "Selecione um status Cancelado Aguardando Aprovação Diretoria Pedido Aprovado Ag…" at bounding box center [562, 350] width 323 height 33
click at [240, 518] on button "Filtrar Lista" at bounding box center [153, 529] width 206 height 33
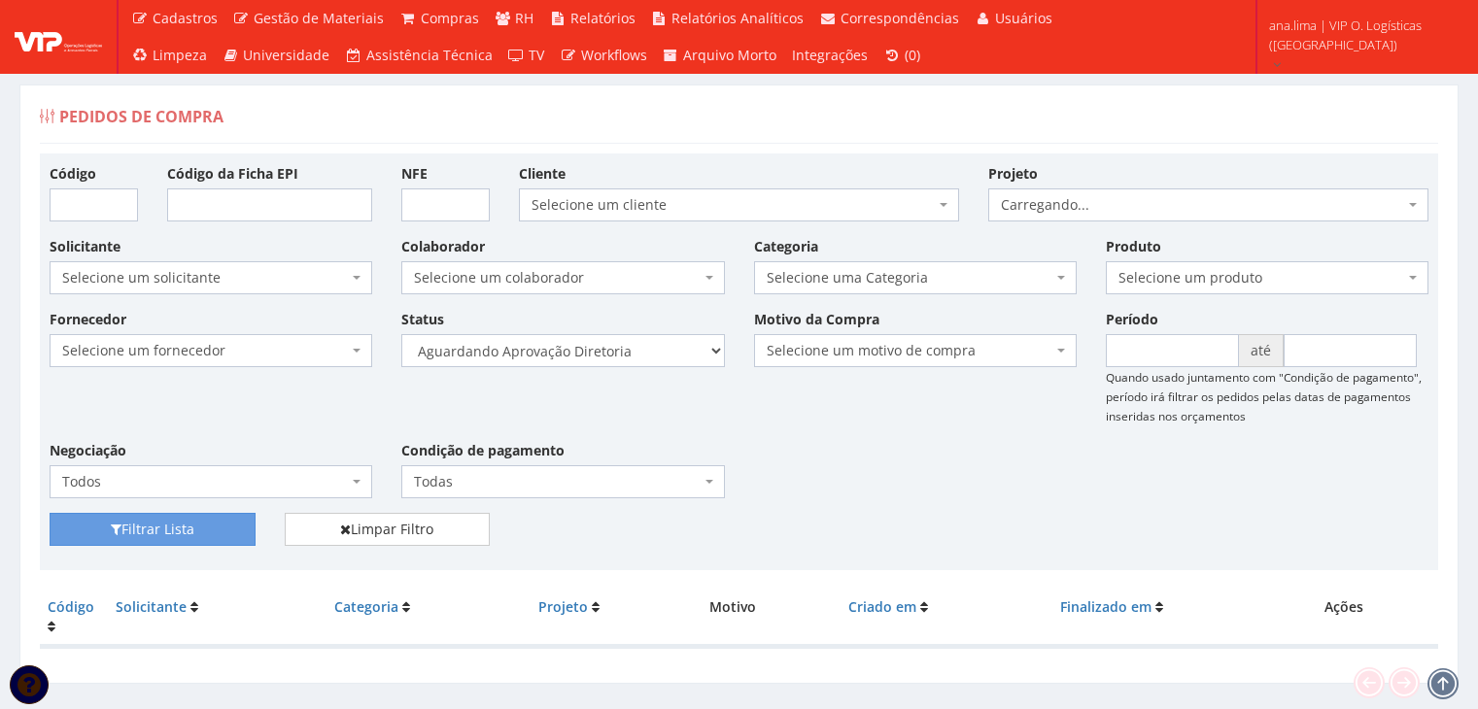
click at [630, 355] on select "Selecione um status Cancelado Aguardando Aprovação Diretoria Pedido Aprovado Ag…" at bounding box center [562, 350] width 323 height 33
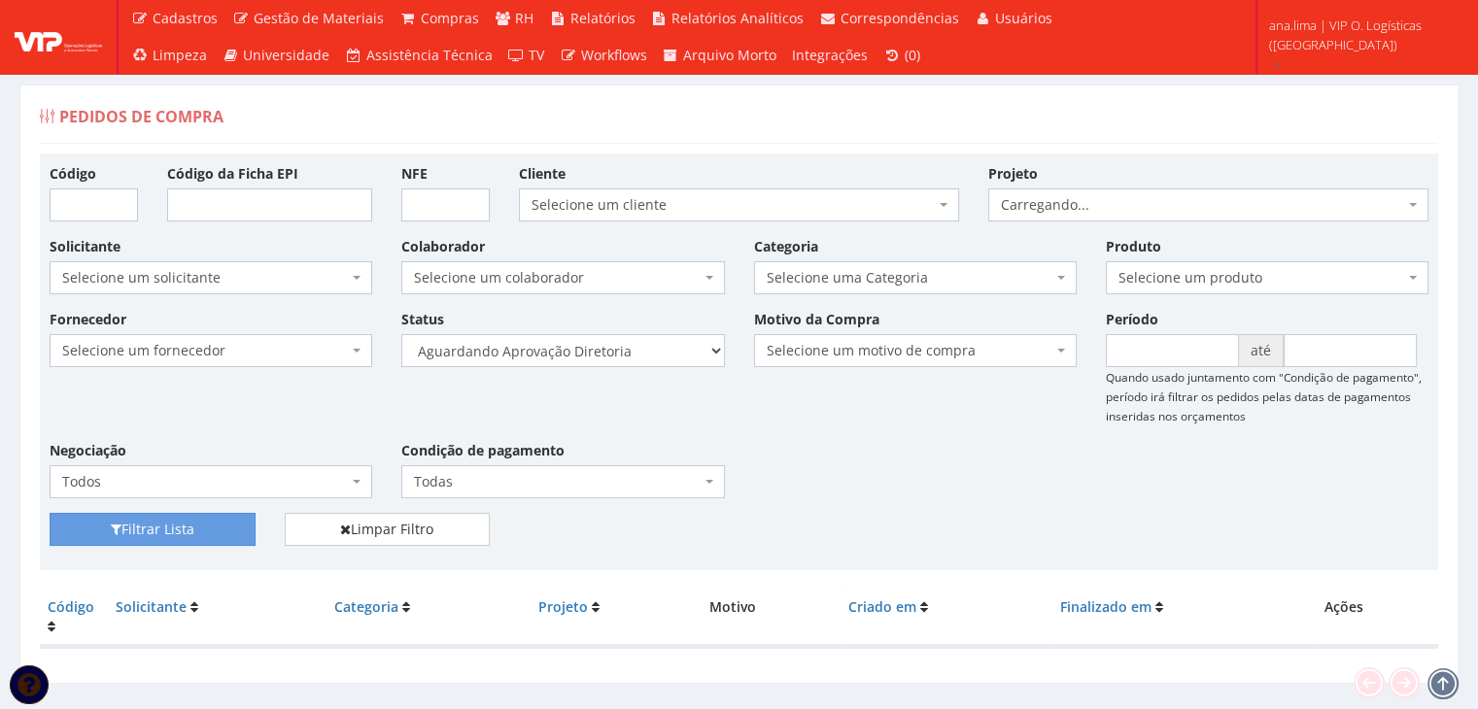
select select "4"
click at [401, 334] on select "Selecione um status Cancelado Aguardando Aprovação Diretoria Pedido Aprovado Ag…" at bounding box center [562, 350] width 323 height 33
click at [171, 537] on button "Filtrar Lista" at bounding box center [153, 529] width 206 height 33
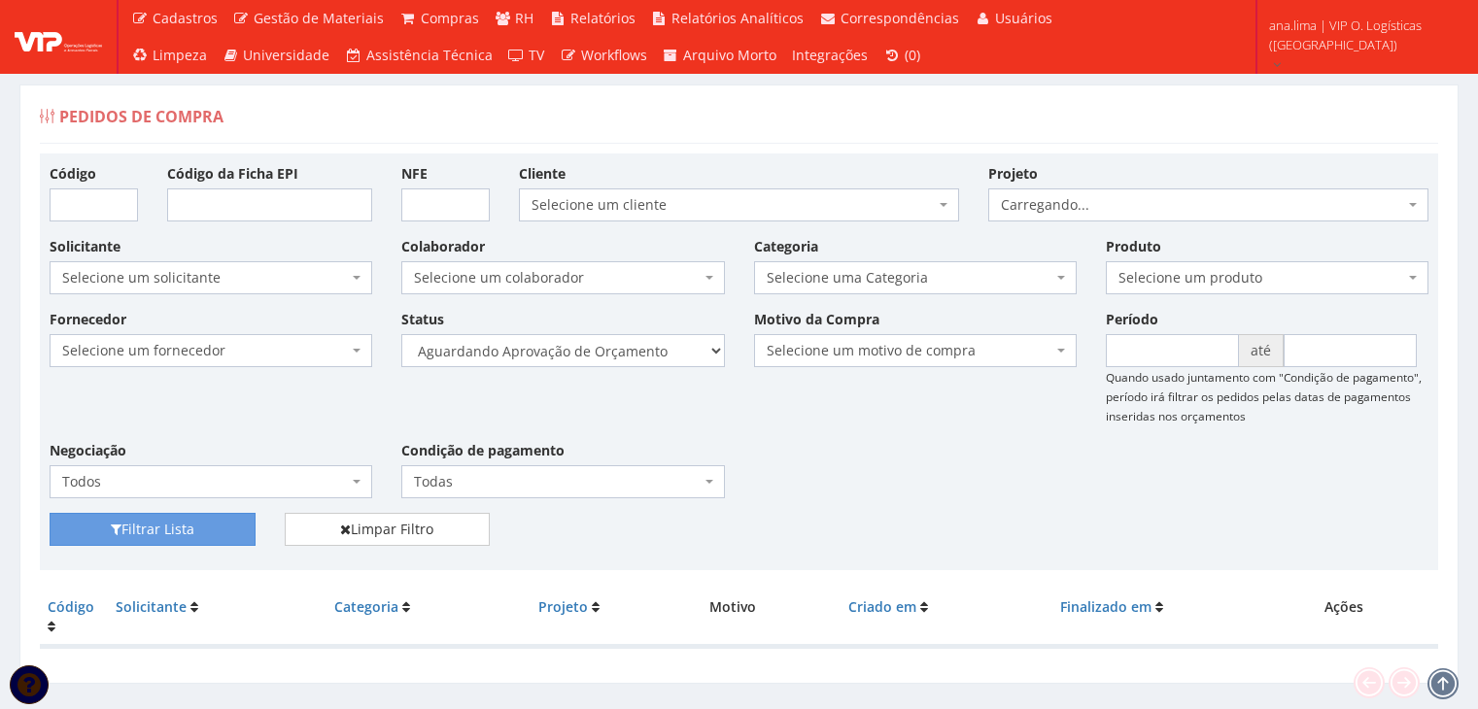
scroll to position [39, 0]
